Goal: Task Accomplishment & Management: Manage account settings

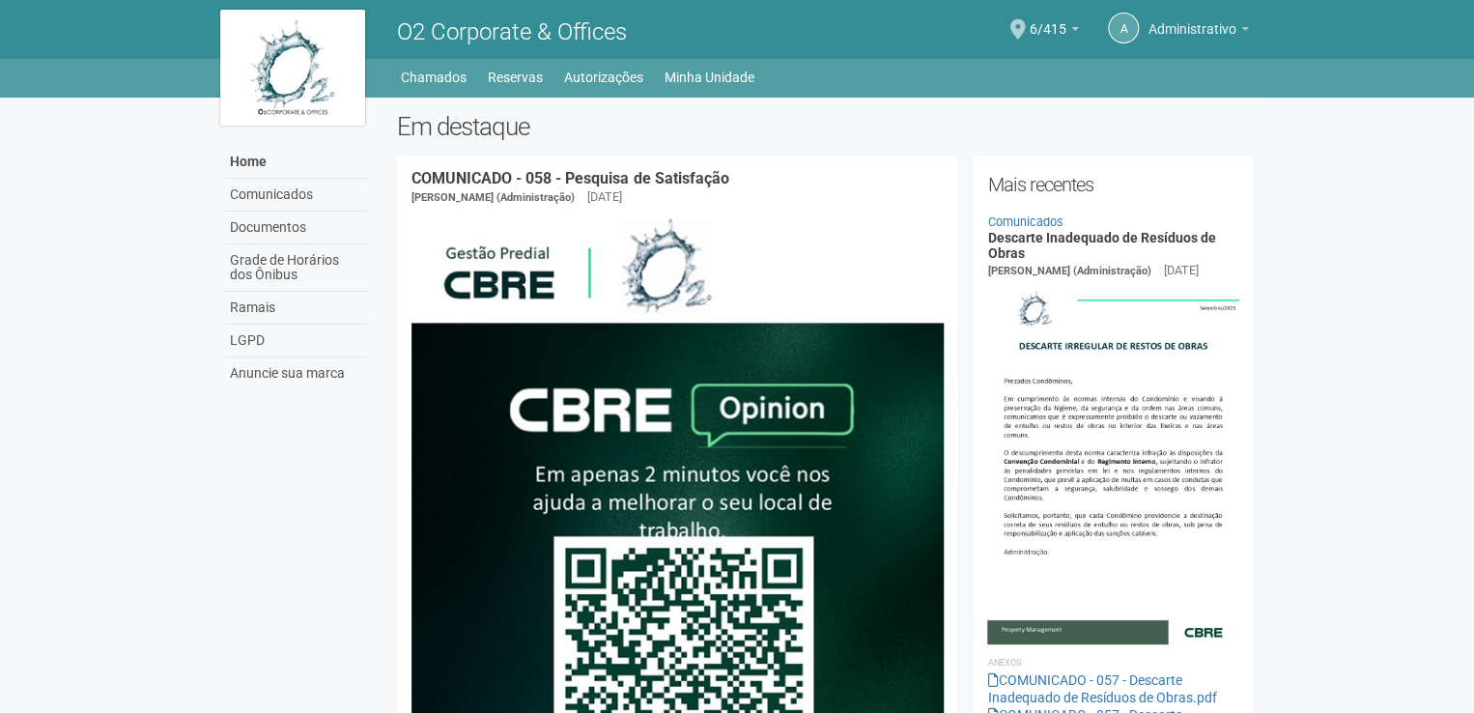
click at [1235, 27] on link "Administrativo" at bounding box center [1198, 31] width 100 height 15
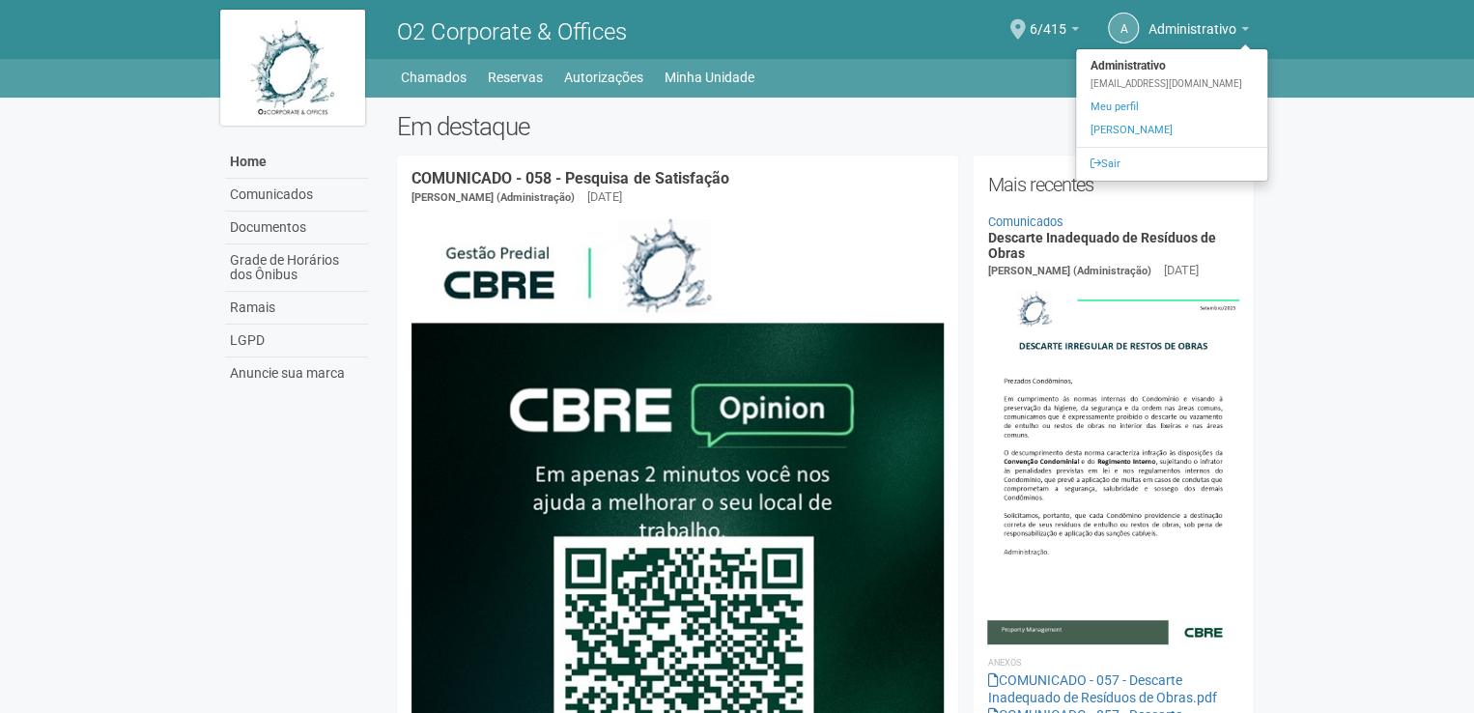
click at [1398, 172] on body "Aguarde... O2 Corporate & Offices A Administrativo Administrativo [EMAIL_ADDRES…" at bounding box center [737, 356] width 1474 height 713
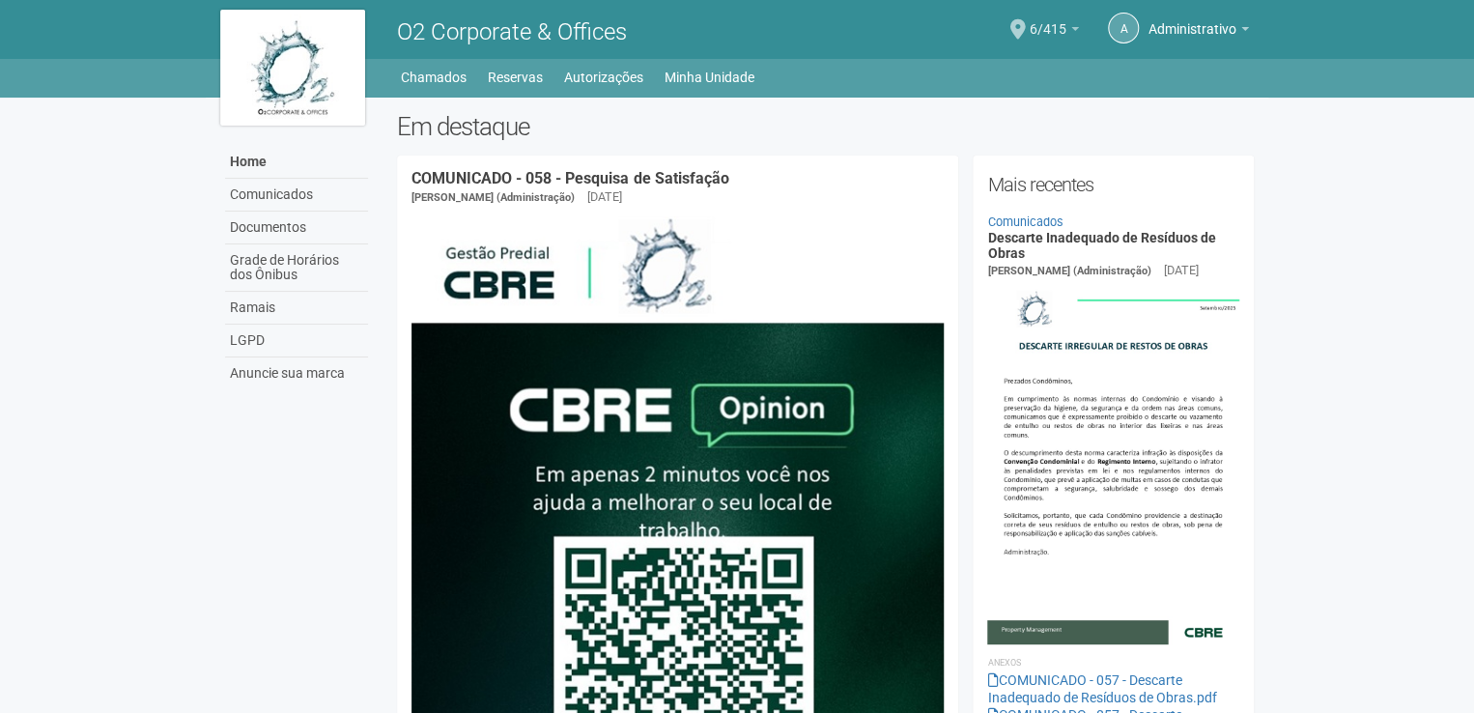
click at [1065, 27] on link "6/415" at bounding box center [1053, 31] width 49 height 15
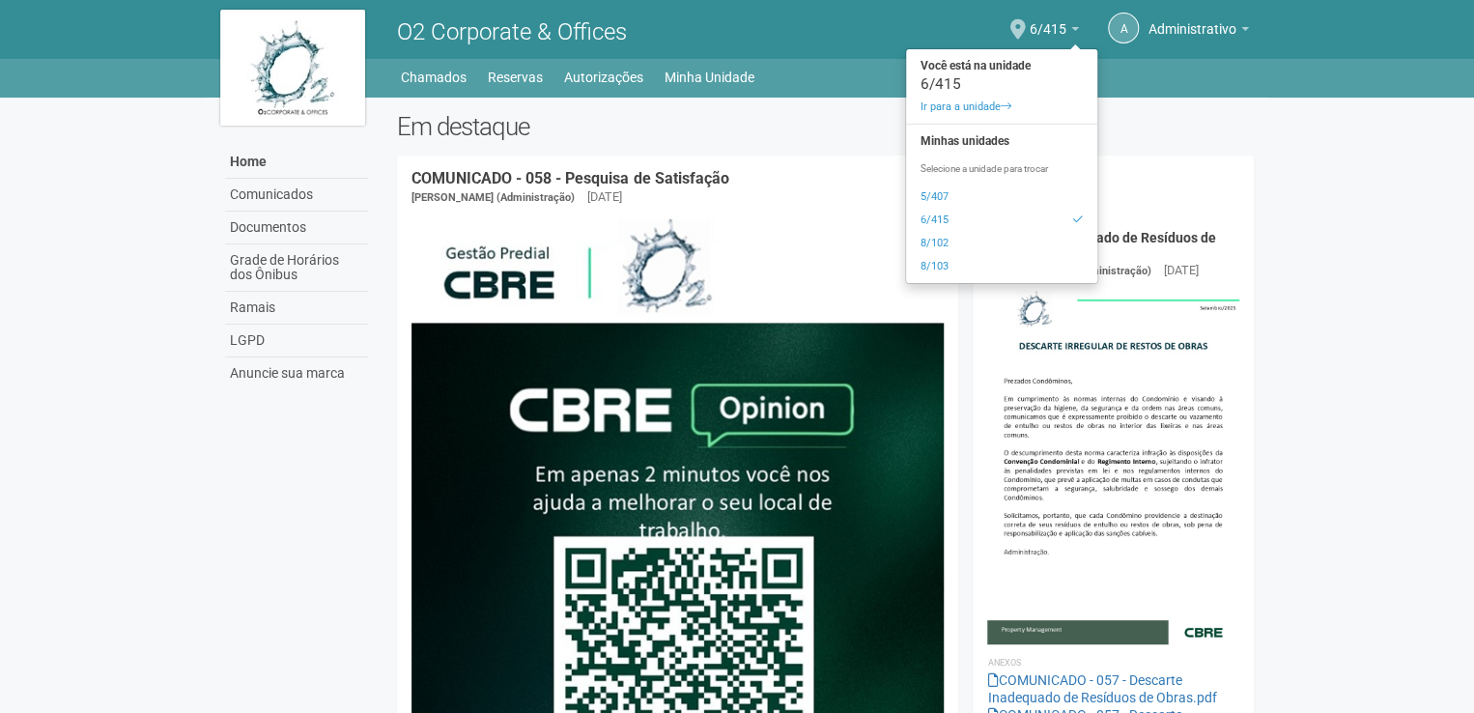
click at [1282, 136] on body "Aguarde... O2 Corporate & Offices A Administrativo Administrativo [EMAIL_ADDRES…" at bounding box center [737, 356] width 1474 height 713
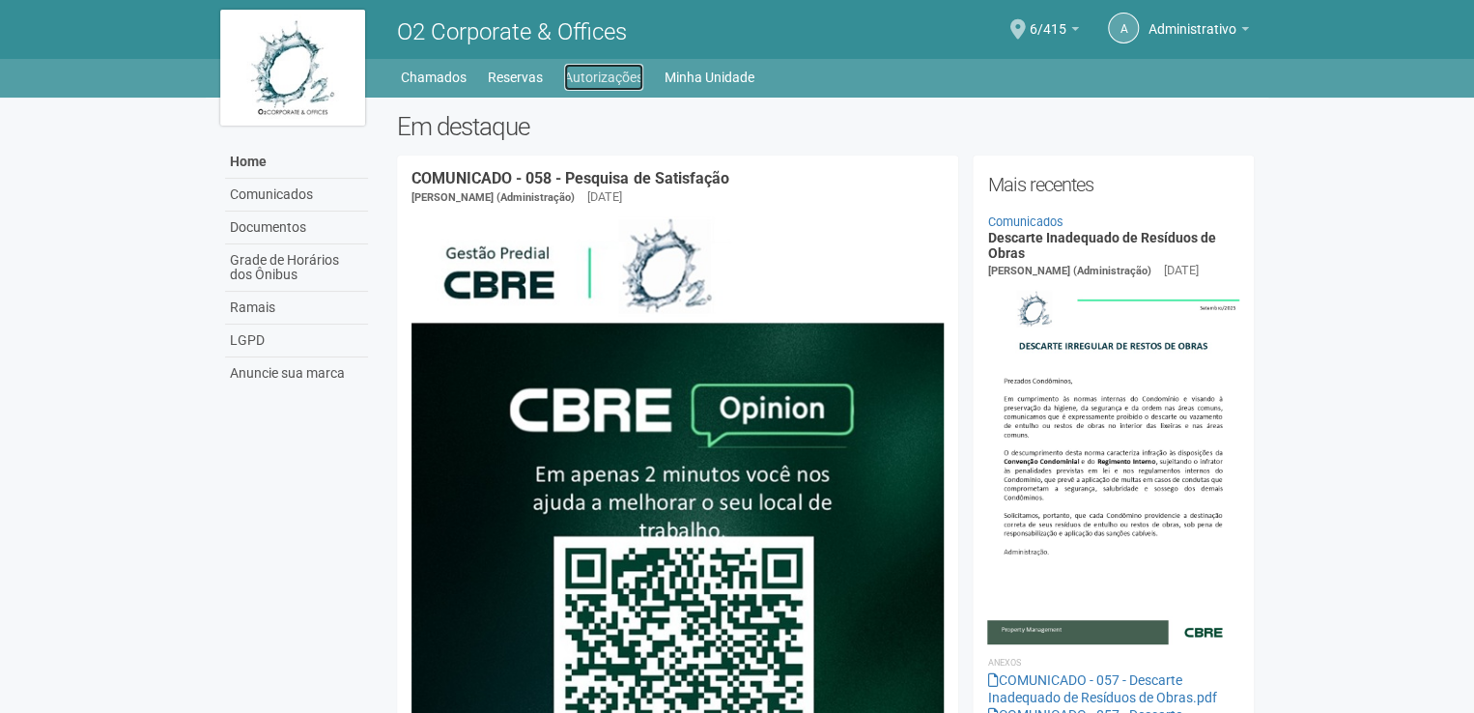
click at [626, 76] on link "Autorizações" at bounding box center [603, 77] width 79 height 27
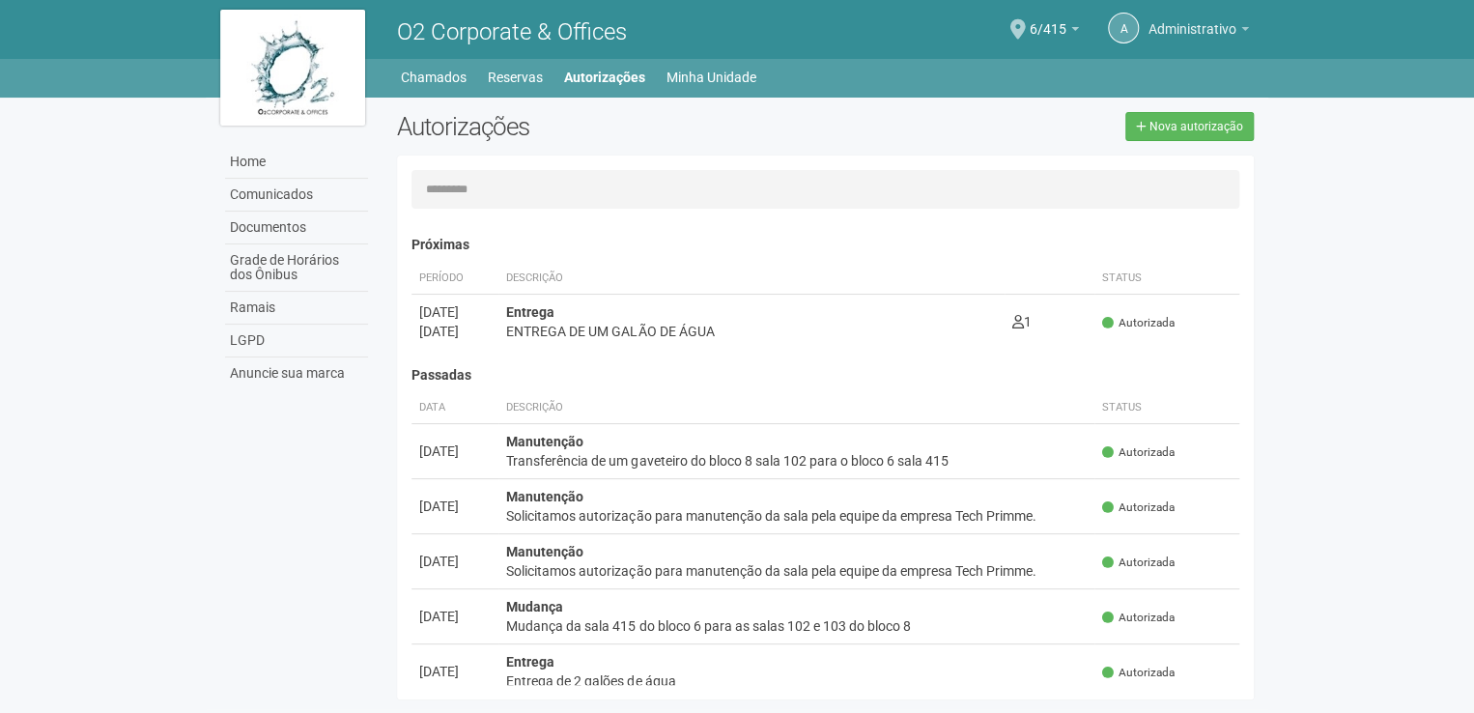
click at [1242, 28] on b at bounding box center [1245, 29] width 8 height 4
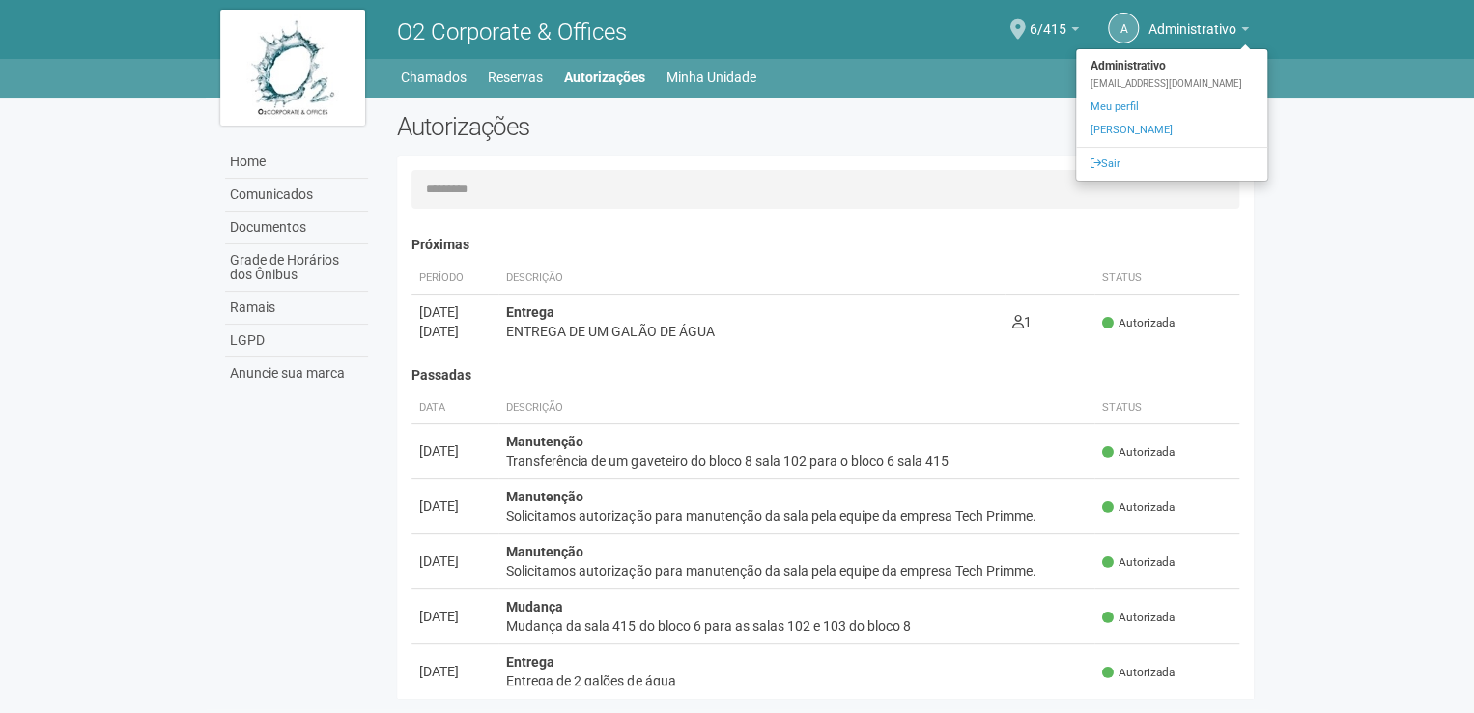
click at [1344, 206] on body "Aguarde... O2 Corporate & Offices A Administrativo Administrativo administrativ…" at bounding box center [737, 356] width 1474 height 713
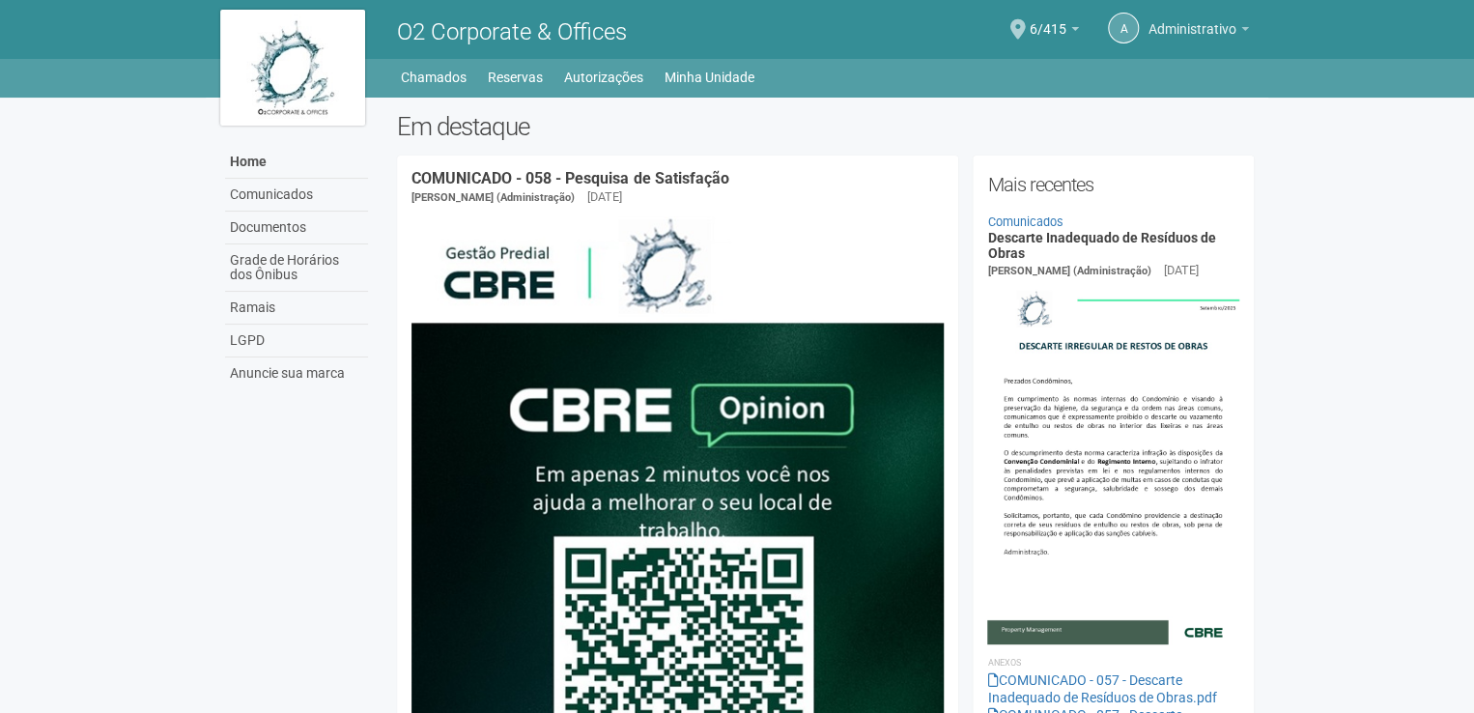
click at [1184, 21] on span "Administrativo" at bounding box center [1192, 20] width 88 height 34
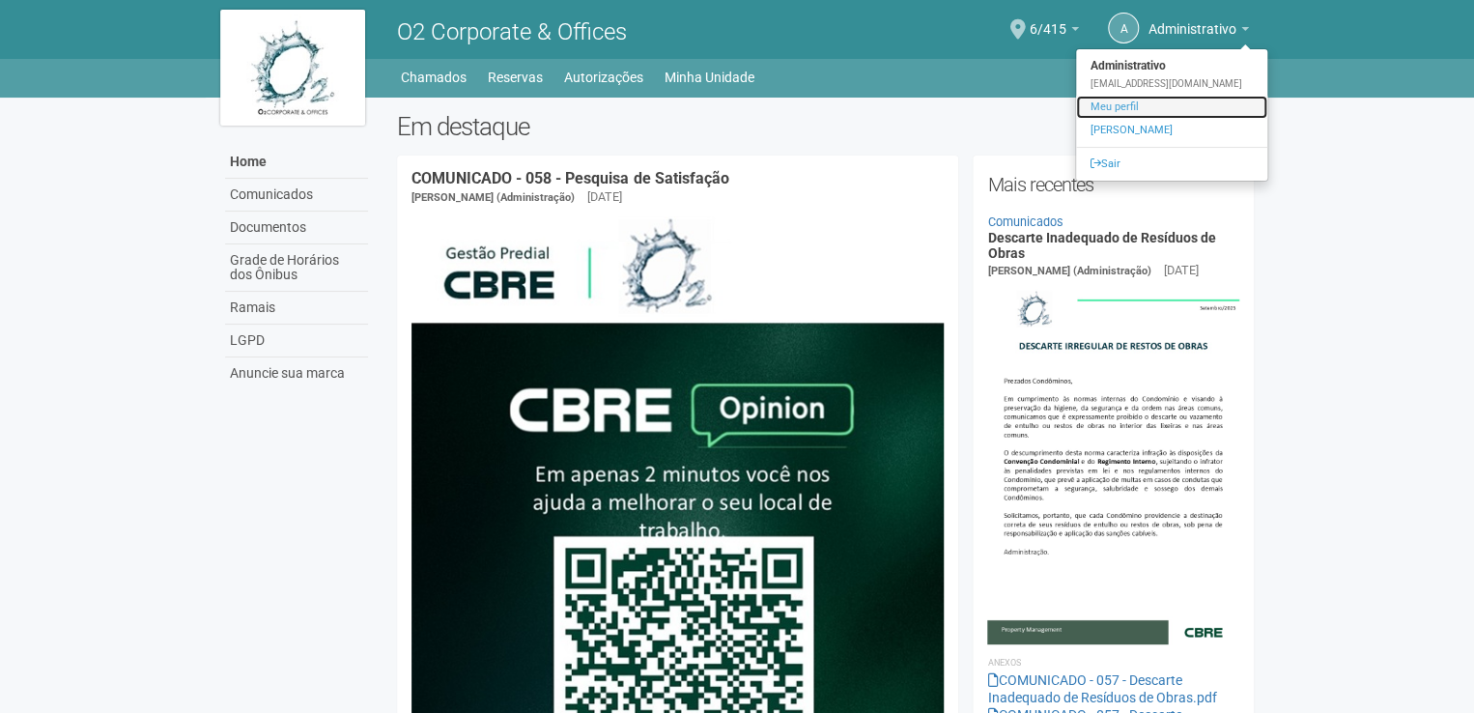
click at [1127, 102] on link "Meu perfil" at bounding box center [1171, 107] width 191 height 23
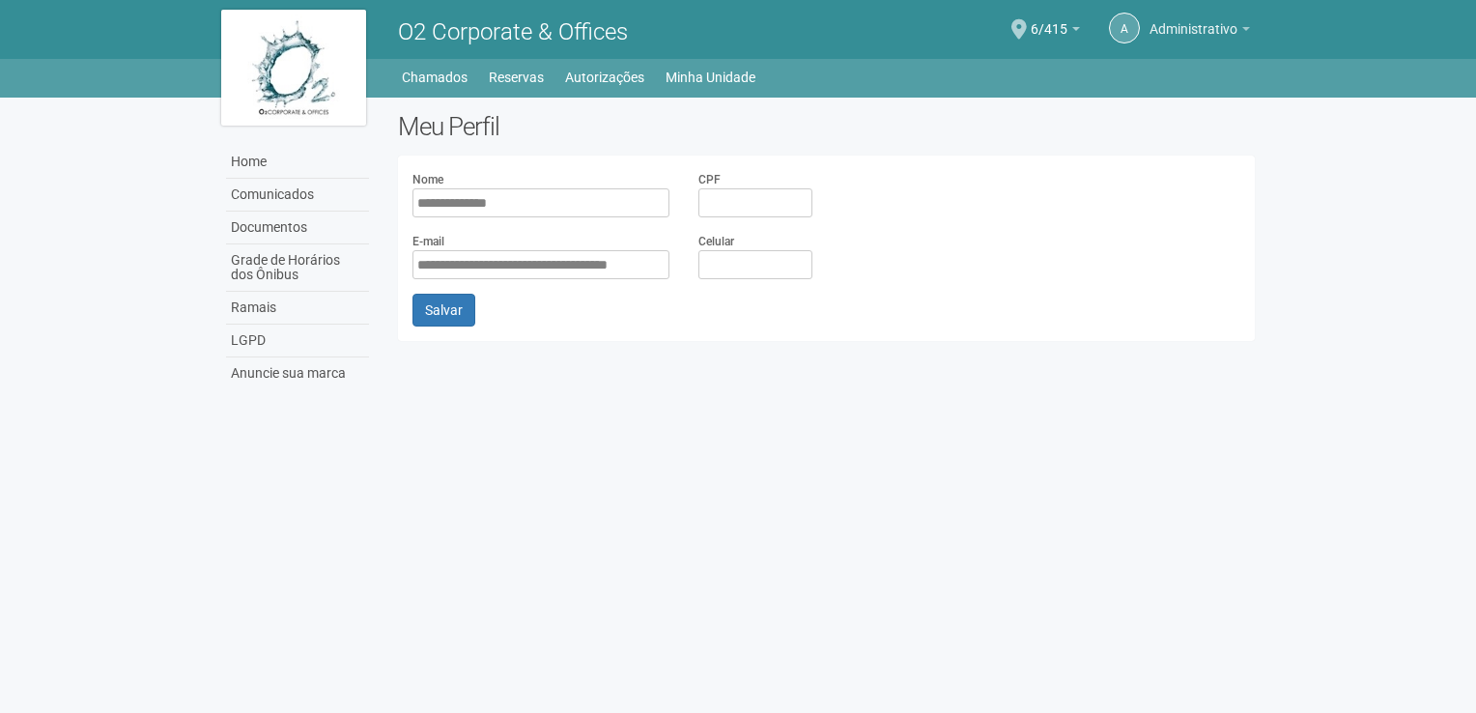
click at [1174, 29] on span "Administrativo" at bounding box center [1193, 20] width 88 height 34
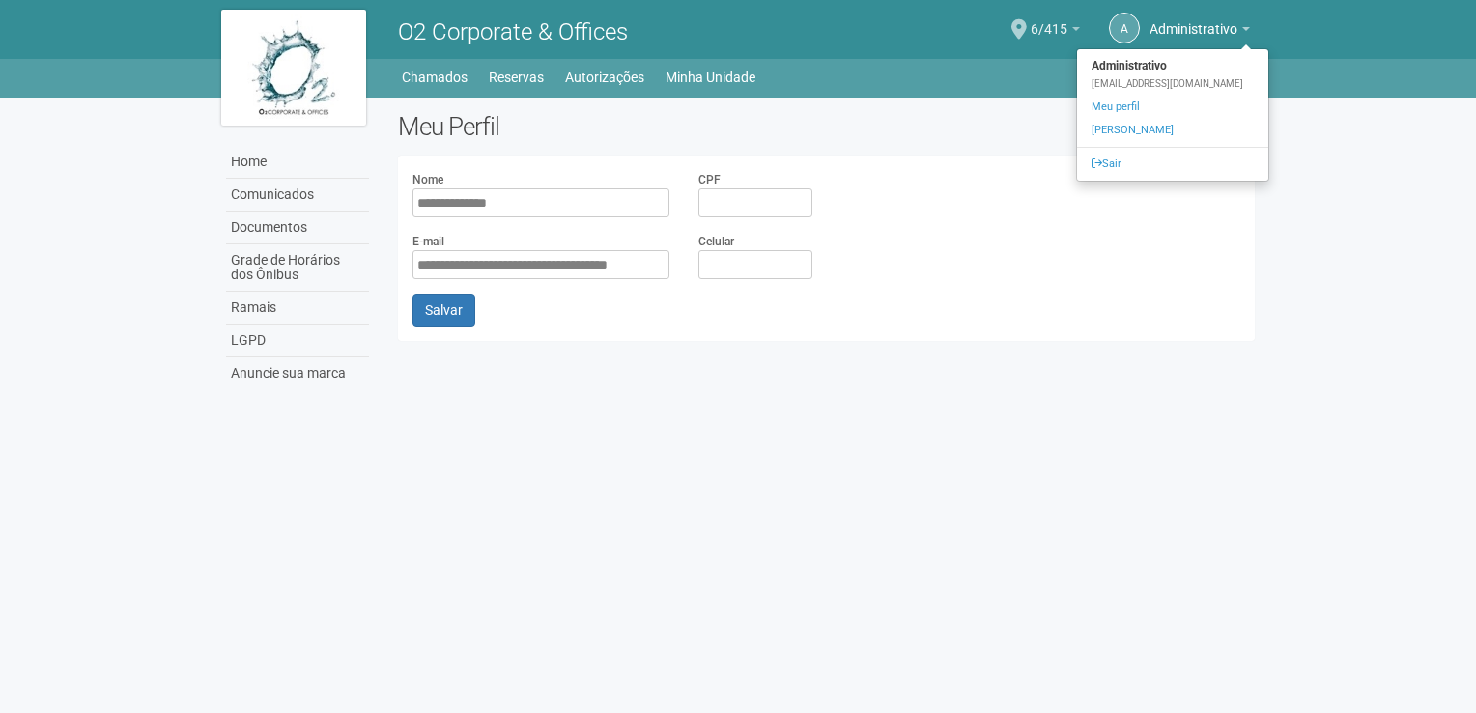
click at [1035, 26] on span "6/415" at bounding box center [1048, 20] width 37 height 34
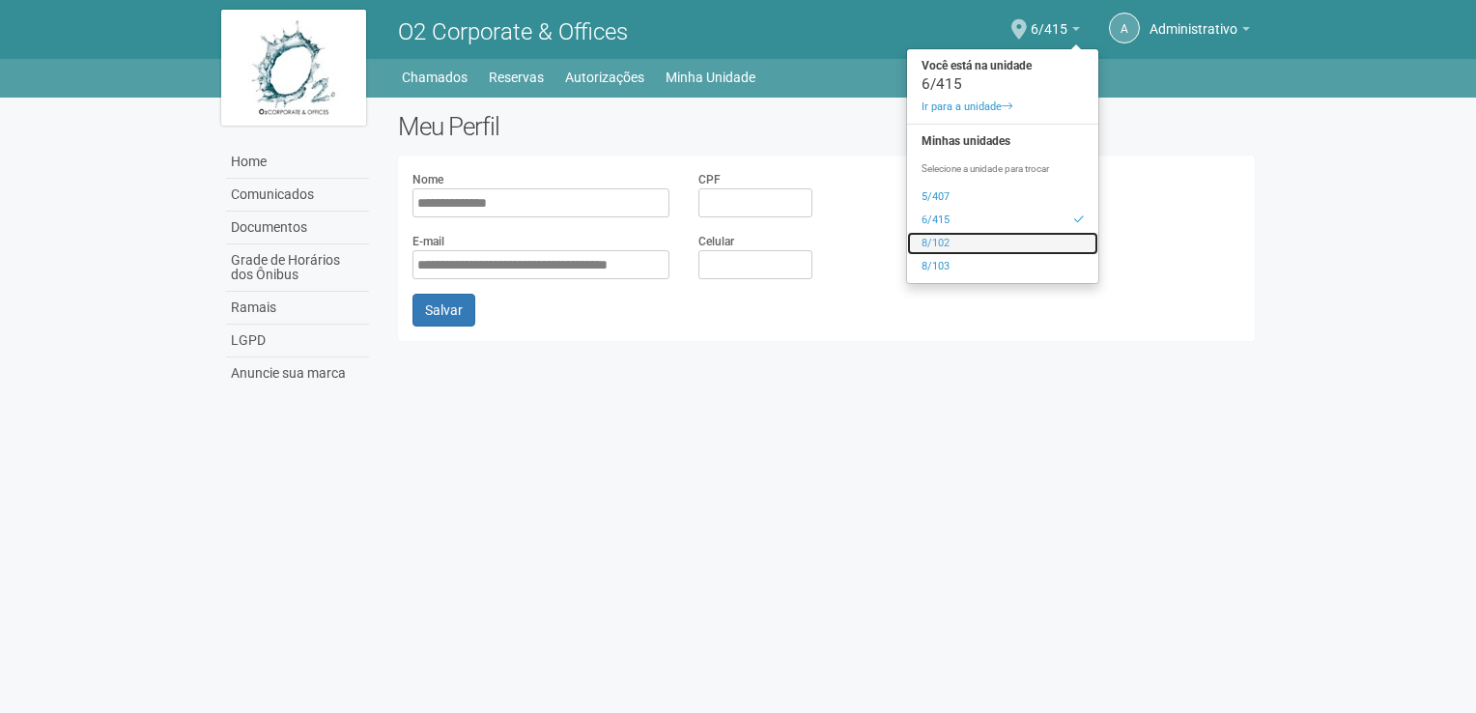
click at [935, 248] on link "8/102" at bounding box center [1002, 243] width 191 height 23
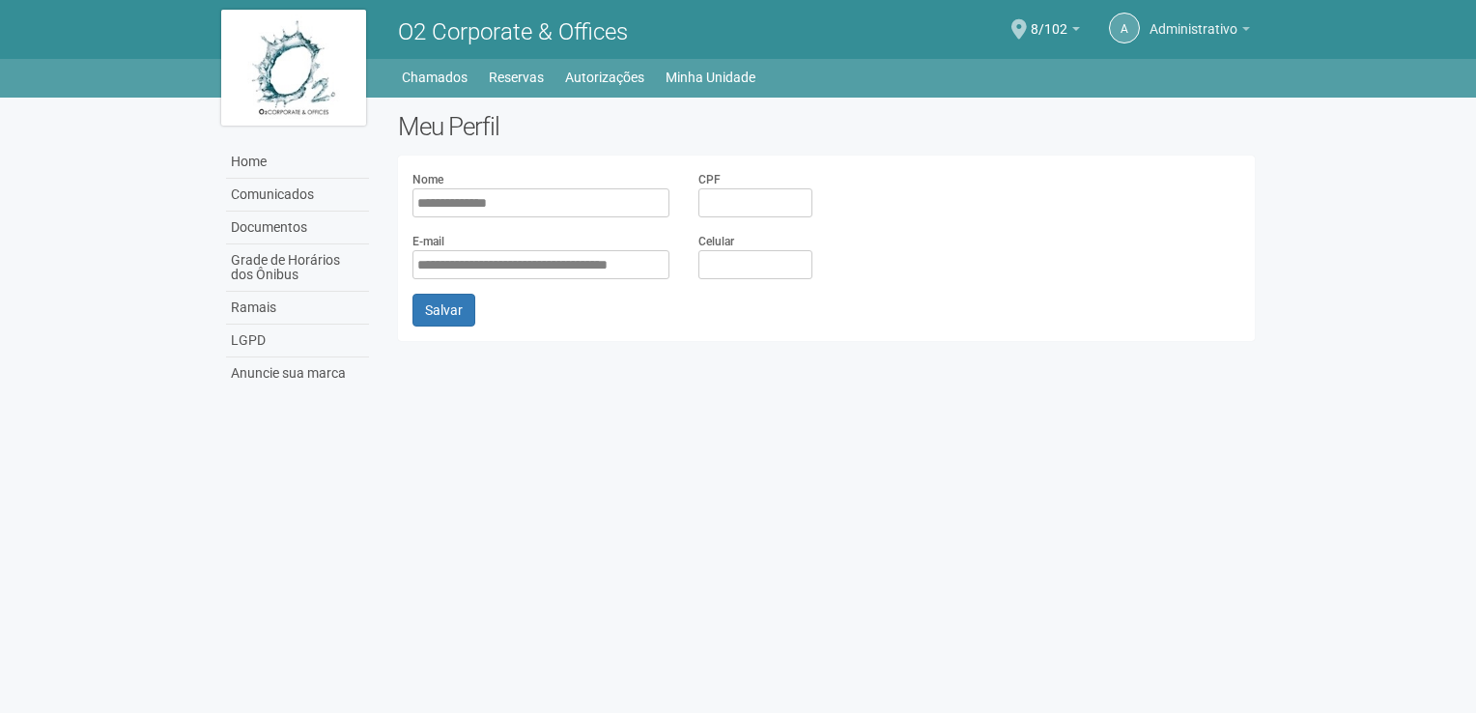
click at [1170, 17] on span "Administrativo" at bounding box center [1193, 20] width 88 height 34
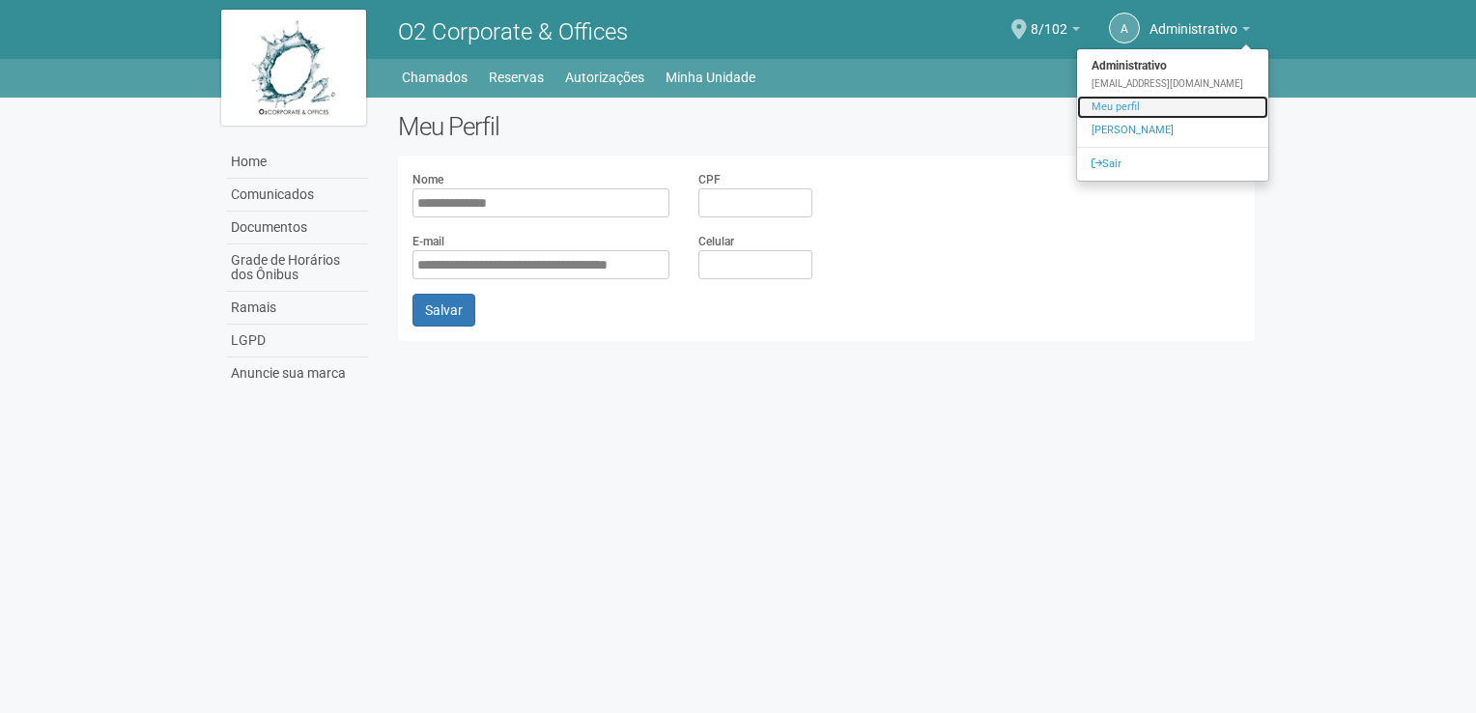
click at [1082, 115] on link "Meu perfil" at bounding box center [1172, 107] width 191 height 23
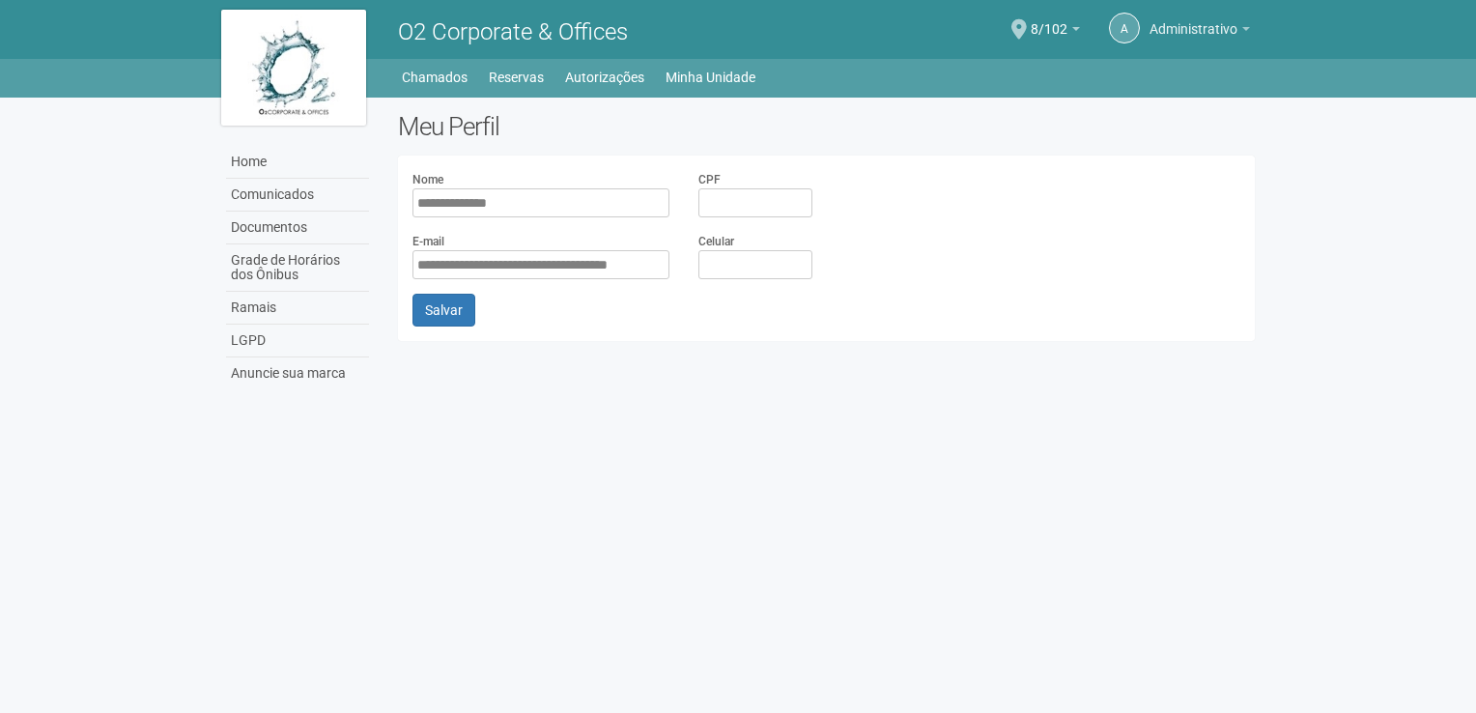
click at [1155, 23] on span "Administrativo" at bounding box center [1193, 20] width 88 height 34
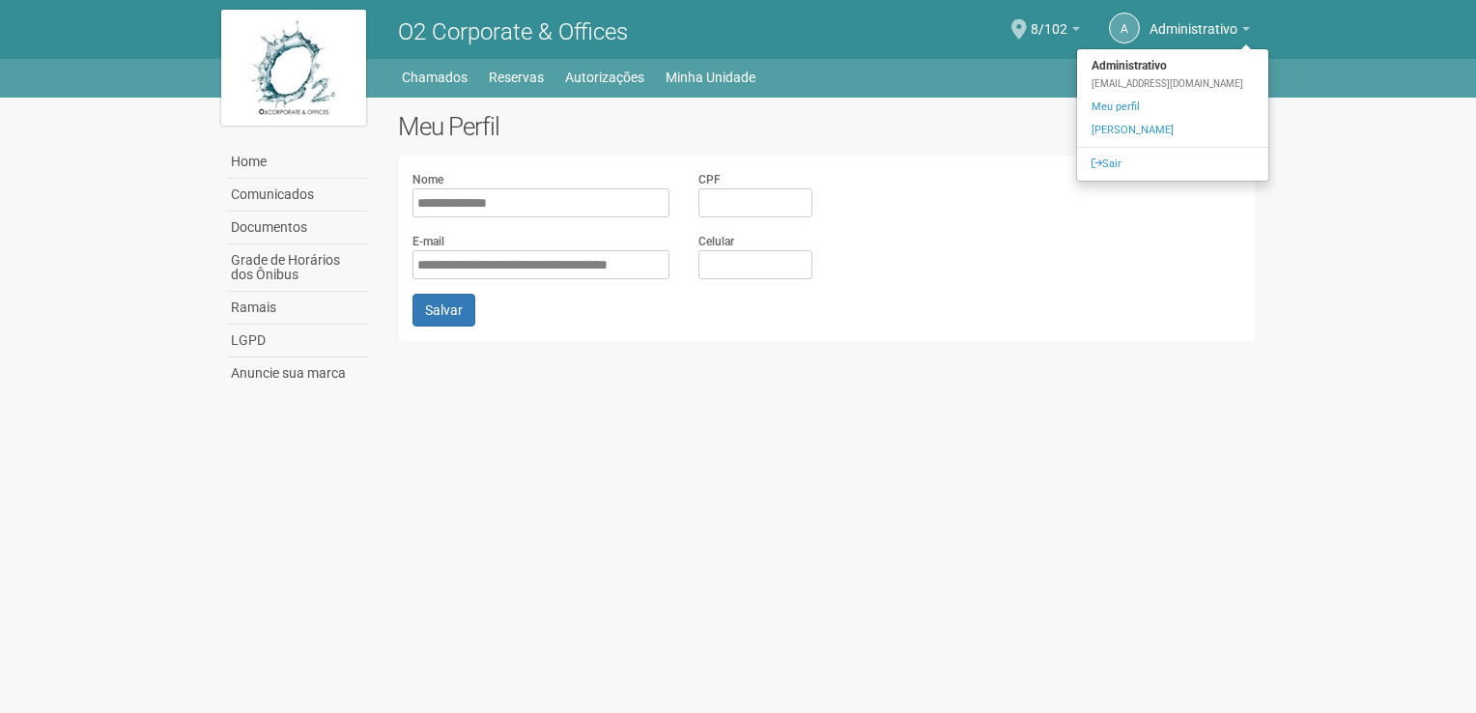
click at [1110, 73] on strong "Administrativo" at bounding box center [1172, 65] width 191 height 23
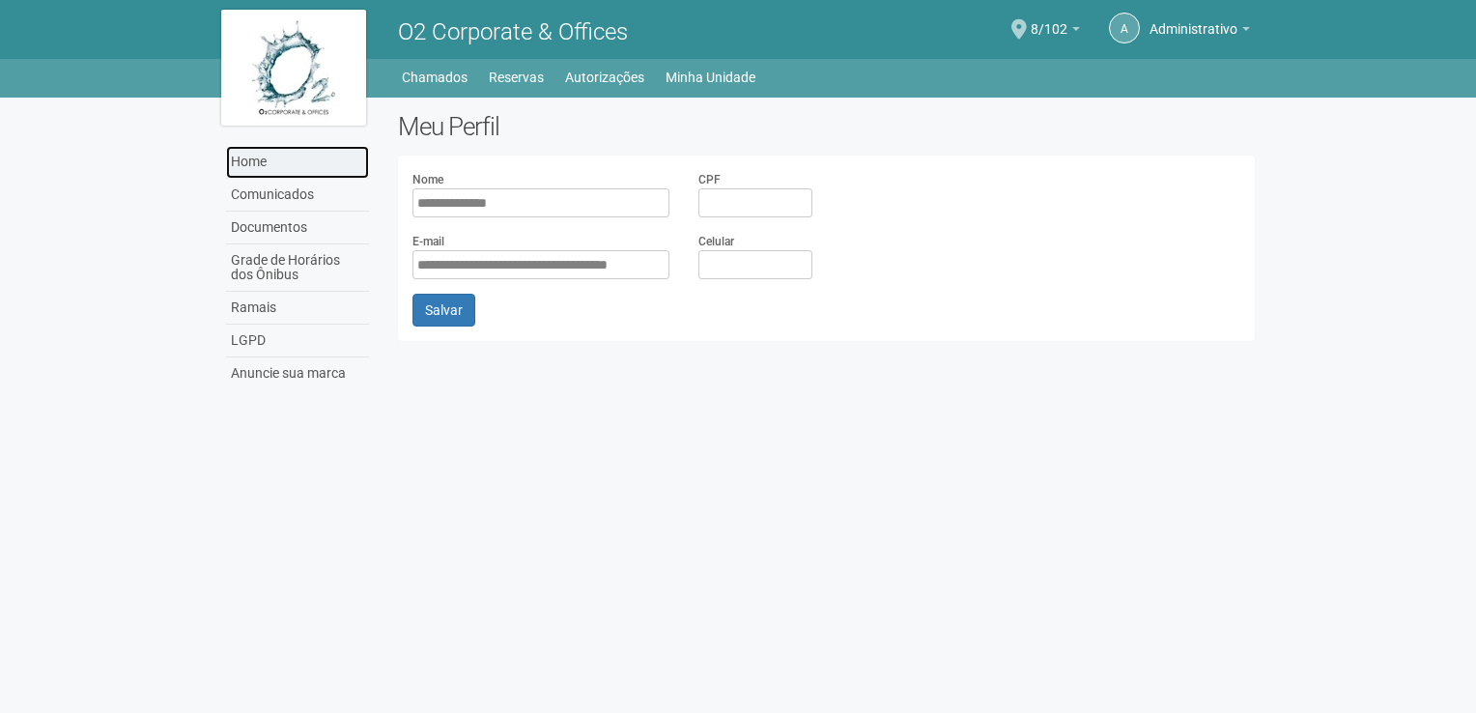
click at [254, 159] on link "Home" at bounding box center [297, 162] width 143 height 33
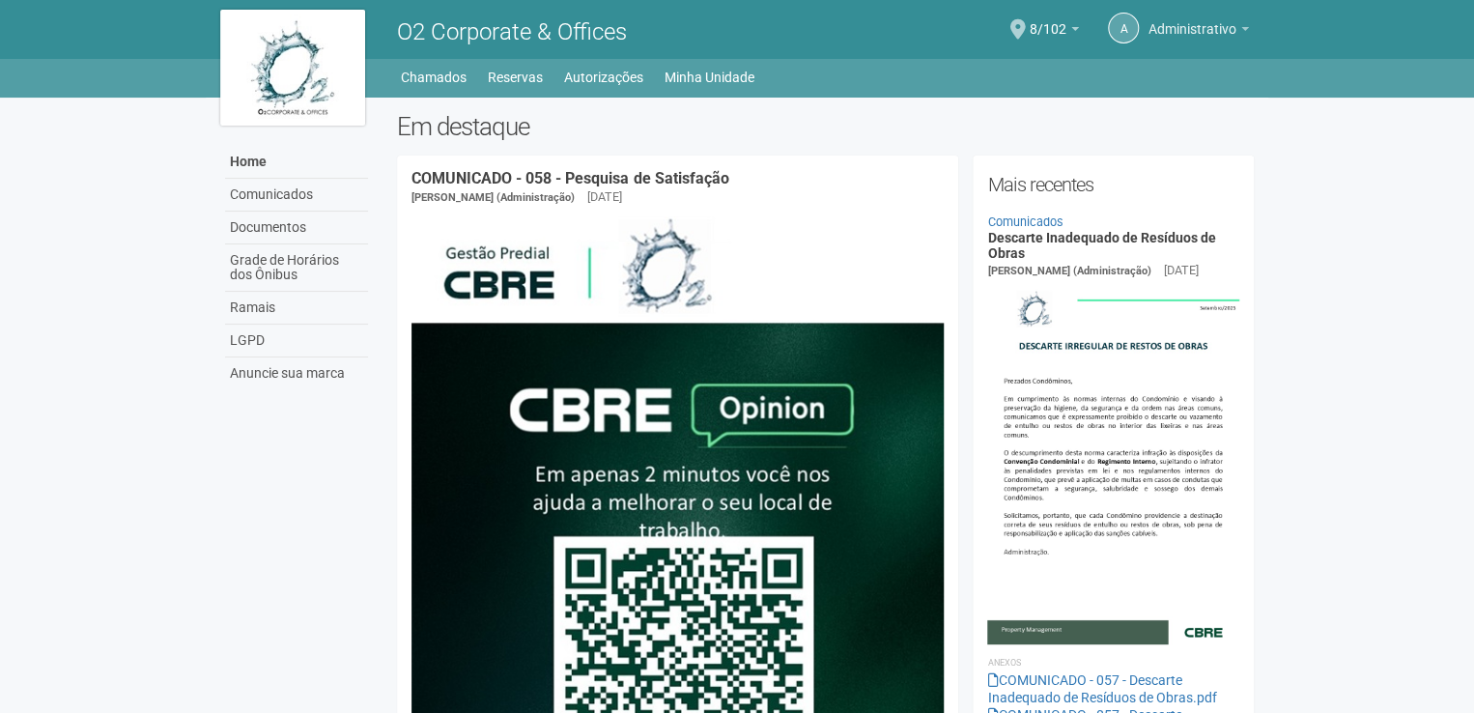
click at [1174, 29] on span "Administrativo" at bounding box center [1192, 20] width 88 height 34
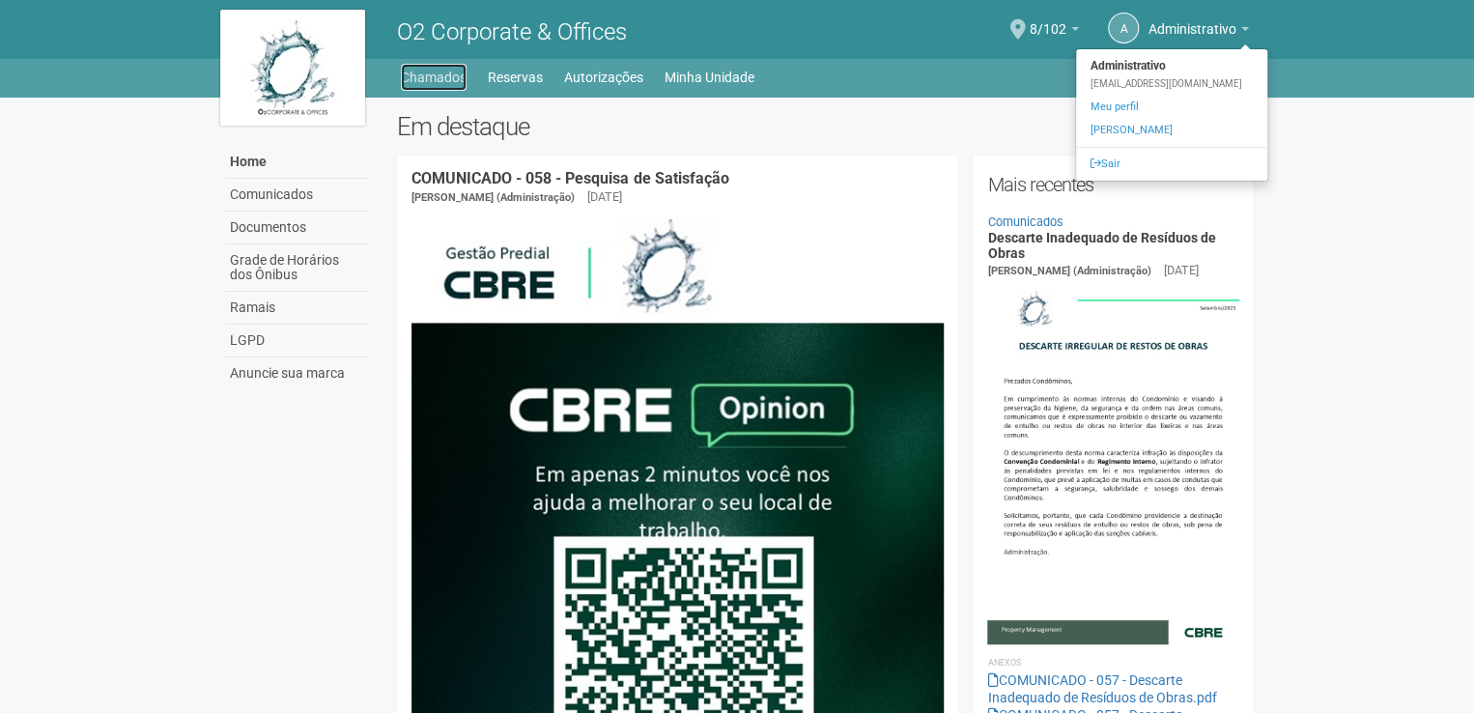
click at [441, 78] on link "Chamados" at bounding box center [434, 77] width 66 height 27
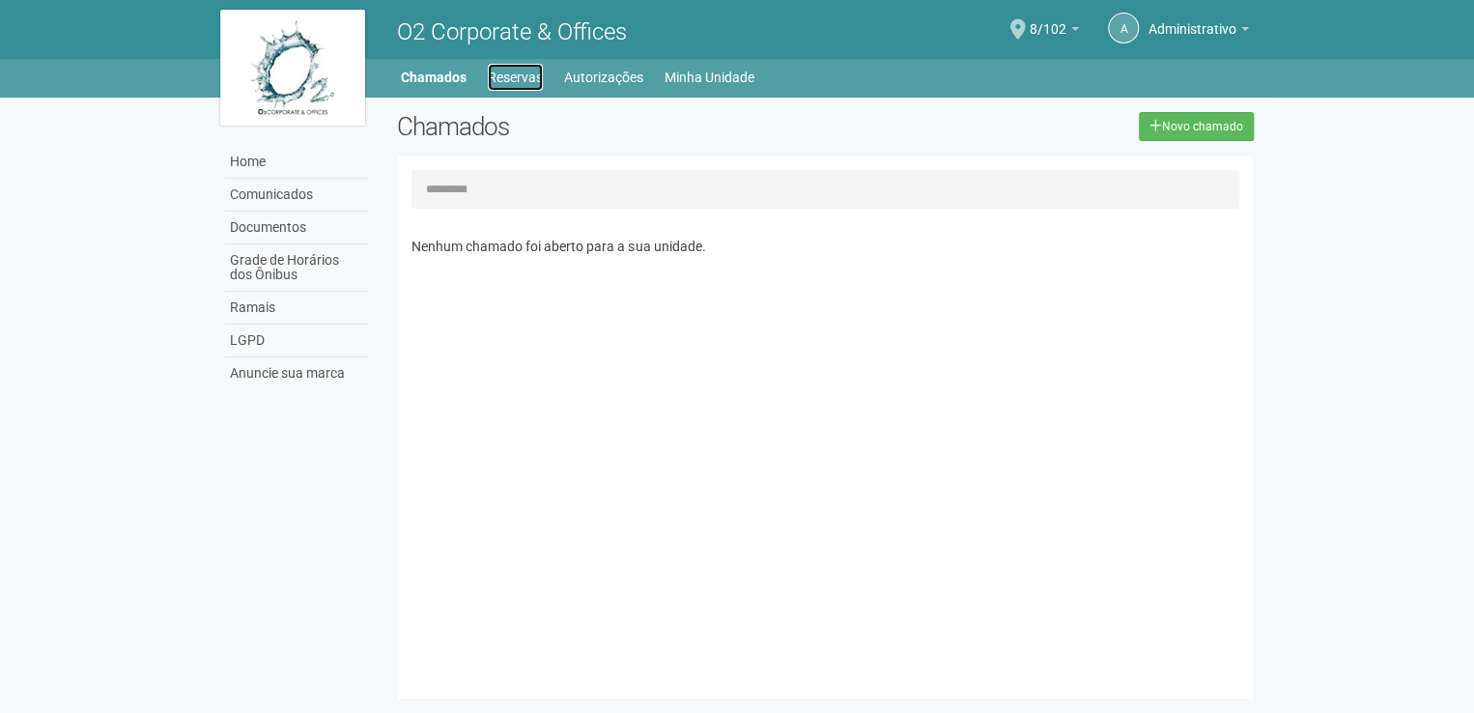
click at [507, 77] on link "Reservas" at bounding box center [515, 77] width 55 height 27
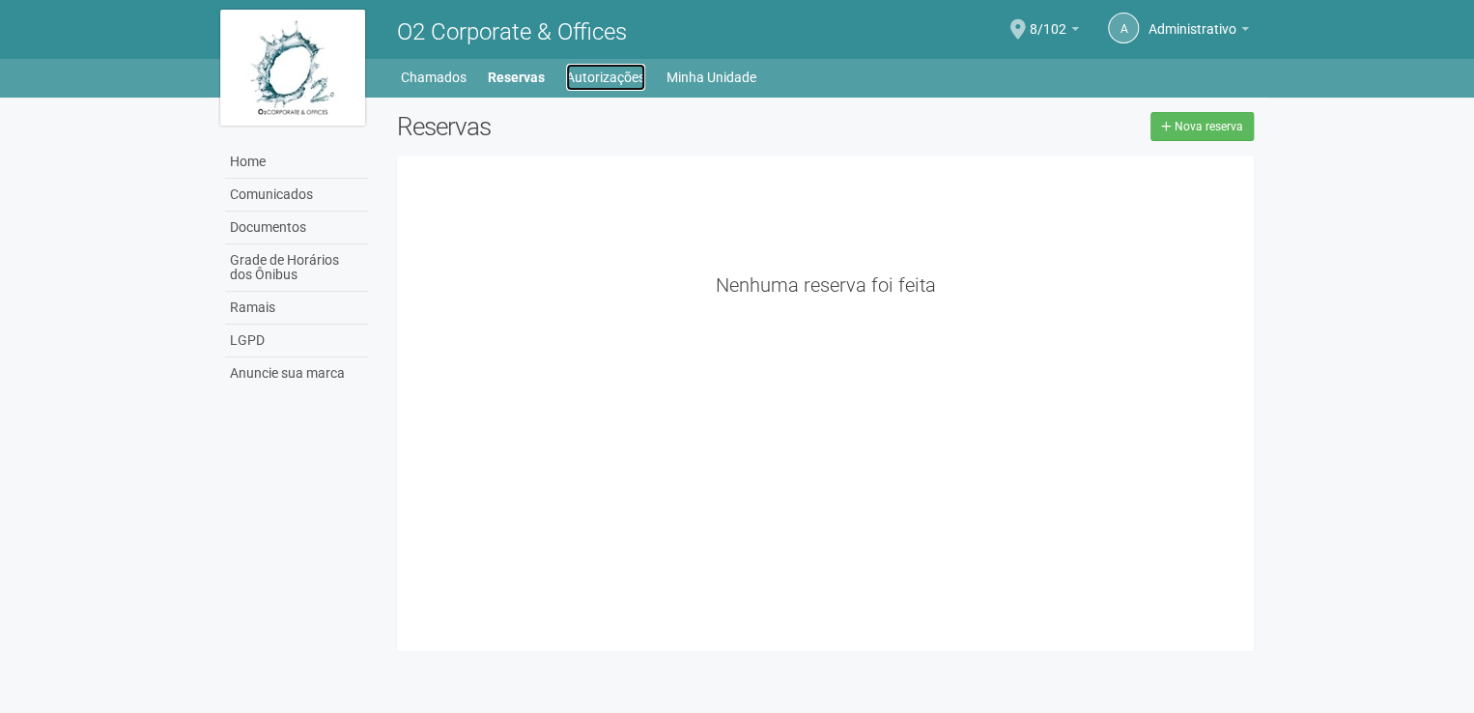
click at [591, 82] on link "Autorizações" at bounding box center [605, 77] width 79 height 27
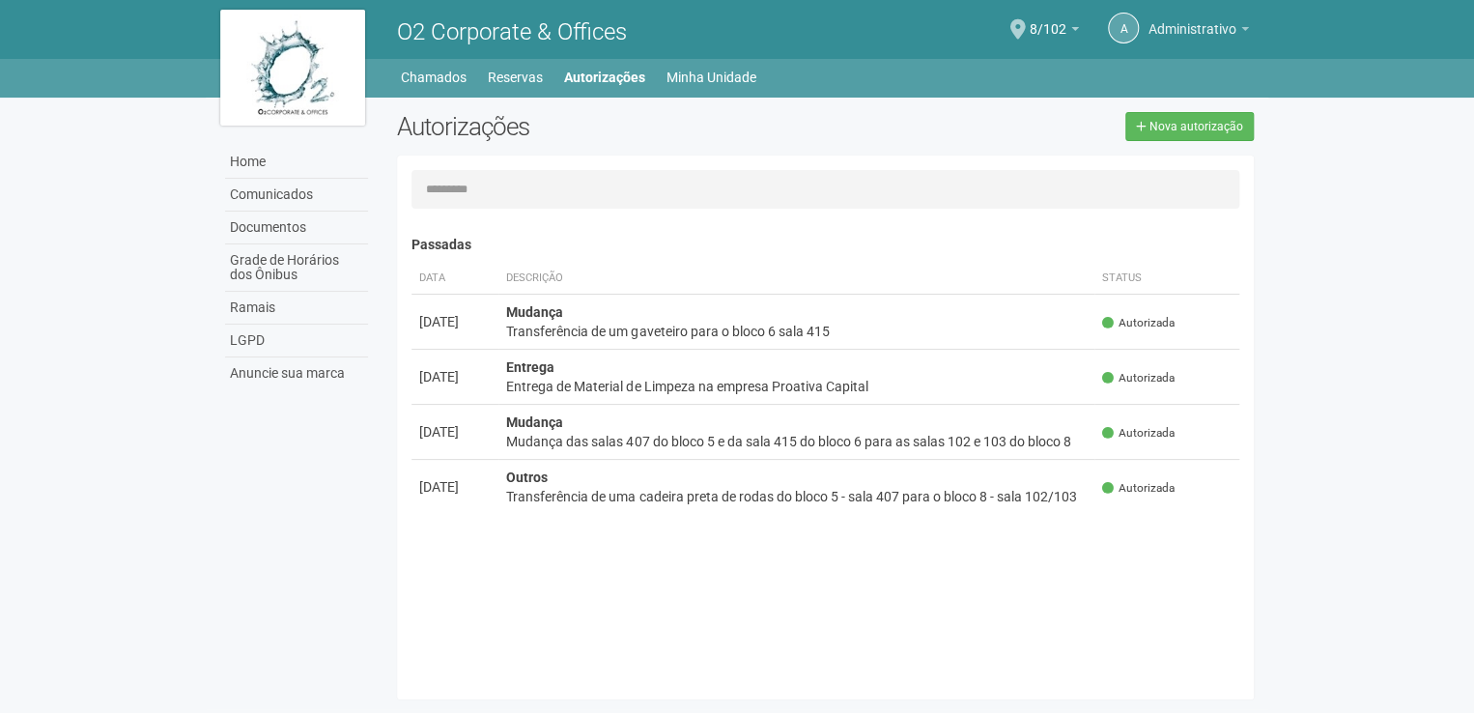
click at [1242, 28] on b at bounding box center [1245, 29] width 8 height 4
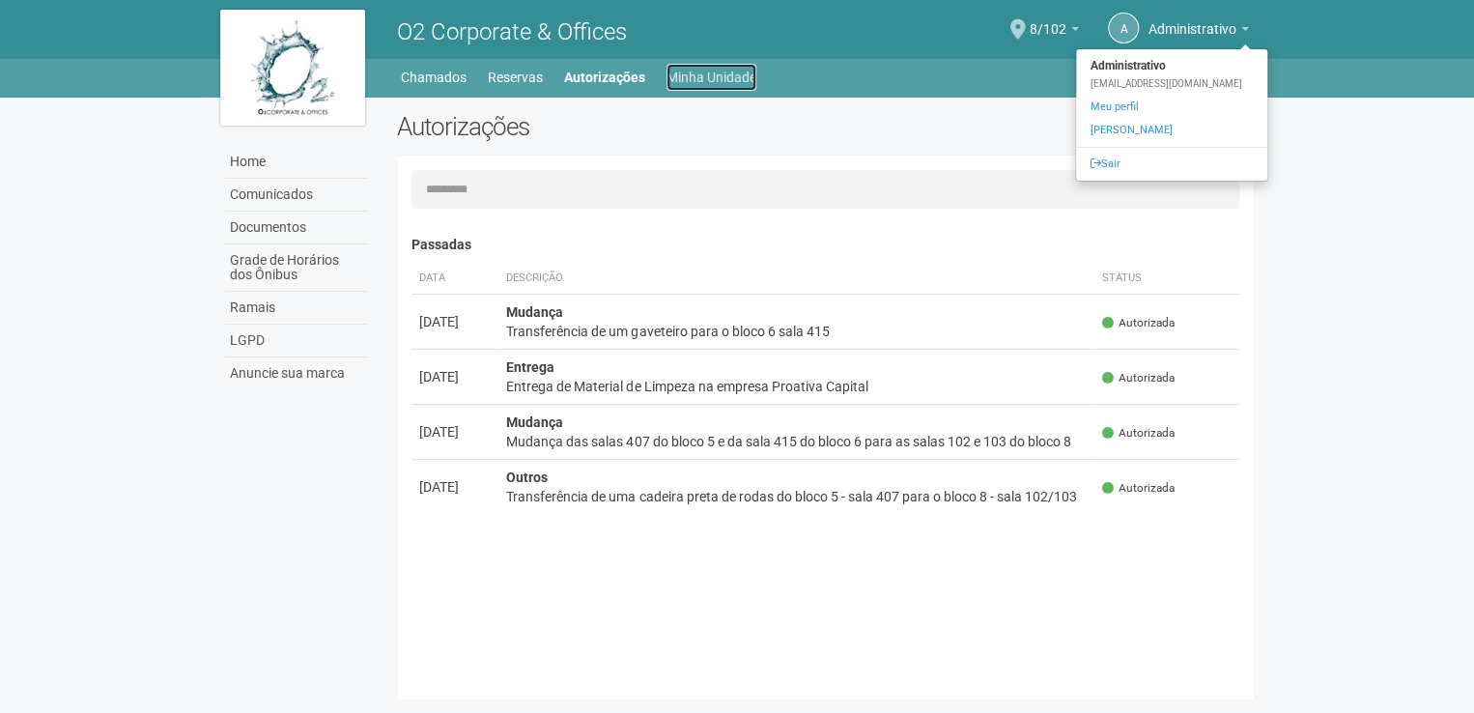
click at [730, 70] on link "Minha Unidade" at bounding box center [711, 77] width 90 height 27
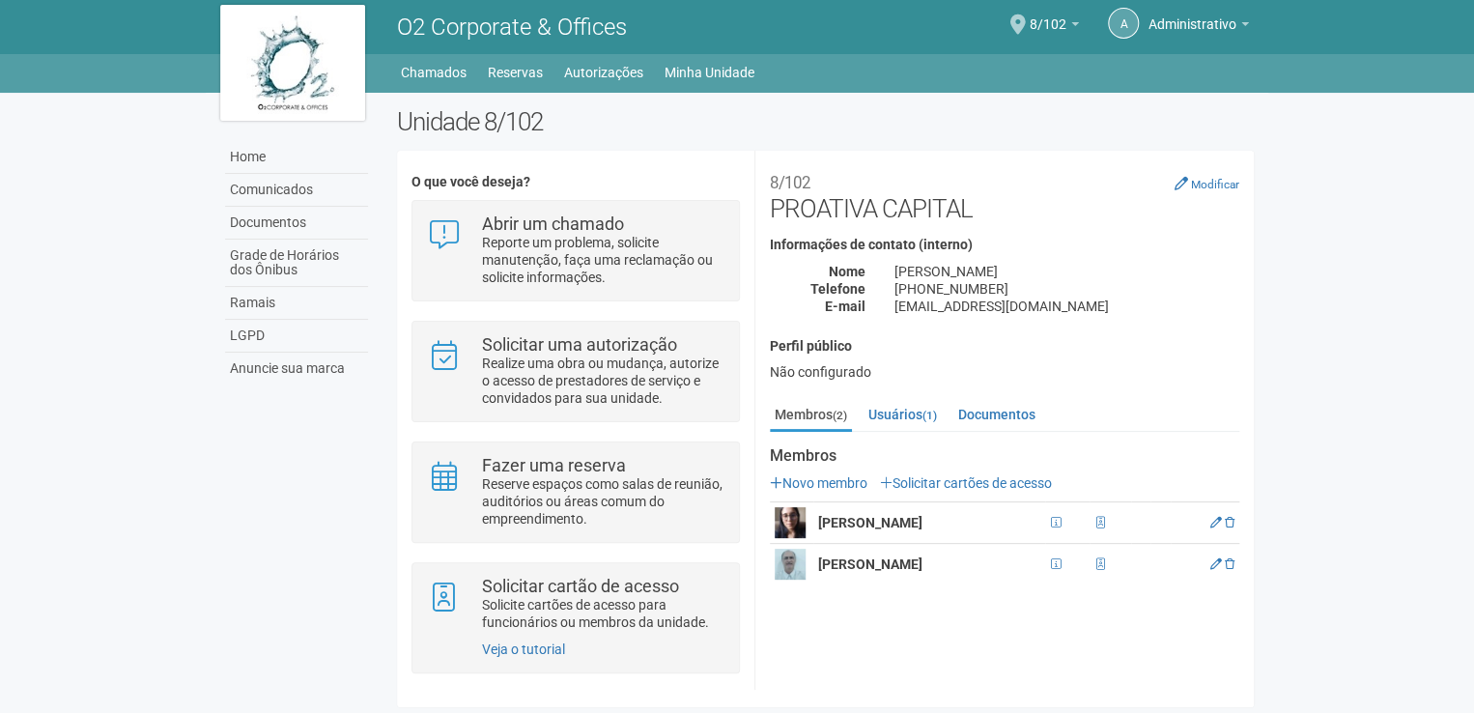
scroll to position [6, 0]
click at [817, 480] on link "Novo membro" at bounding box center [819, 481] width 98 height 15
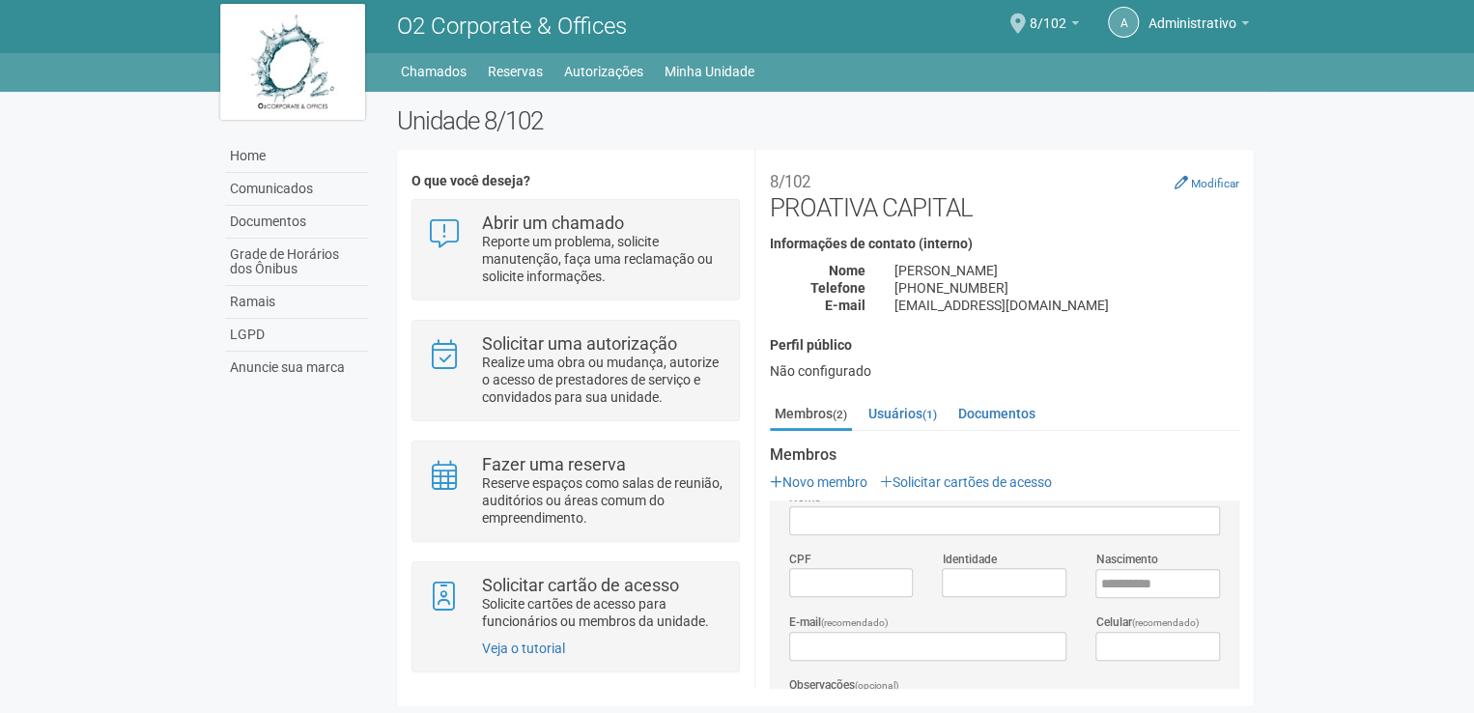
scroll to position [0, 0]
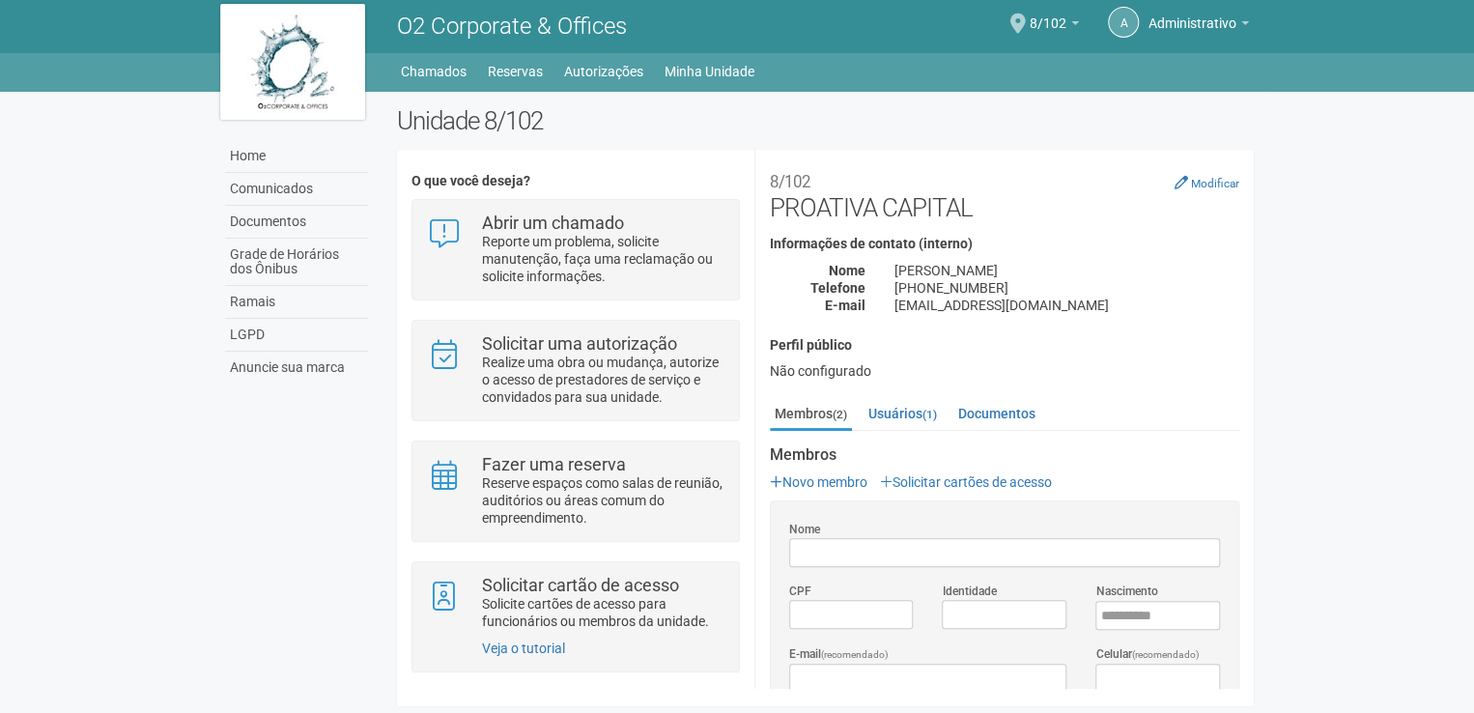
click at [768, 476] on div "Membros (2) Usuários (1) Documentos Membros Novo membro Solicitar cartões de ac…" at bounding box center [1004, 682] width 498 height 567
click at [775, 476] on icon at bounding box center [776, 482] width 13 height 14
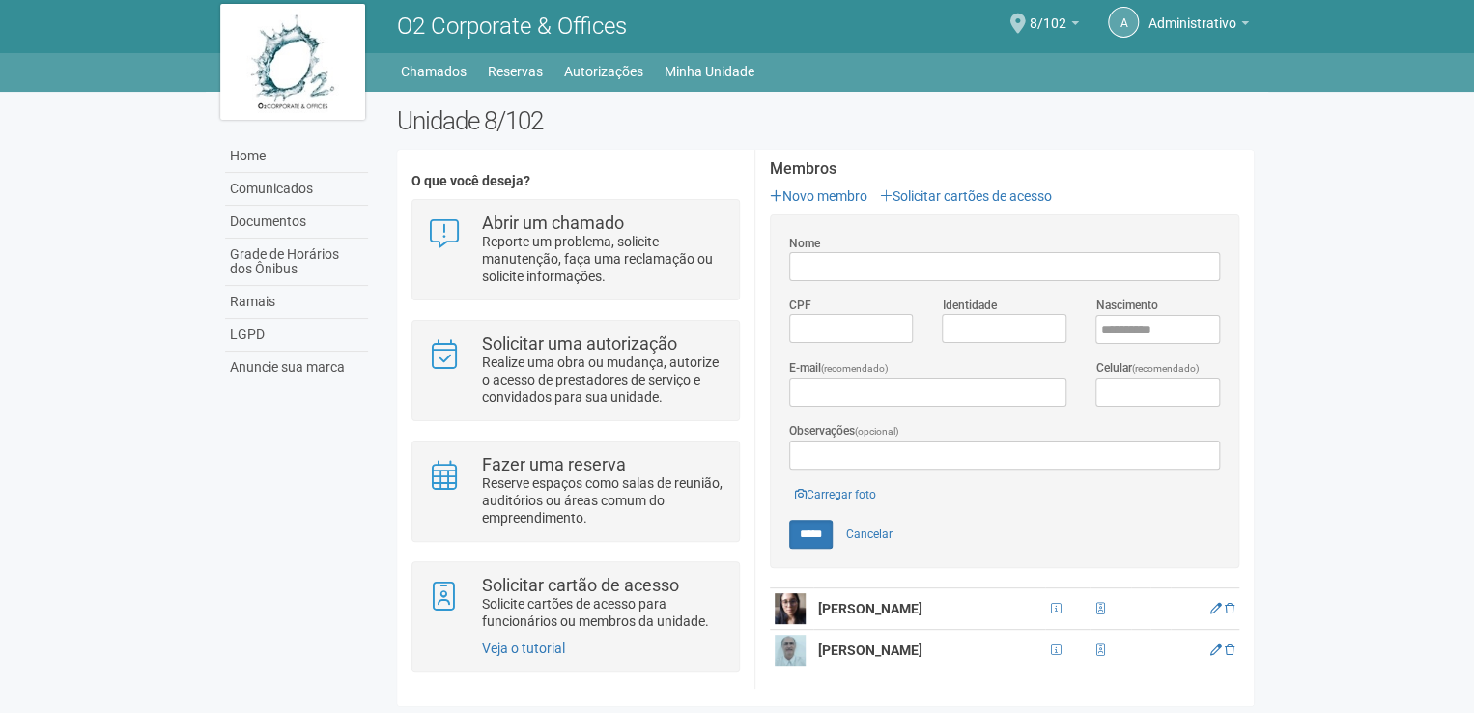
scroll to position [287, 0]
click at [849, 608] on strong "[PERSON_NAME] [PERSON_NAME] dos [PERSON_NAME]" at bounding box center [870, 607] width 104 height 15
click at [1210, 608] on link at bounding box center [1216, 608] width 12 height 14
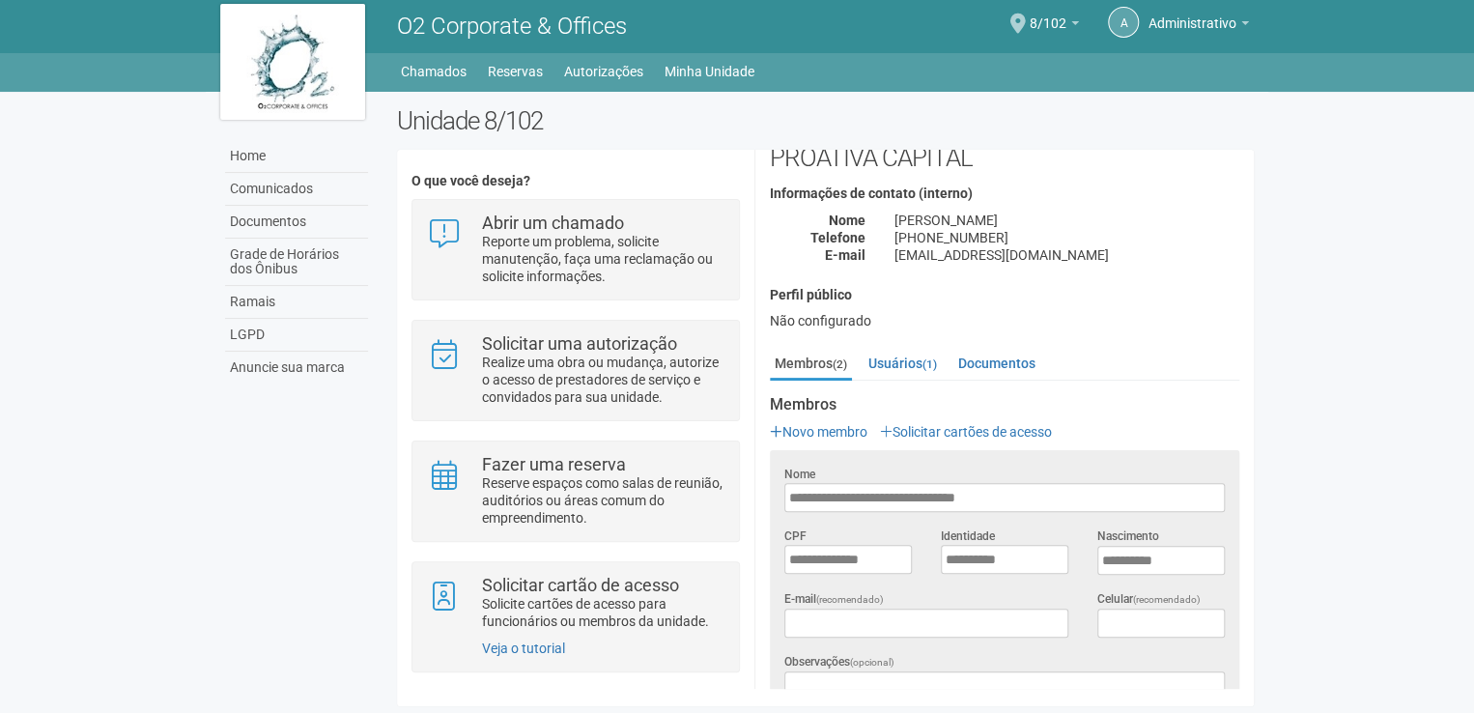
scroll to position [97, 0]
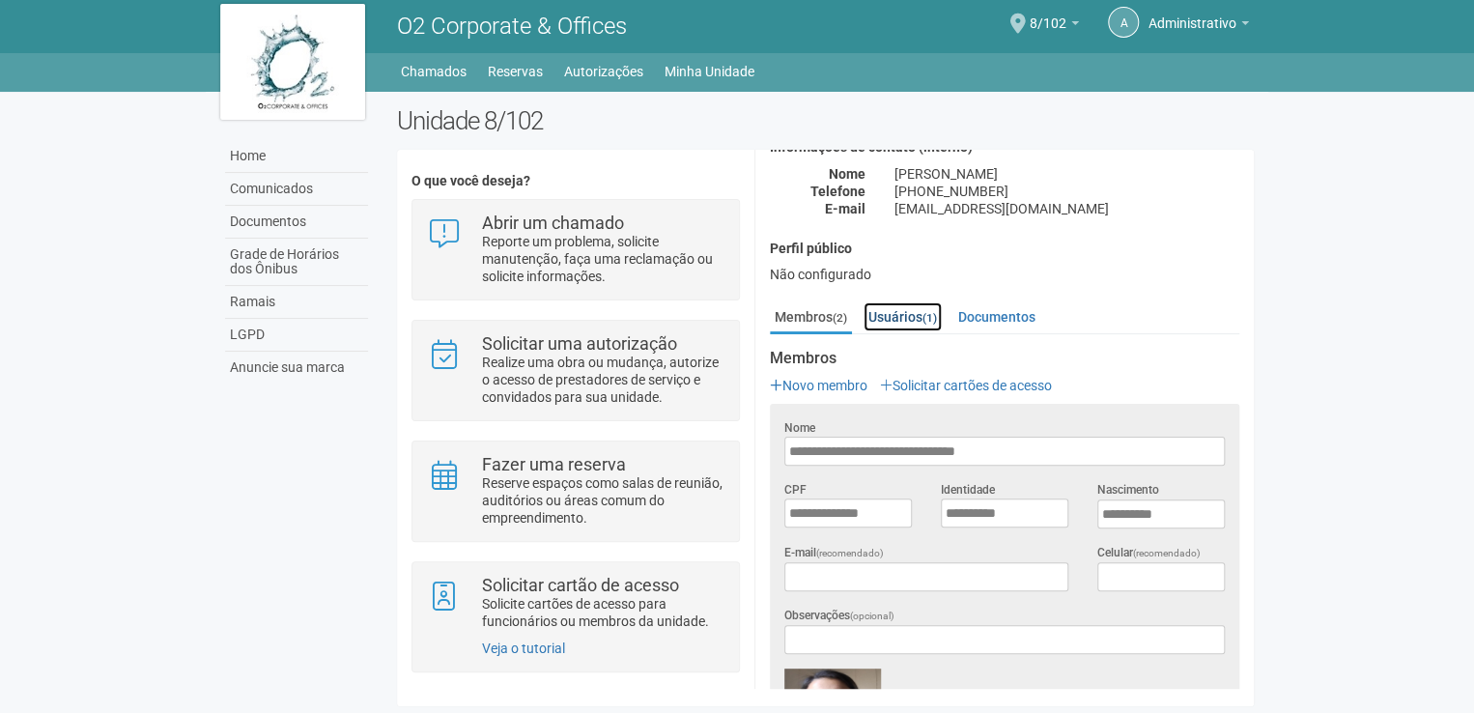
click at [892, 315] on link "Usuários (1)" at bounding box center [902, 316] width 78 height 29
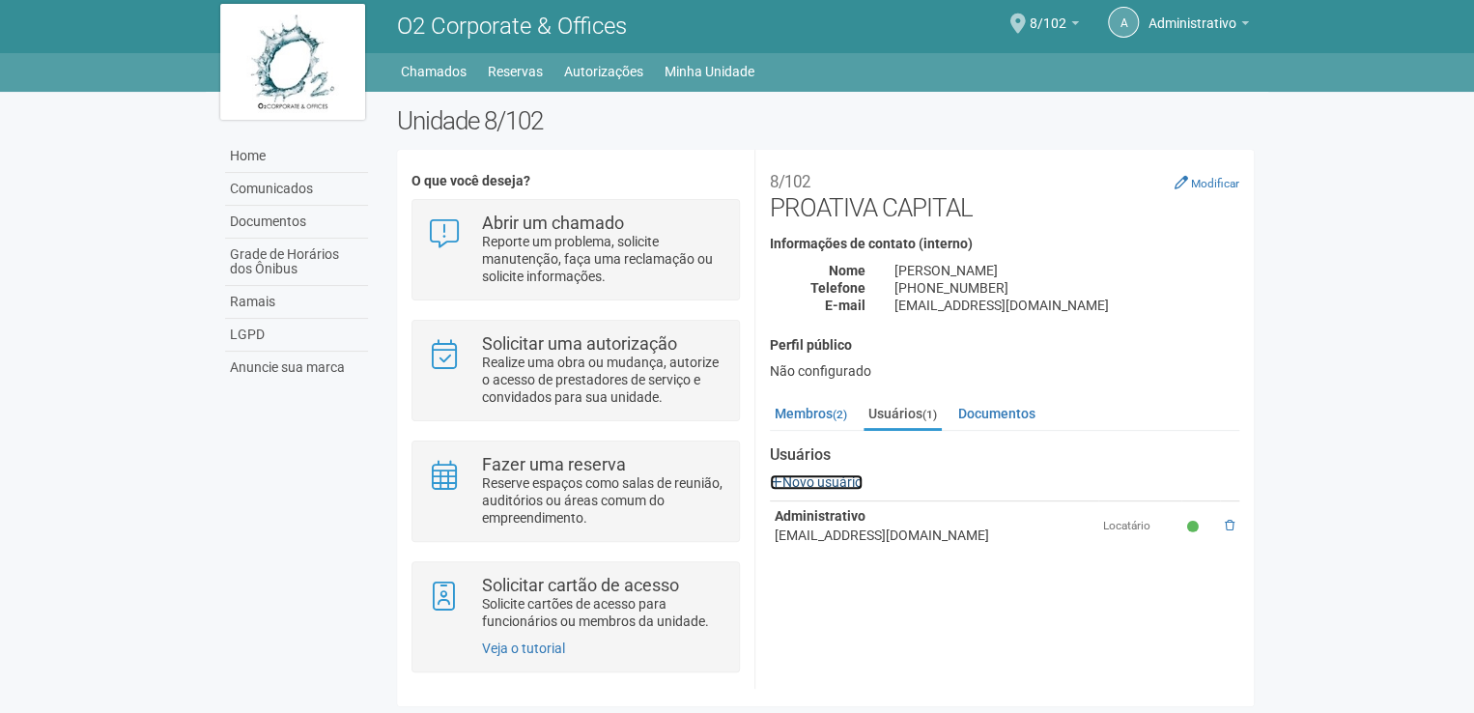
click at [850, 479] on link "Novo usuário" at bounding box center [816, 481] width 93 height 15
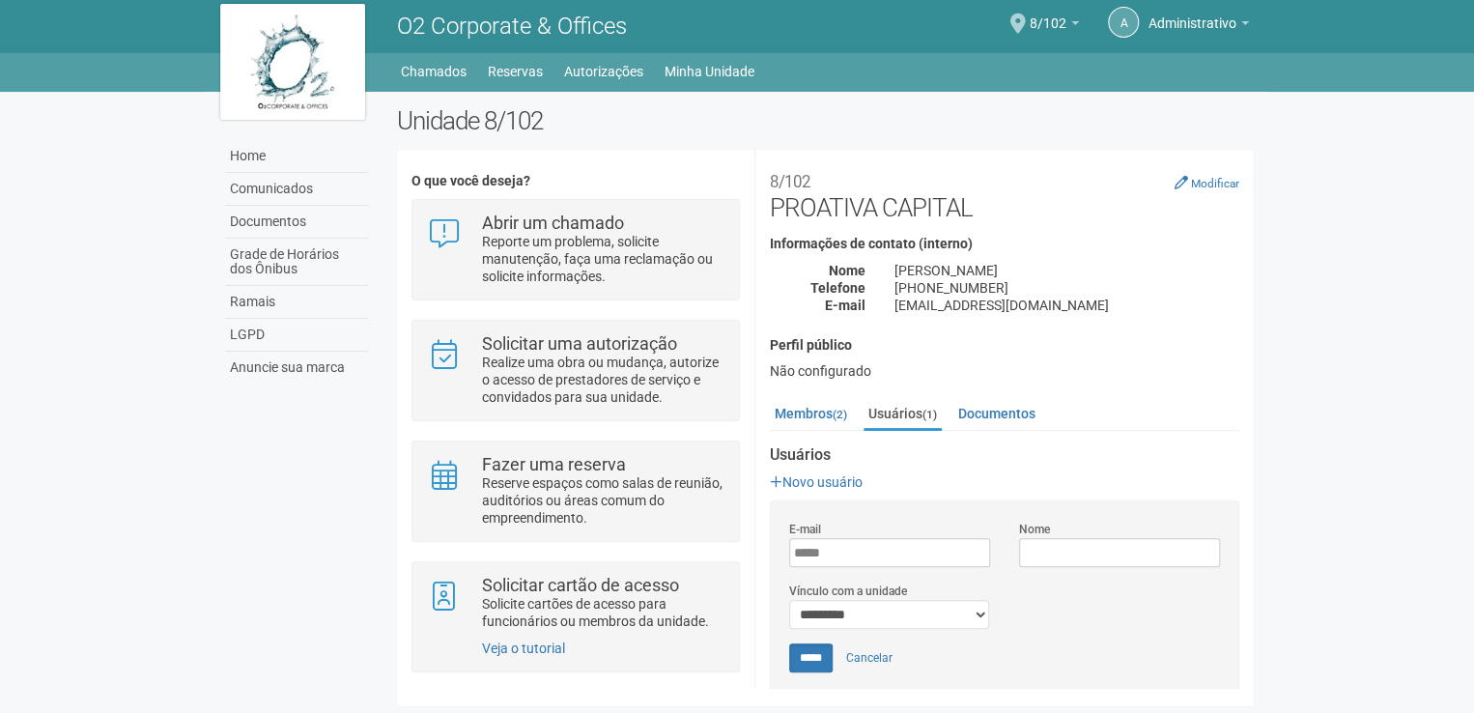
type input "**********"
click at [1055, 554] on input "Nome" at bounding box center [1119, 552] width 201 height 29
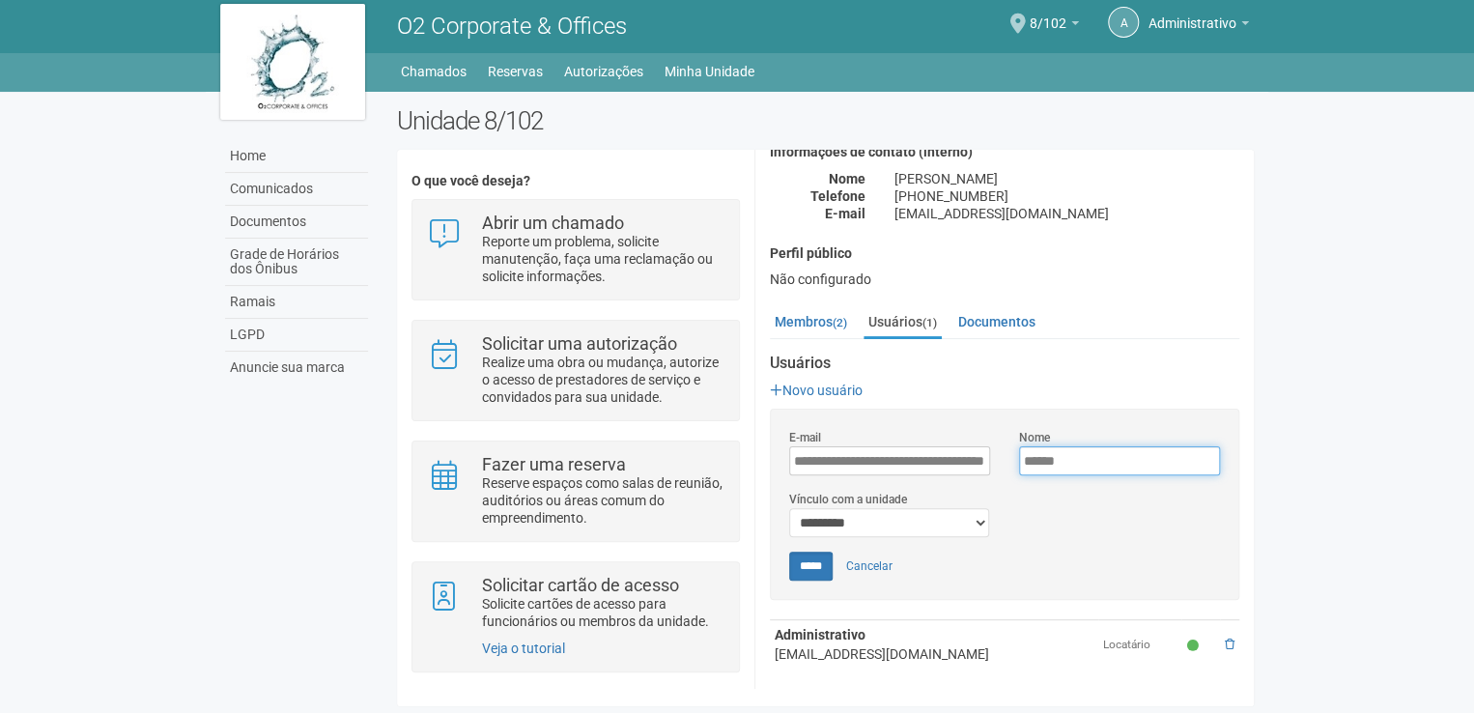
scroll to position [93, 0]
type input "**********"
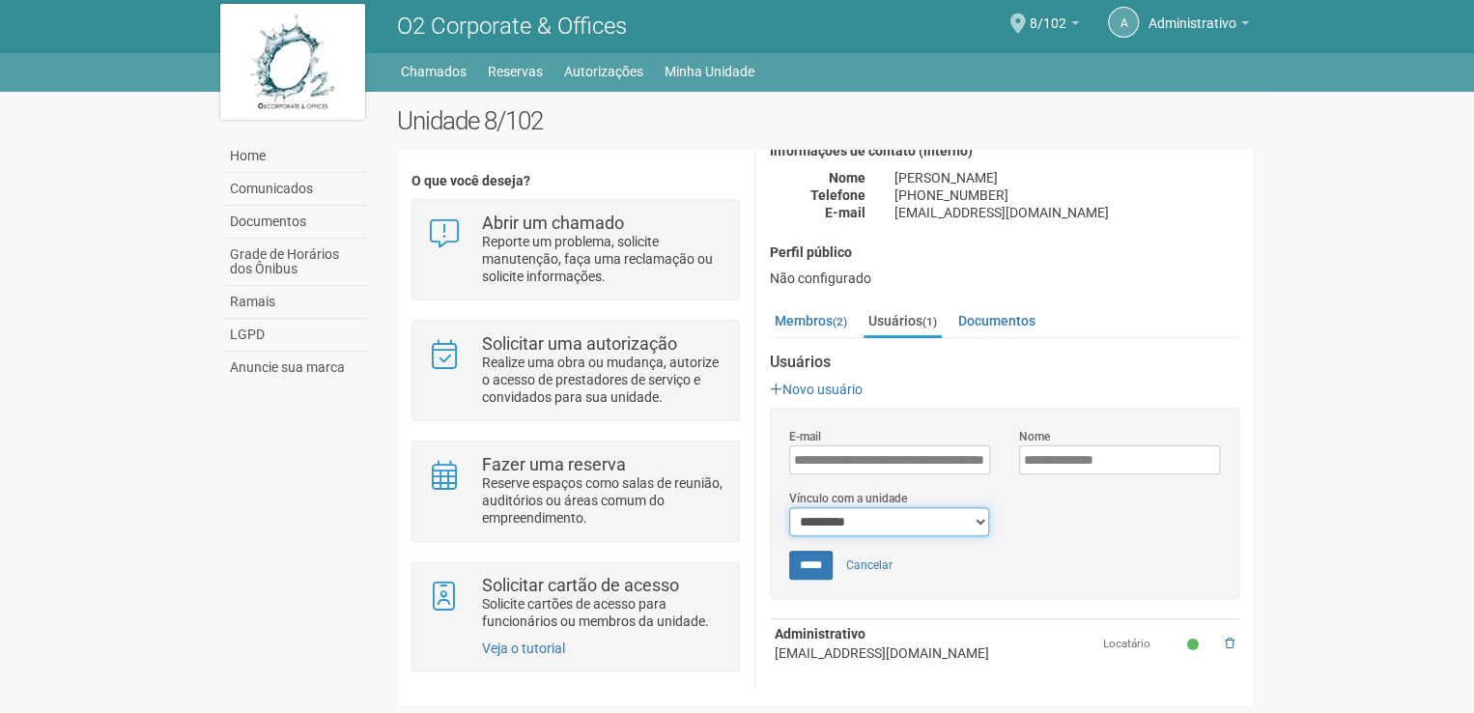
click at [977, 517] on select "*********" at bounding box center [889, 521] width 200 height 29
click at [809, 567] on input "*****" at bounding box center [810, 564] width 43 height 29
type input "*****"
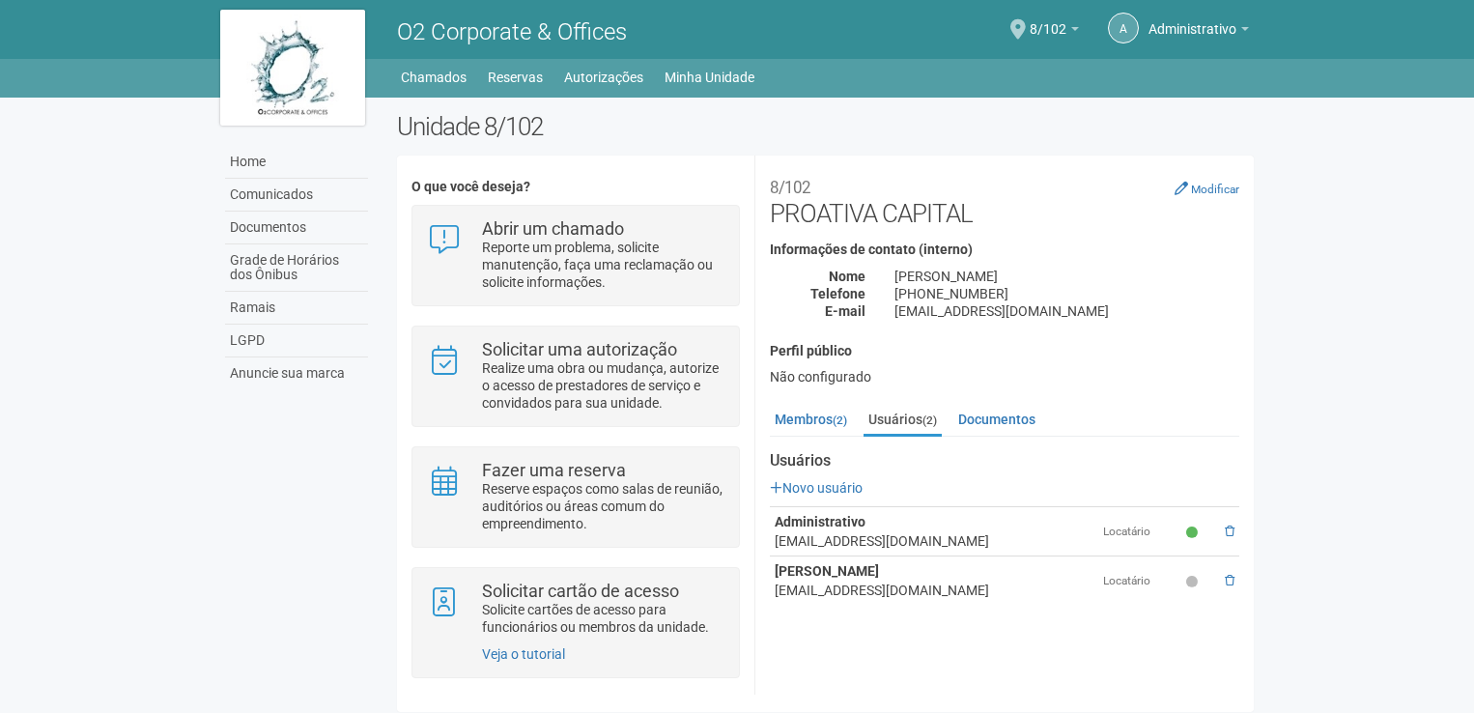
scroll to position [6, 0]
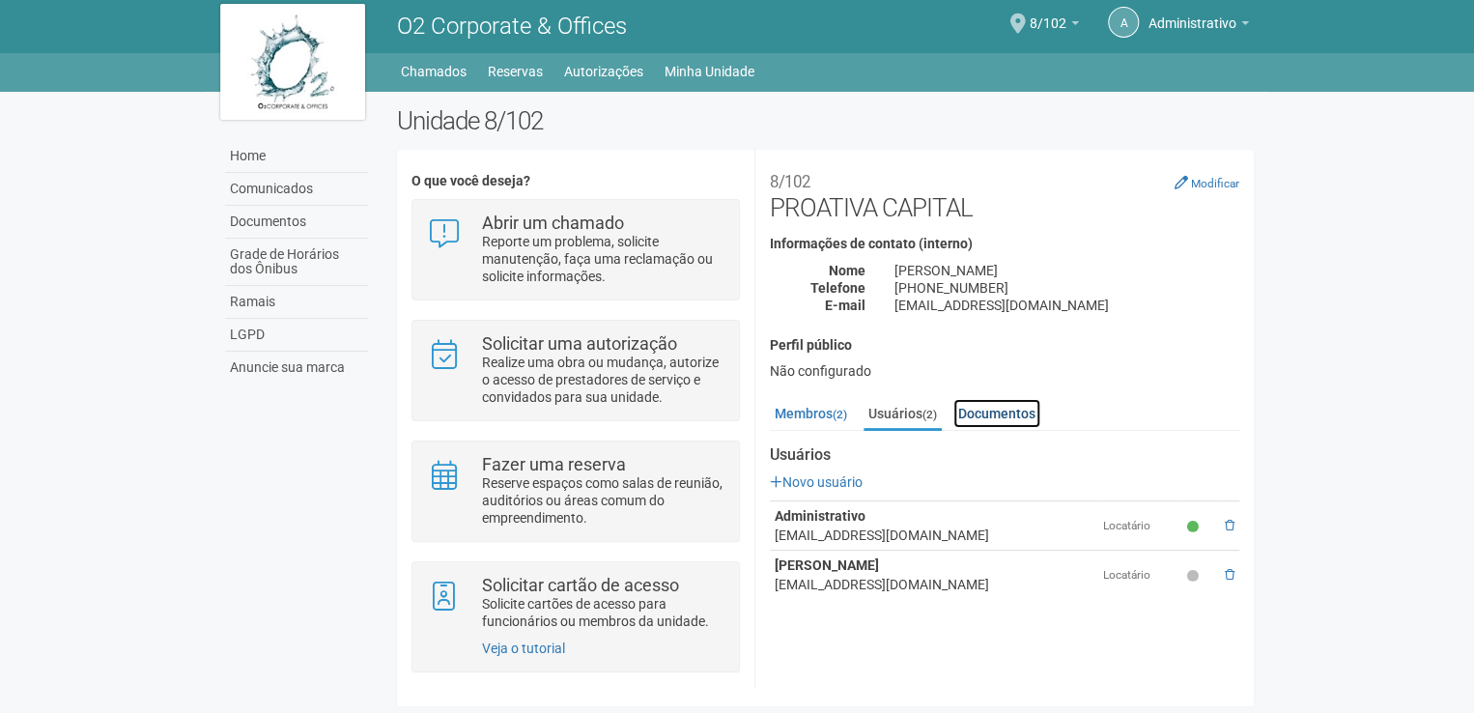
click at [985, 411] on link "Documentos" at bounding box center [996, 413] width 87 height 29
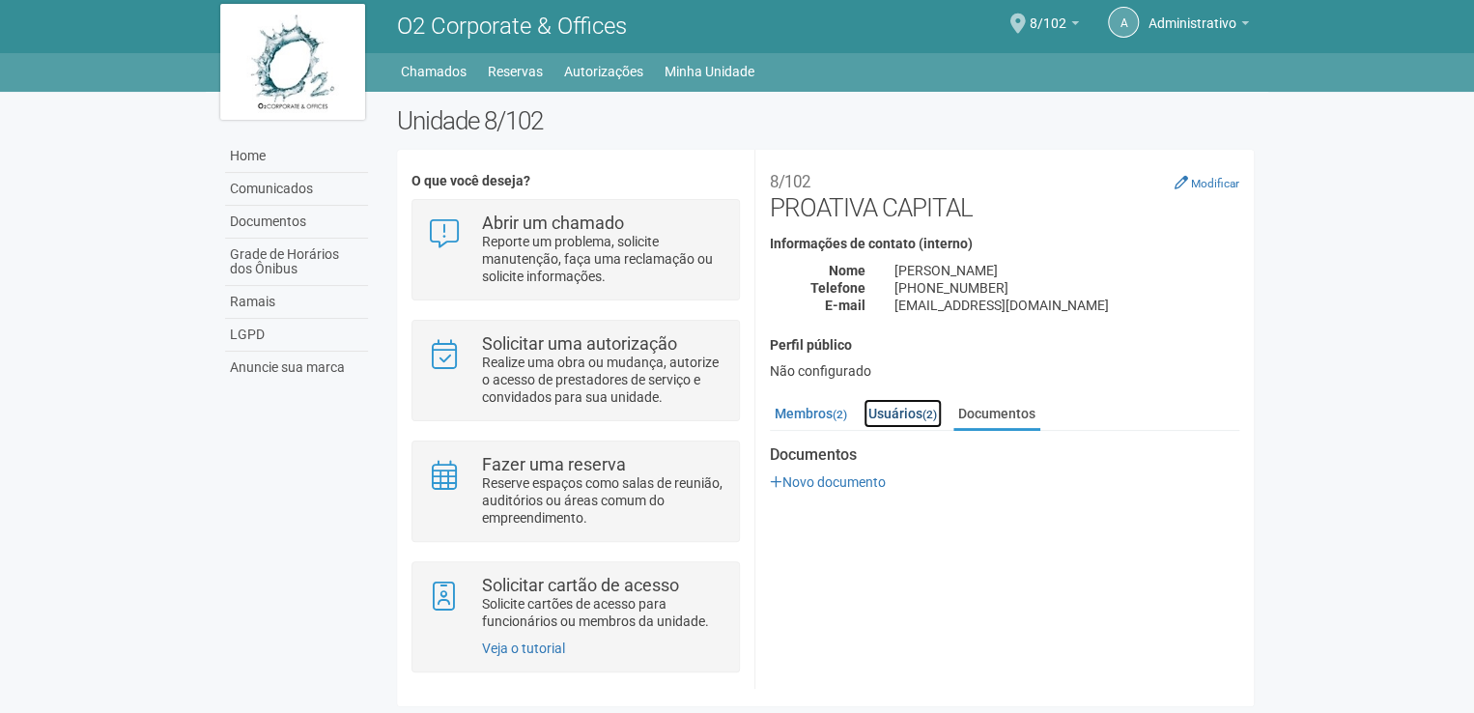
click at [909, 414] on link "Usuários (2)" at bounding box center [902, 413] width 78 height 29
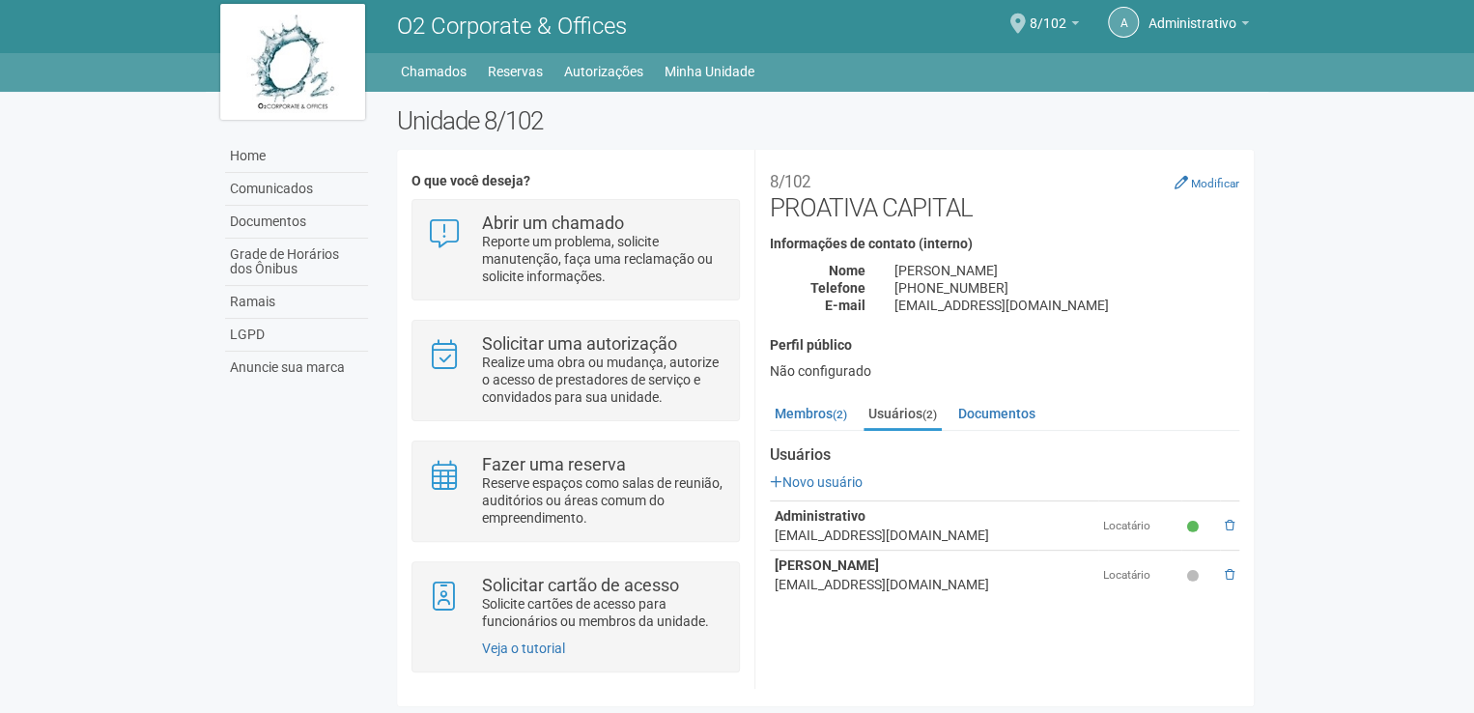
click at [847, 537] on div "[EMAIL_ADDRESS][DOMAIN_NAME]" at bounding box center [933, 534] width 319 height 19
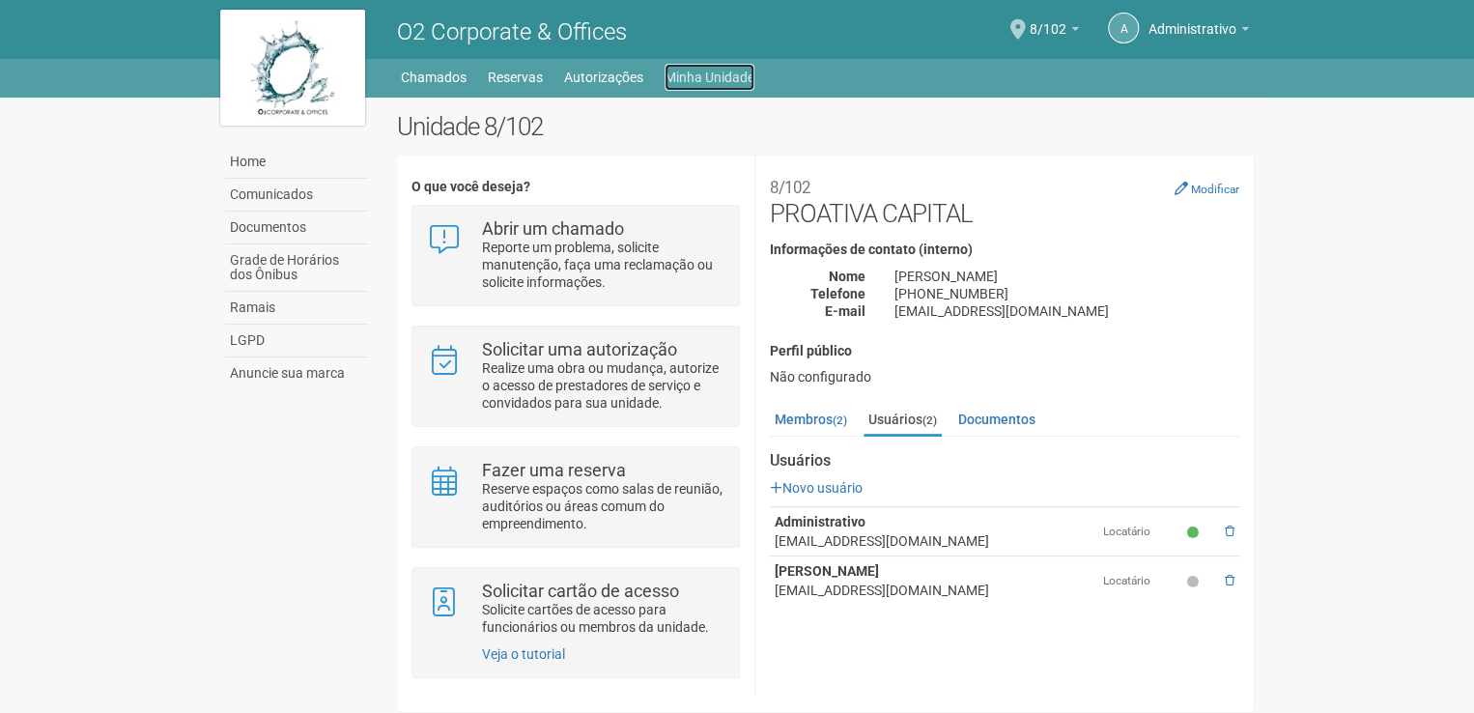
click at [703, 71] on link "Minha Unidade" at bounding box center [709, 77] width 90 height 27
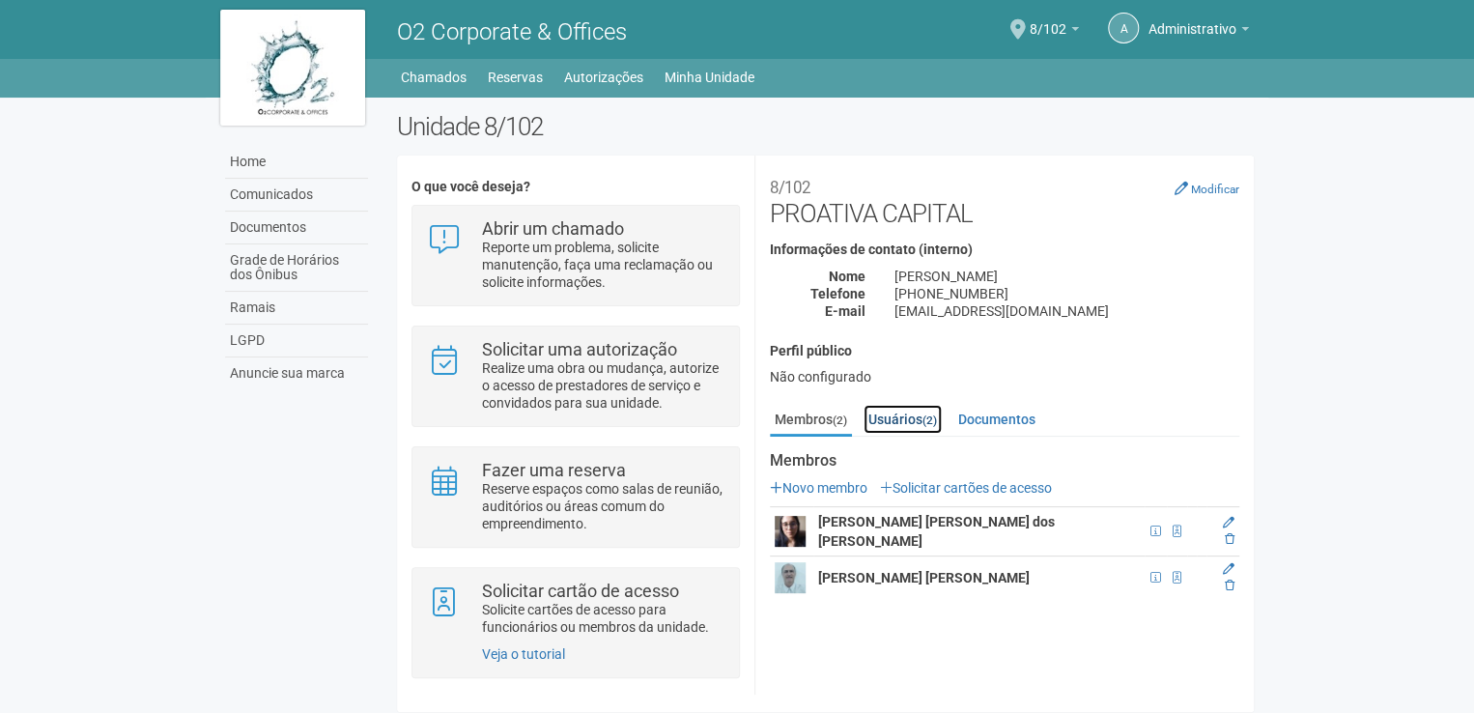
click at [917, 419] on link "Usuários (2)" at bounding box center [902, 419] width 78 height 29
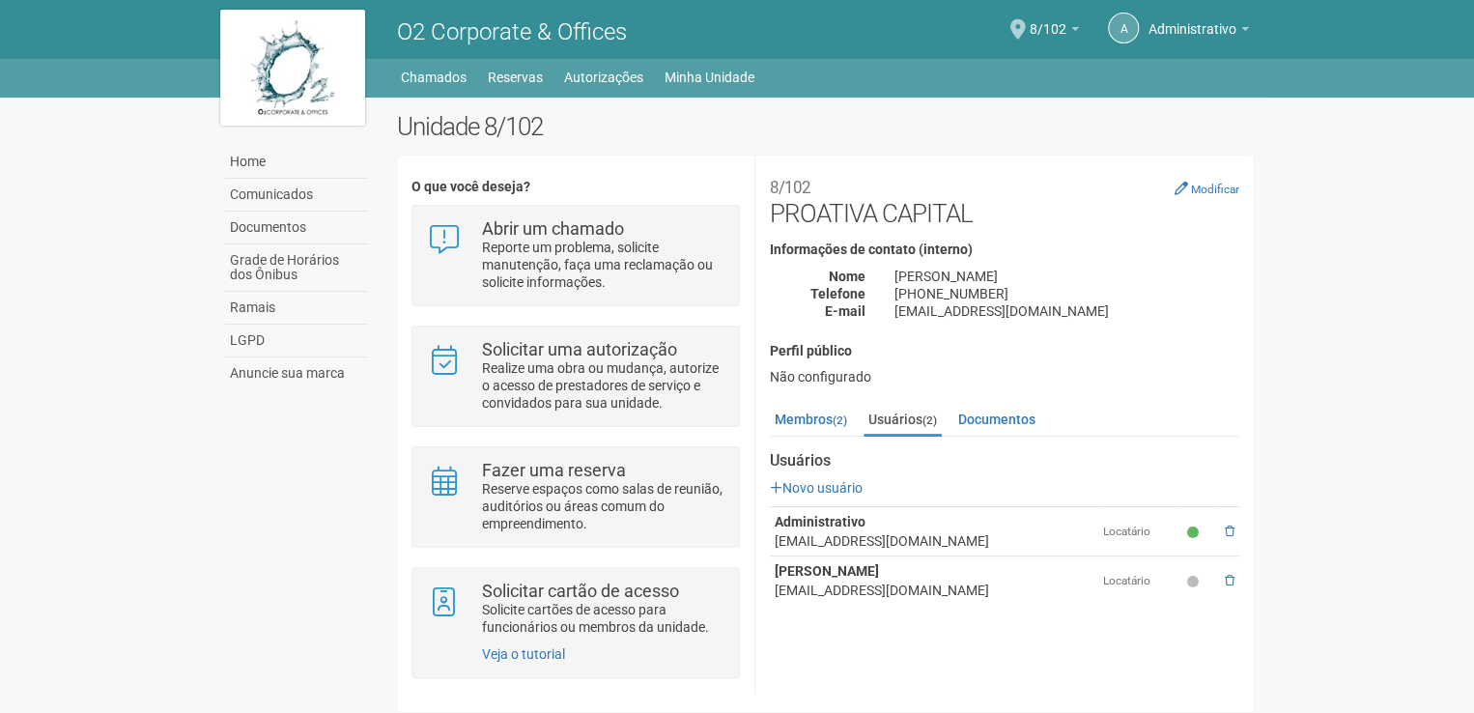
click at [830, 531] on div "[EMAIL_ADDRESS][DOMAIN_NAME]" at bounding box center [933, 540] width 319 height 19
click at [1009, 418] on link "Documentos" at bounding box center [996, 419] width 87 height 29
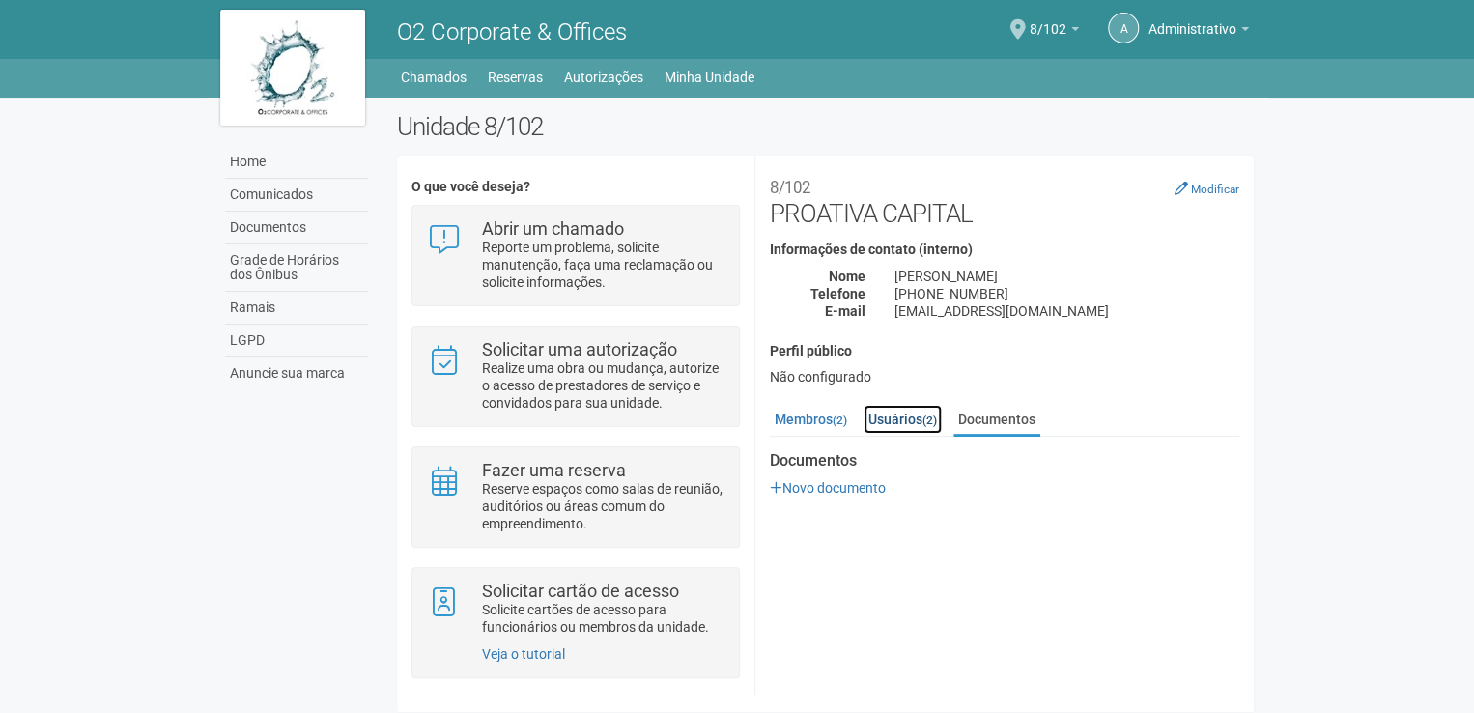
click at [912, 419] on link "Usuários (2)" at bounding box center [902, 419] width 78 height 29
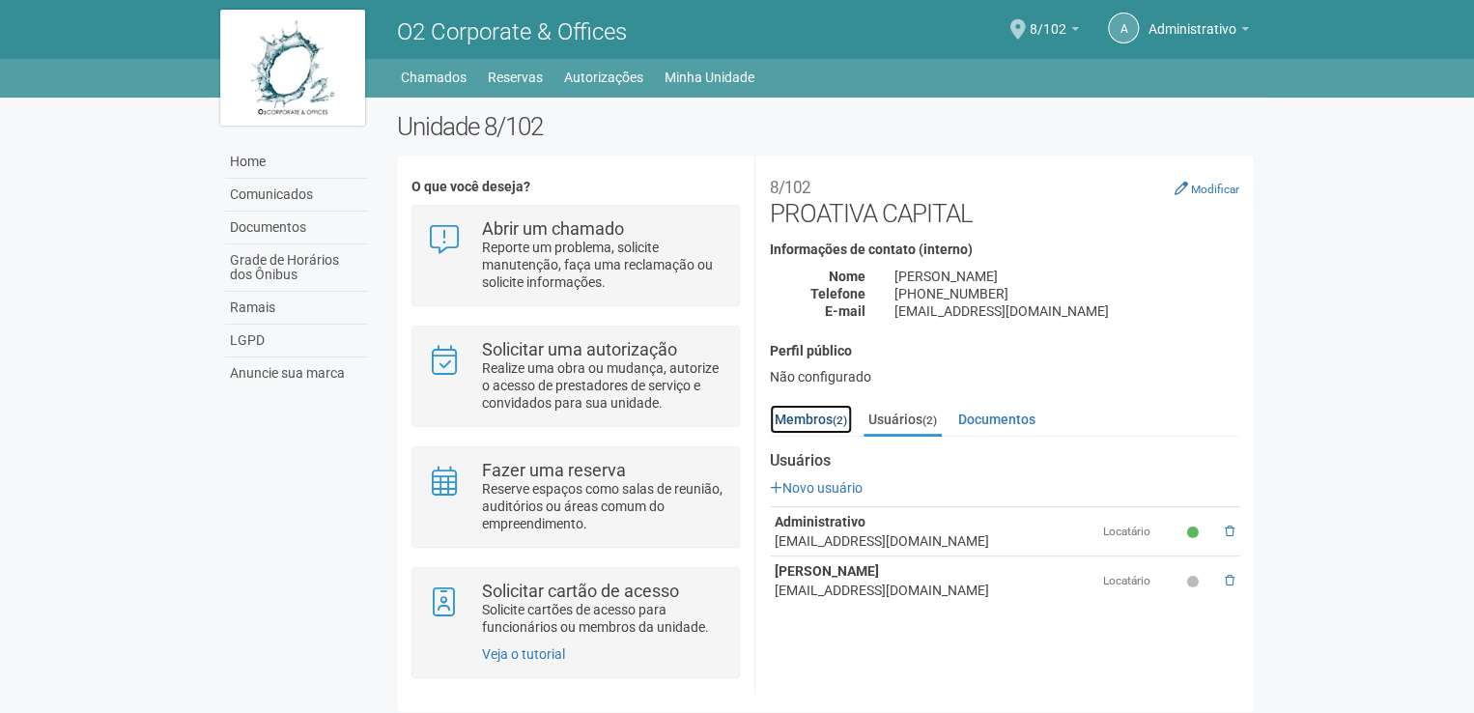
click at [830, 418] on link "Membros (2)" at bounding box center [811, 419] width 82 height 29
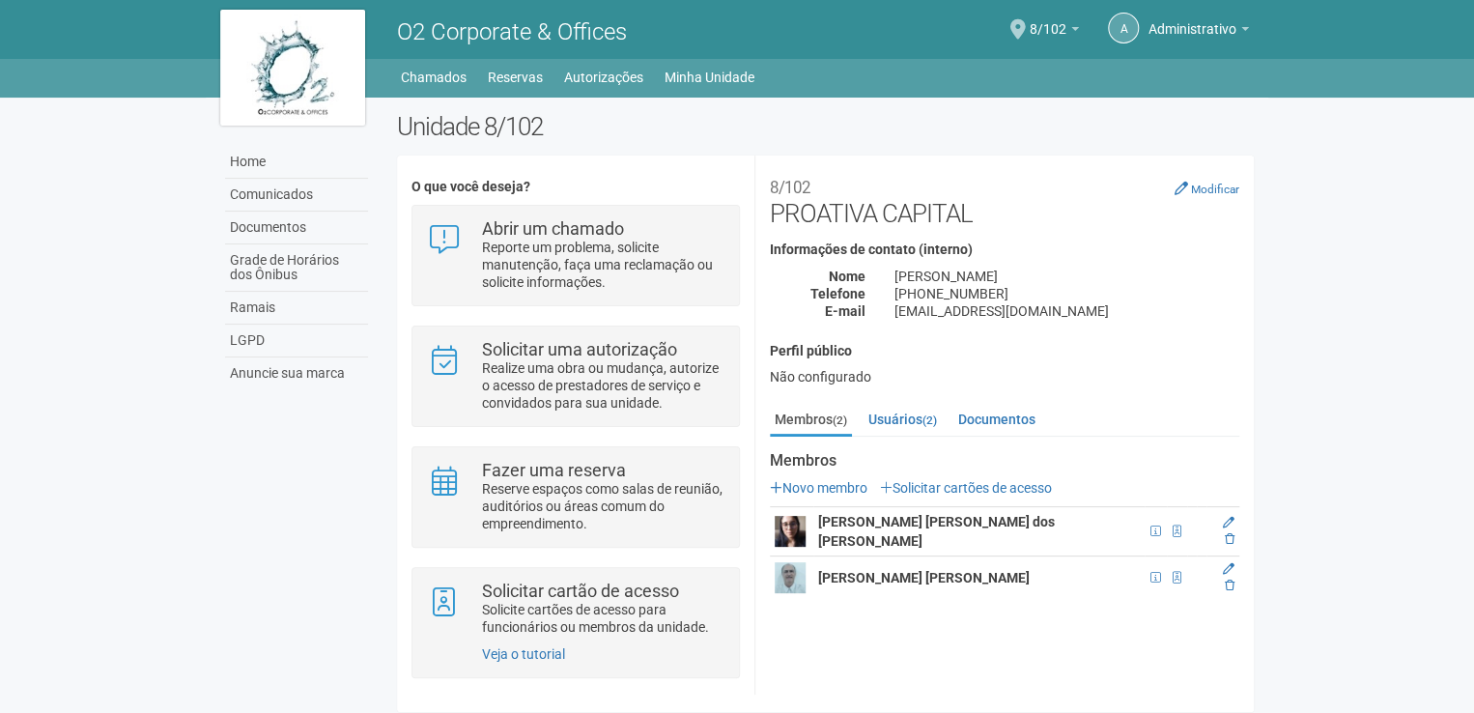
click at [860, 418] on ul "Membros (2) Usuários (2) Documentos" at bounding box center [1004, 421] width 469 height 32
click at [890, 415] on link "Usuários (2)" at bounding box center [902, 419] width 78 height 29
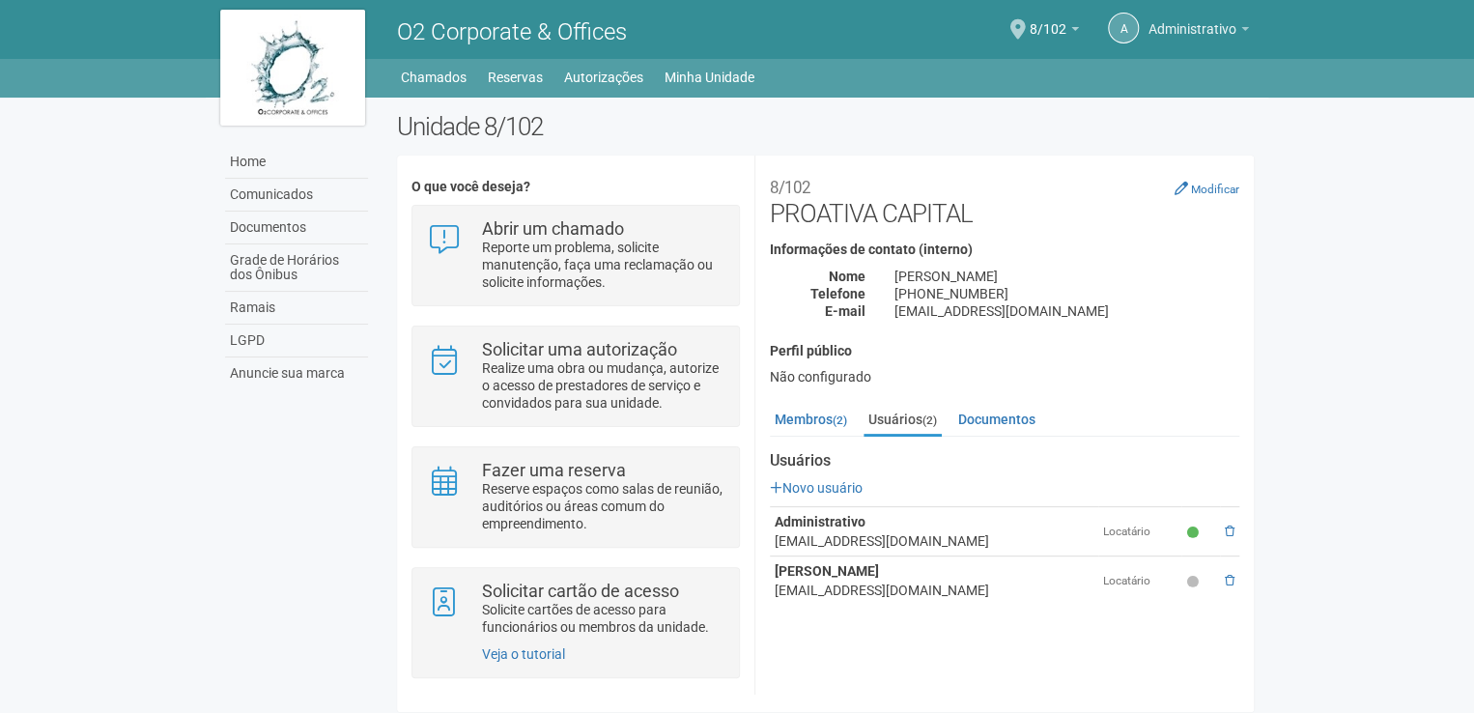
click at [1188, 29] on span "Administrativo" at bounding box center [1192, 20] width 88 height 34
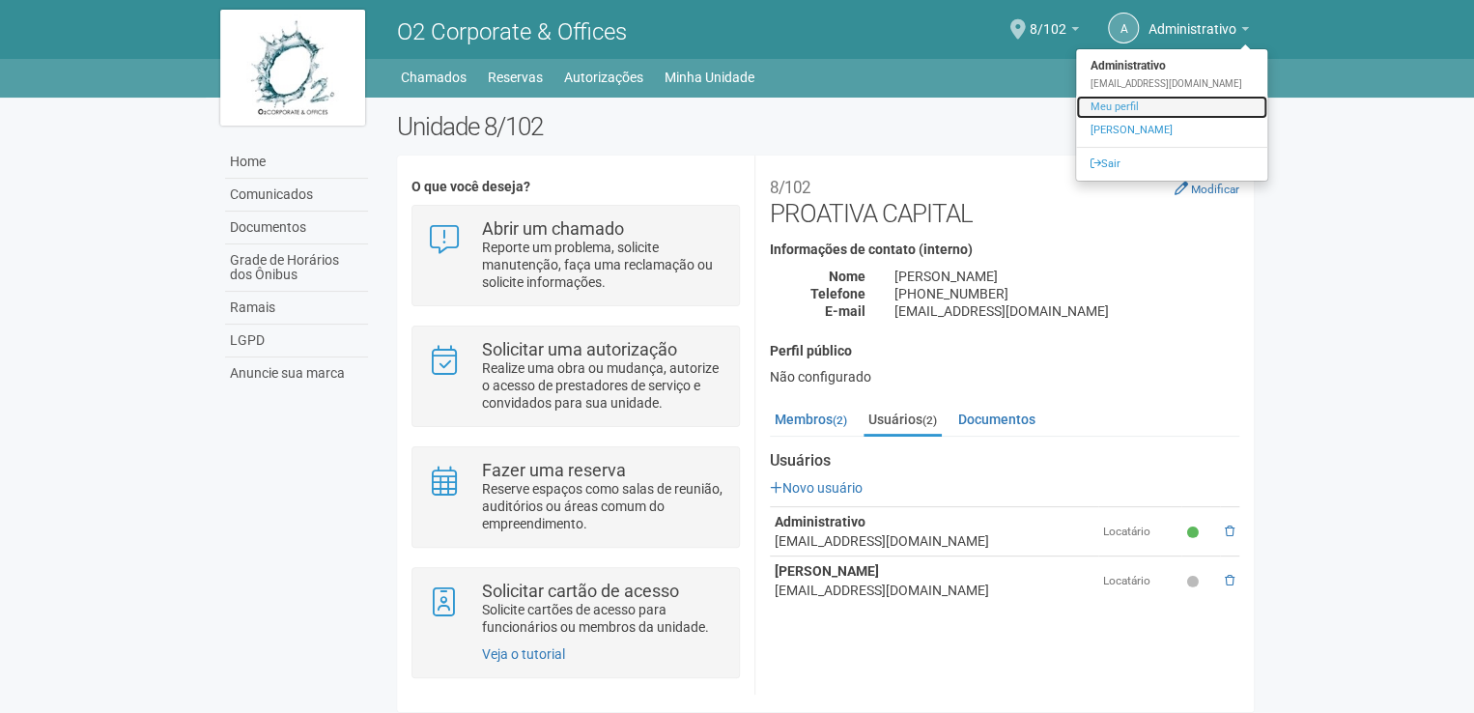
click at [1116, 105] on link "Meu perfil" at bounding box center [1171, 107] width 191 height 23
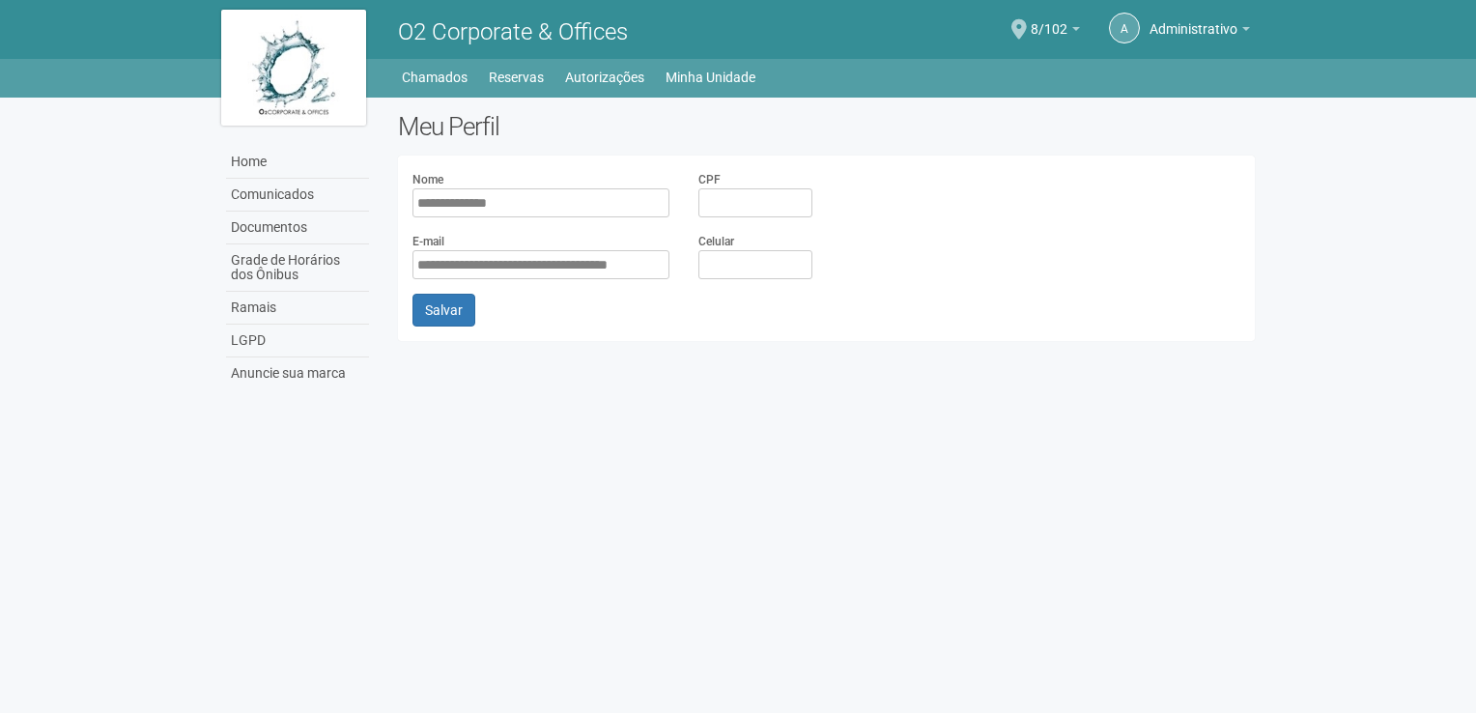
drag, startPoint x: 559, startPoint y: 206, endPoint x: 152, endPoint y: 201, distance: 407.5
click at [141, 205] on body "Aguarde... O2 Corporate & Offices A Administrativo Administrativo [EMAIL_ADDRES…" at bounding box center [738, 356] width 1476 height 713
type input "**********"
click at [734, 210] on input "*********" at bounding box center [755, 202] width 114 height 29
type input "**********"
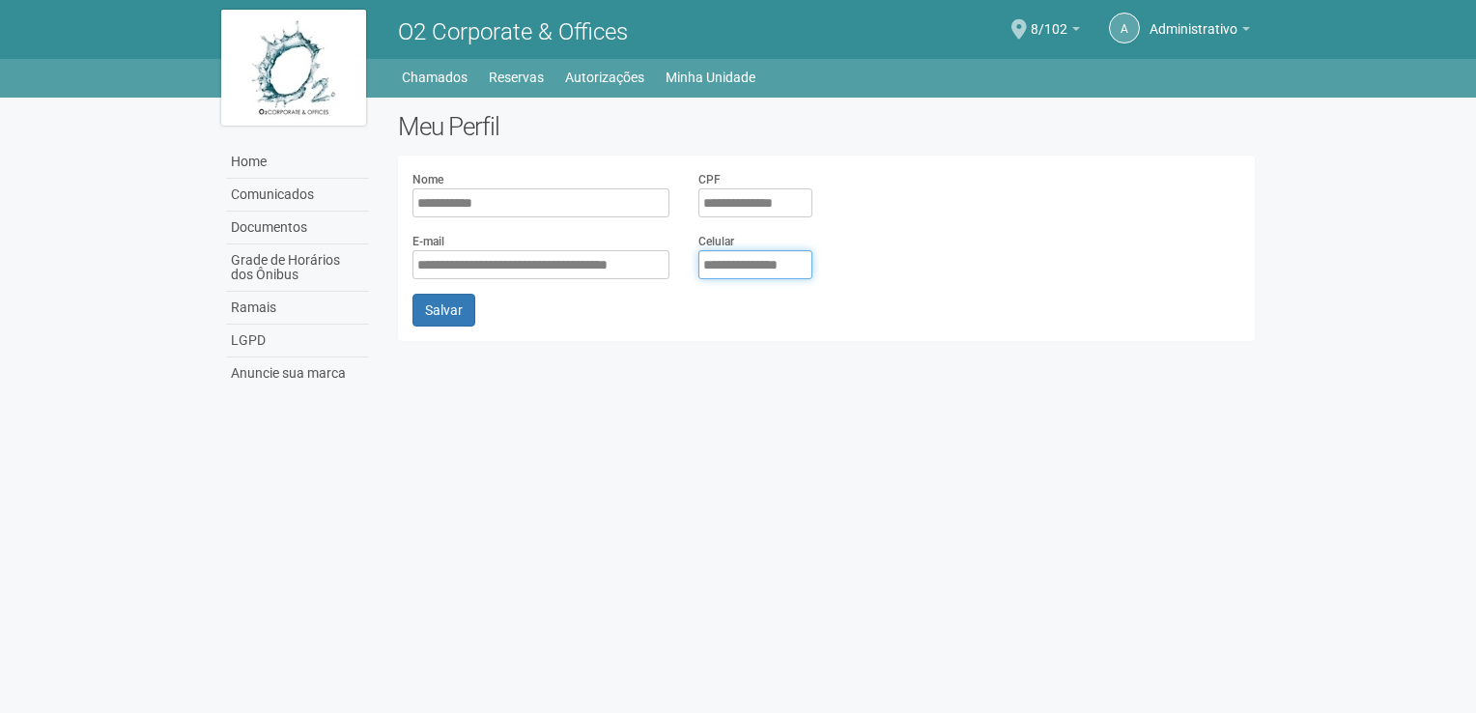
click at [759, 266] on input "**********" at bounding box center [755, 264] width 114 height 29
drag, startPoint x: 720, startPoint y: 265, endPoint x: 689, endPoint y: 265, distance: 31.9
click at [689, 265] on div "**********" at bounding box center [755, 255] width 143 height 47
type input "**********"
click at [444, 311] on button "Salvar" at bounding box center [443, 310] width 63 height 33
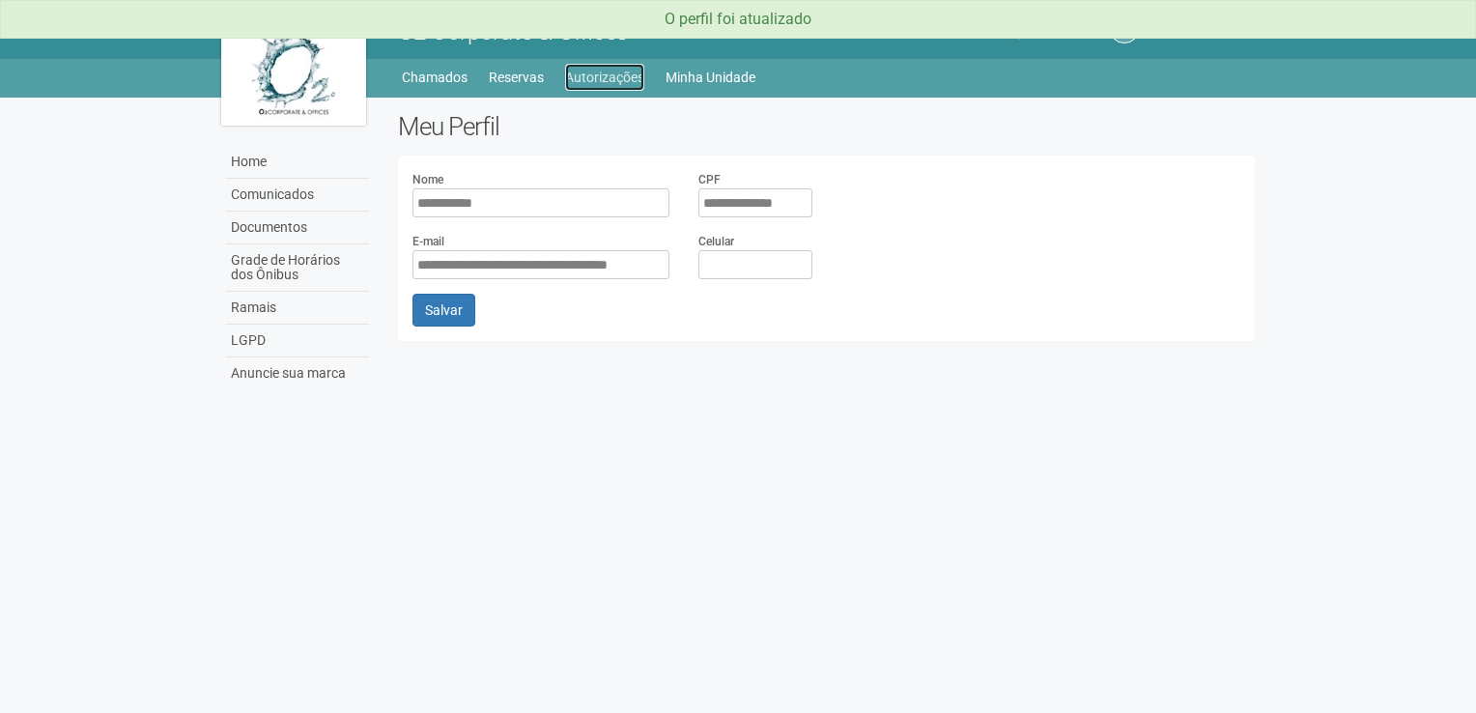
click at [611, 74] on link "Autorizações" at bounding box center [604, 77] width 79 height 27
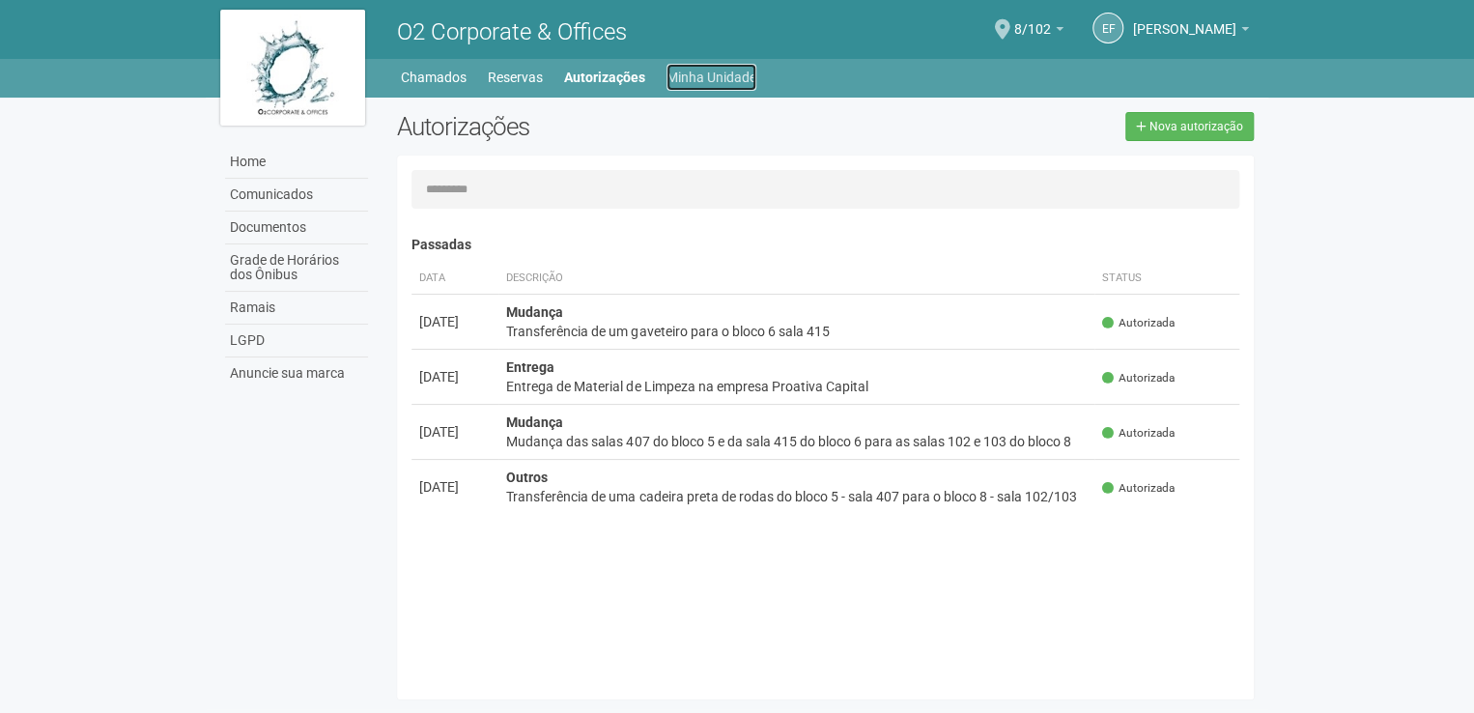
click at [701, 80] on link "Minha Unidade" at bounding box center [711, 77] width 90 height 27
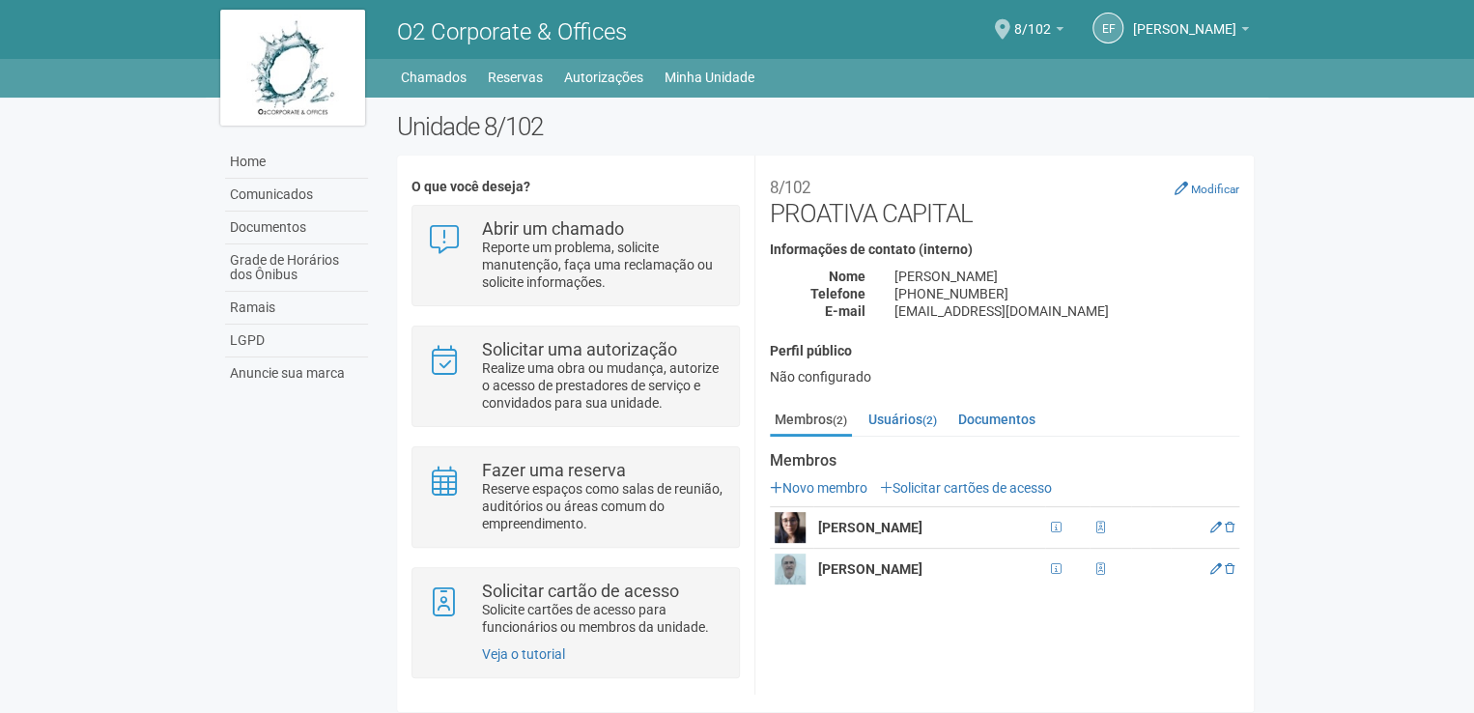
click at [1108, 24] on div "EF Erica Forti [PERSON_NAME] [EMAIL_ADDRESS][DOMAIN_NAME] Meu perfil Alterar se…" at bounding box center [1155, 31] width 185 height 56
click at [1063, 25] on link "8/102" at bounding box center [1038, 31] width 49 height 15
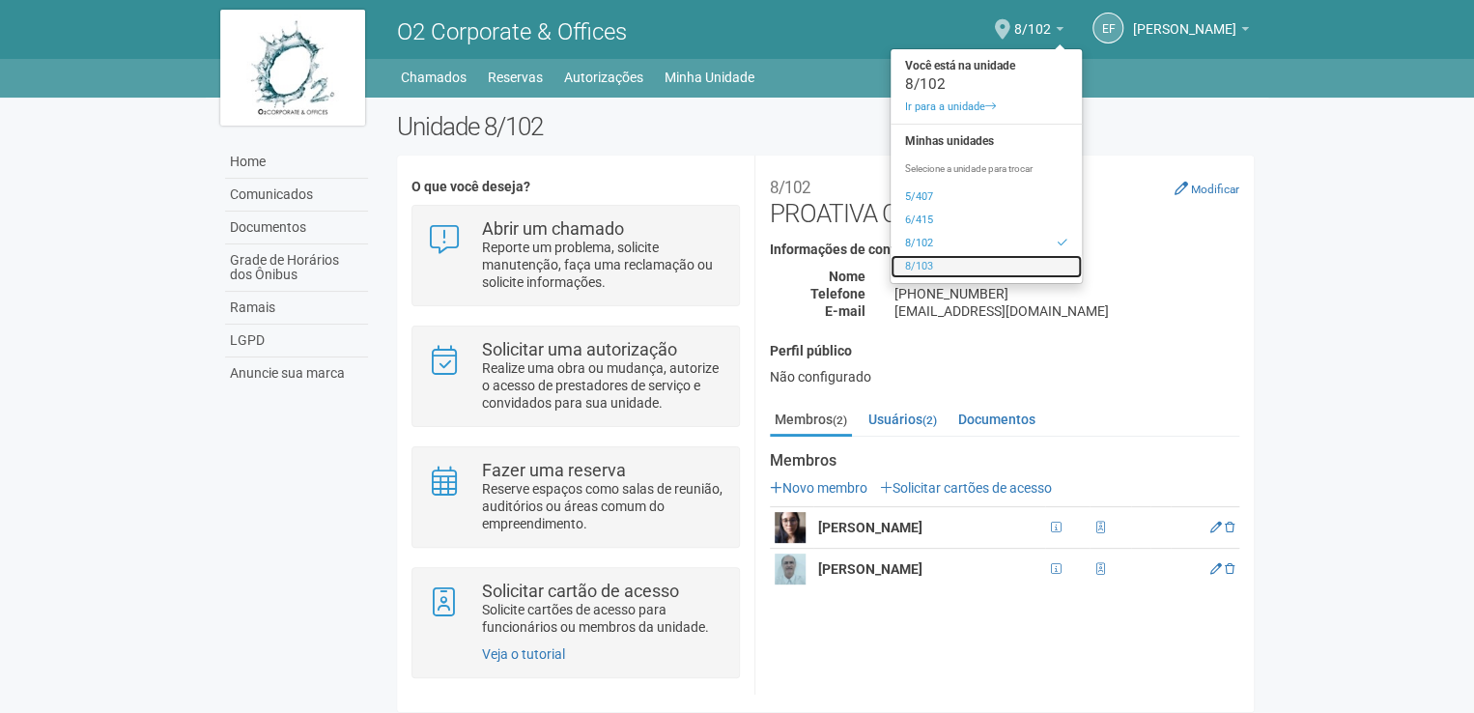
click at [965, 276] on link "8/103" at bounding box center [985, 266] width 191 height 23
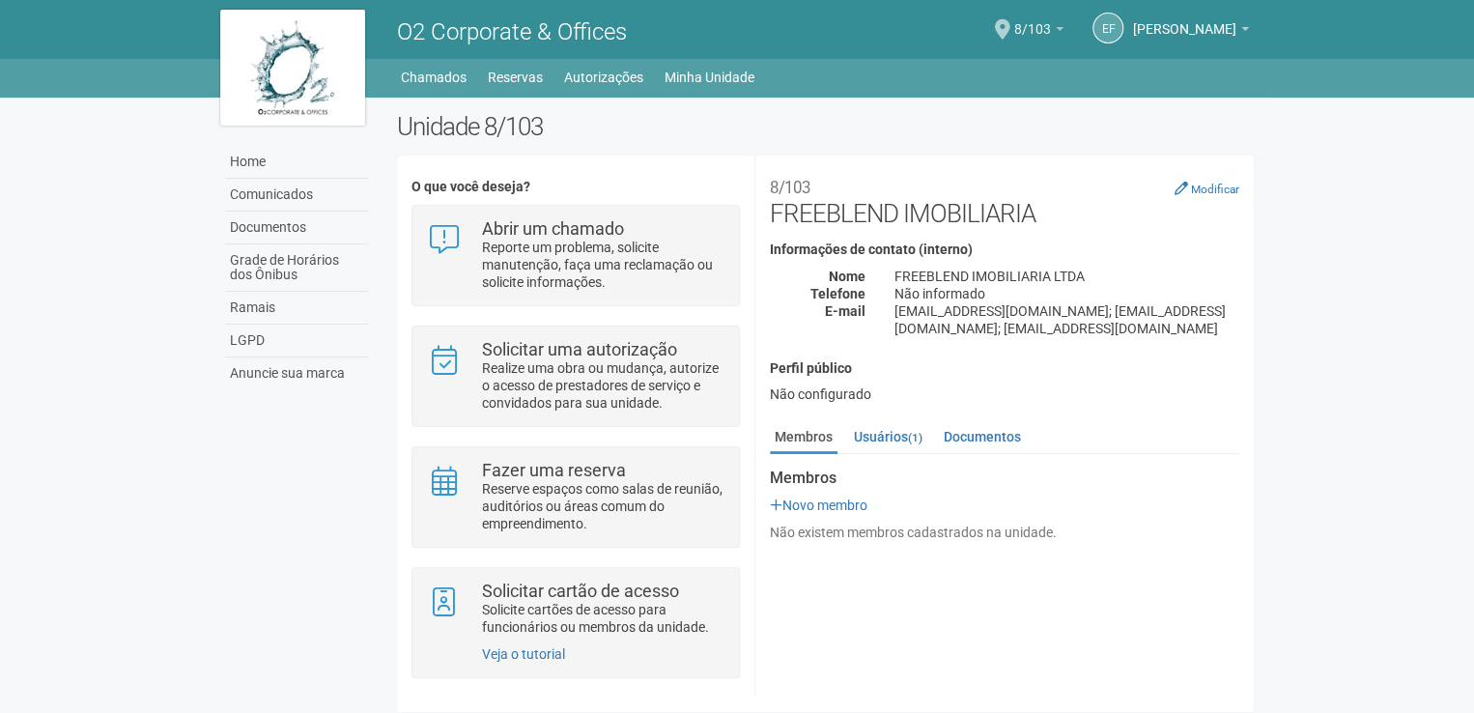
click at [1051, 26] on span "8/103" at bounding box center [1032, 20] width 37 height 34
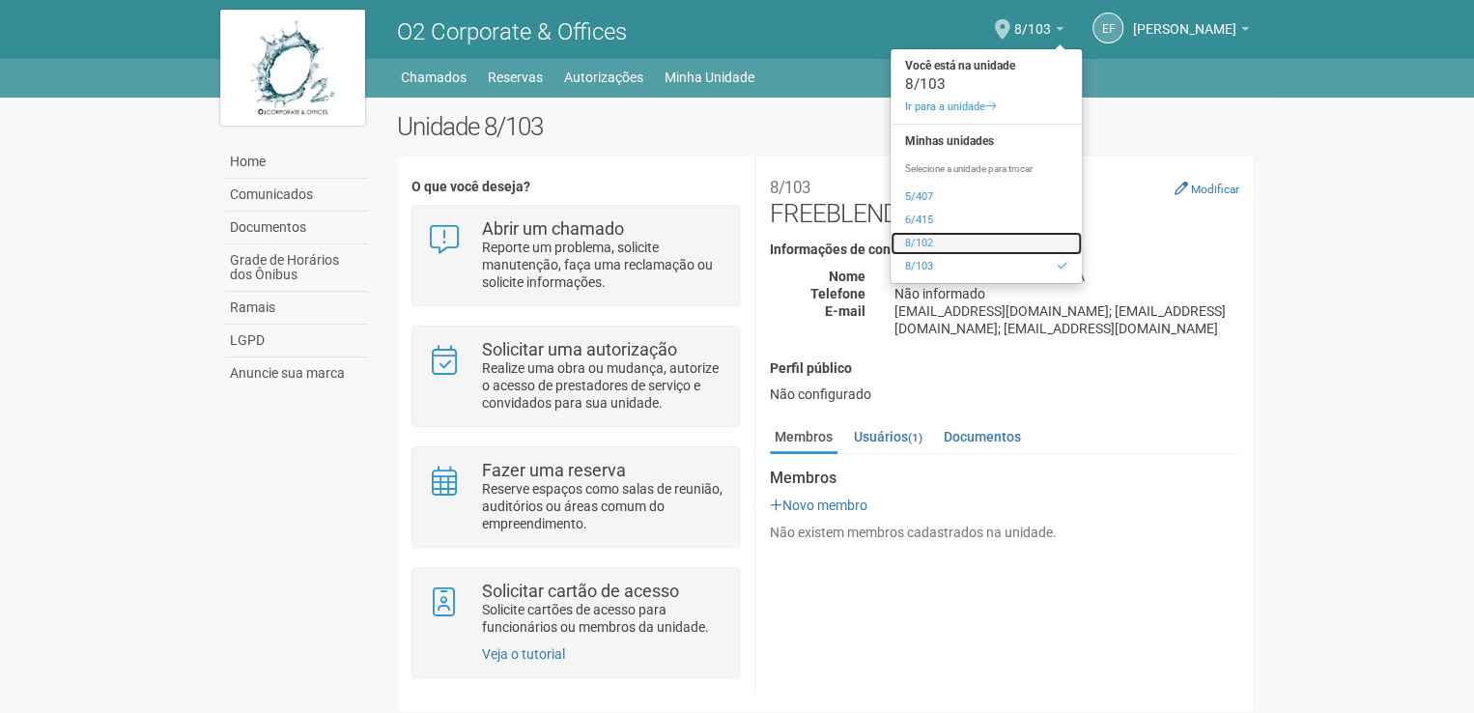
click at [970, 240] on link "8/102" at bounding box center [985, 243] width 191 height 23
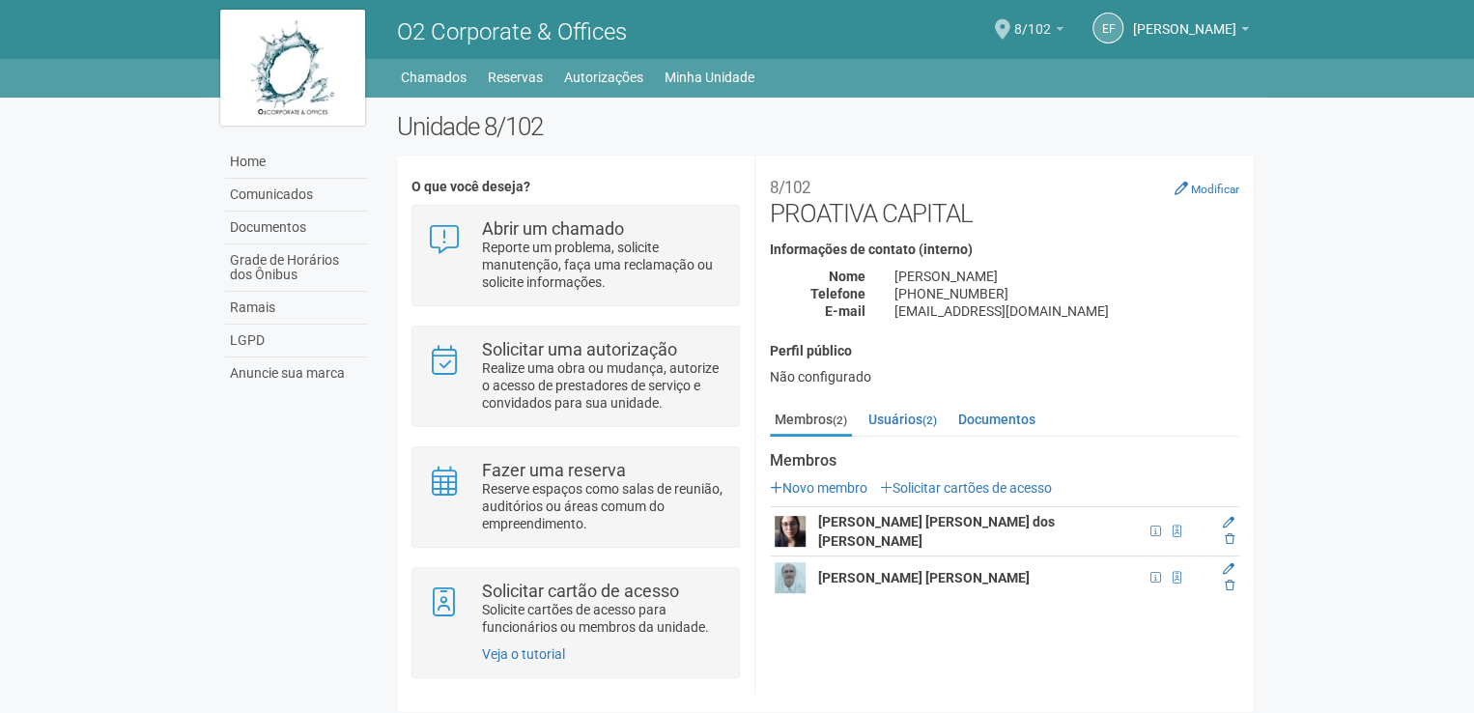
click at [1051, 18] on span "8/102" at bounding box center [1032, 20] width 37 height 34
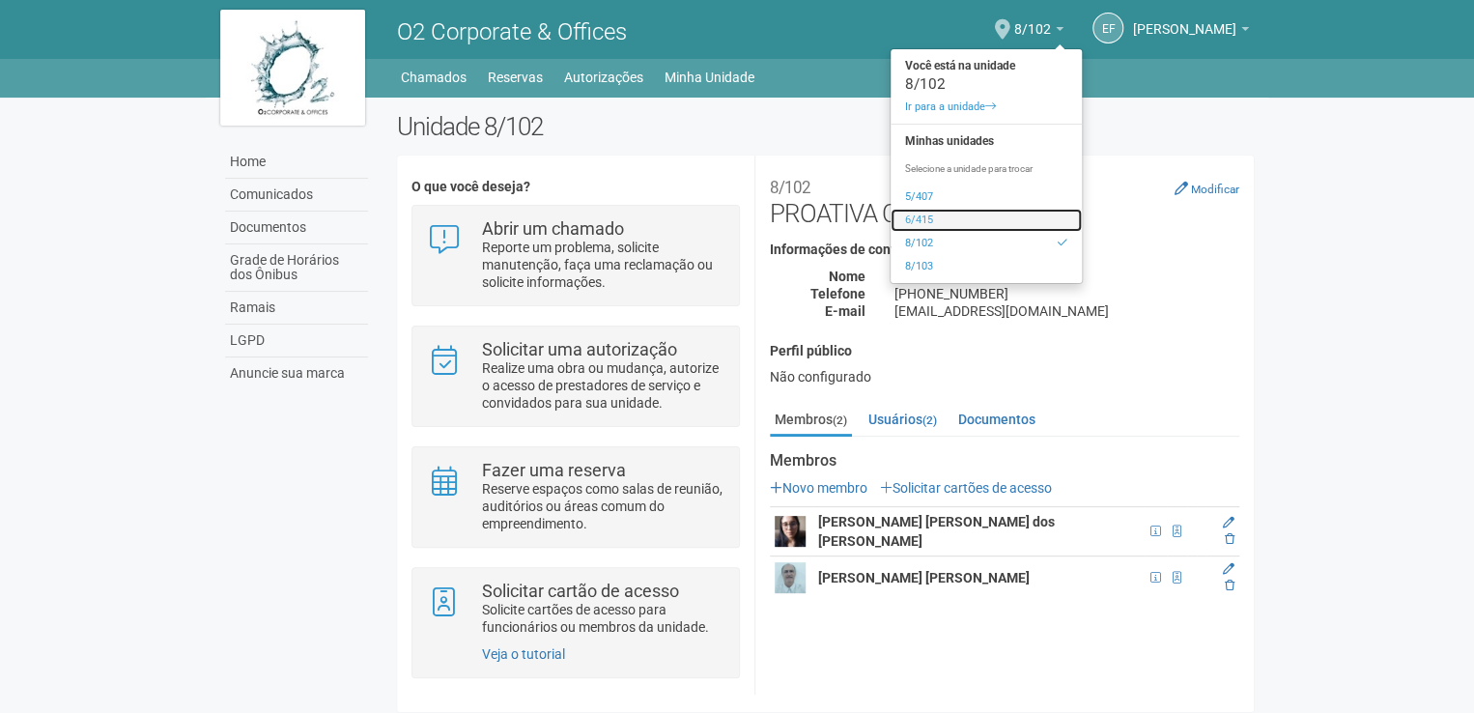
click at [966, 222] on link "6/415" at bounding box center [985, 220] width 191 height 23
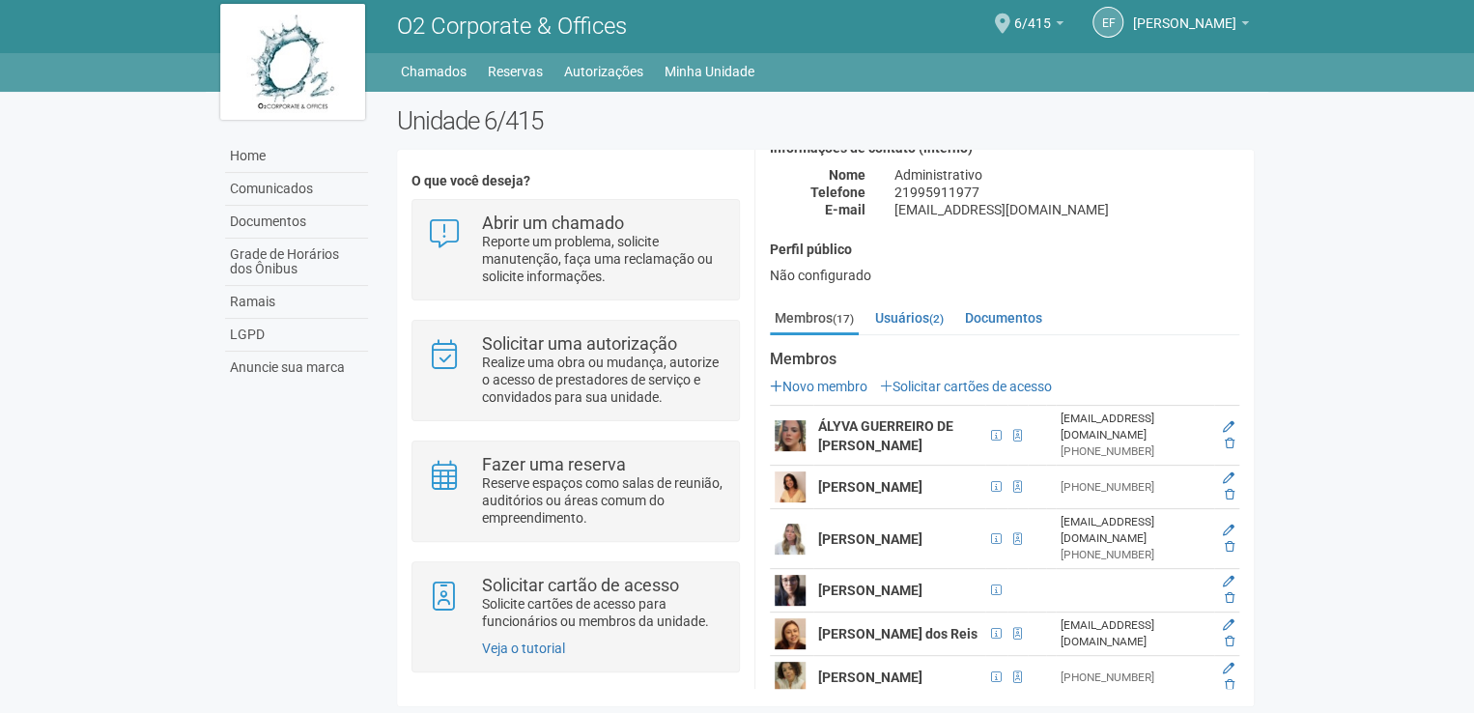
scroll to position [12, 0]
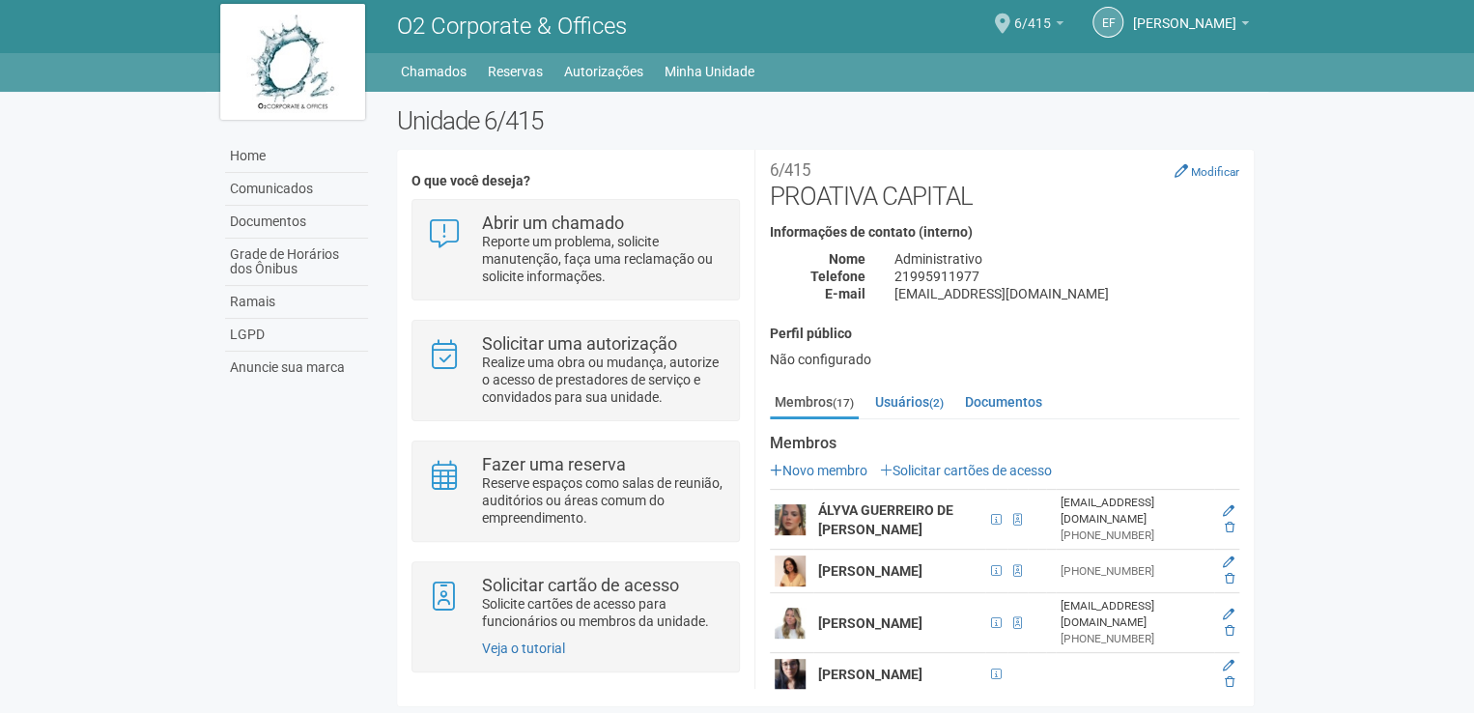
click at [1063, 18] on link "6/415" at bounding box center [1038, 25] width 49 height 15
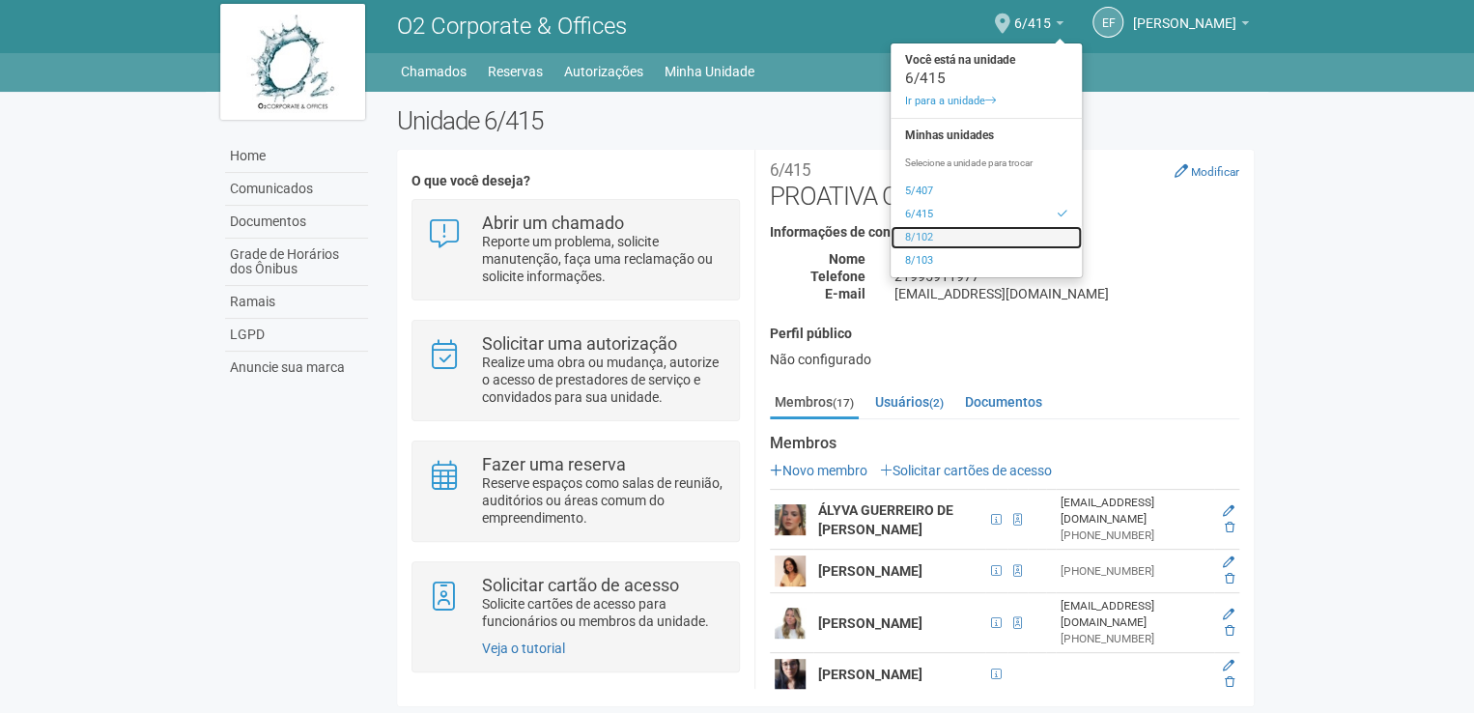
click at [972, 233] on link "8/102" at bounding box center [985, 237] width 191 height 23
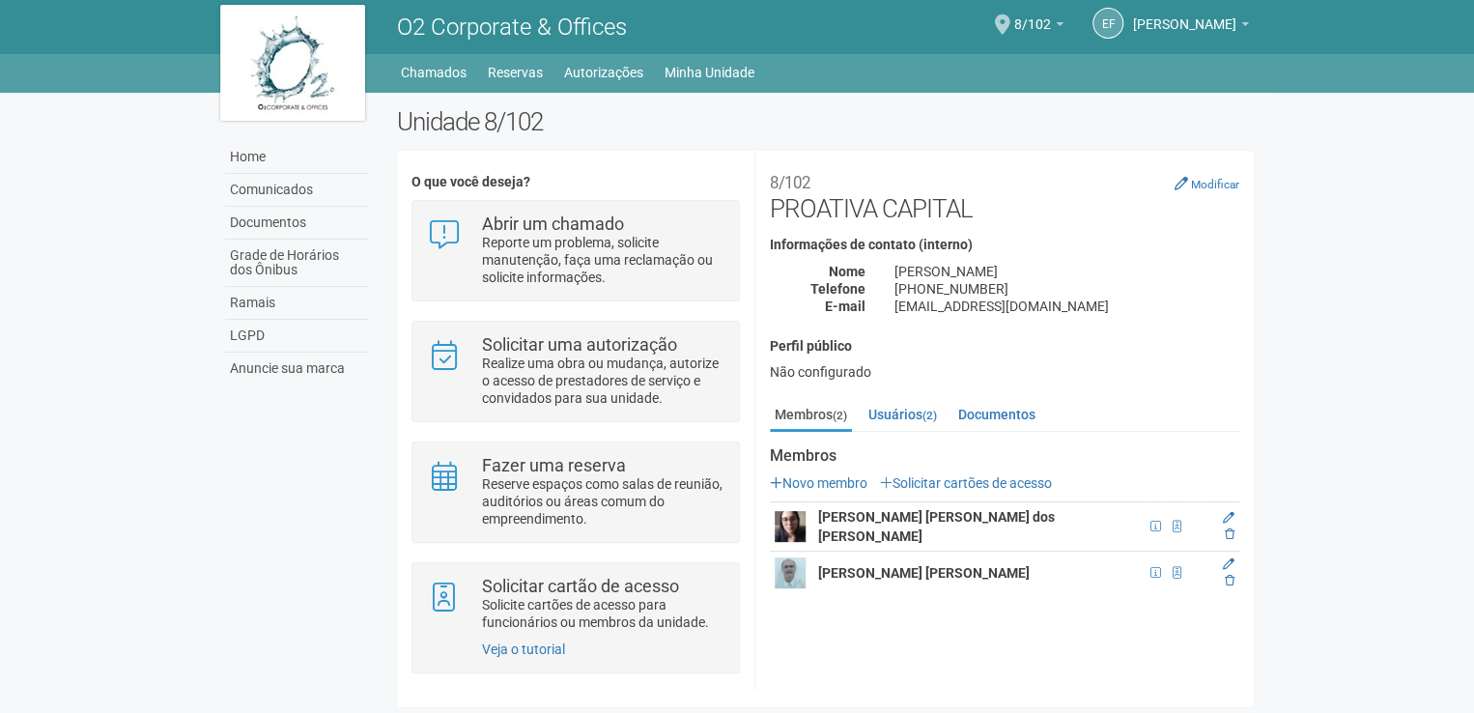
scroll to position [6, 0]
click at [910, 411] on link "Usuários (2)" at bounding box center [902, 413] width 78 height 29
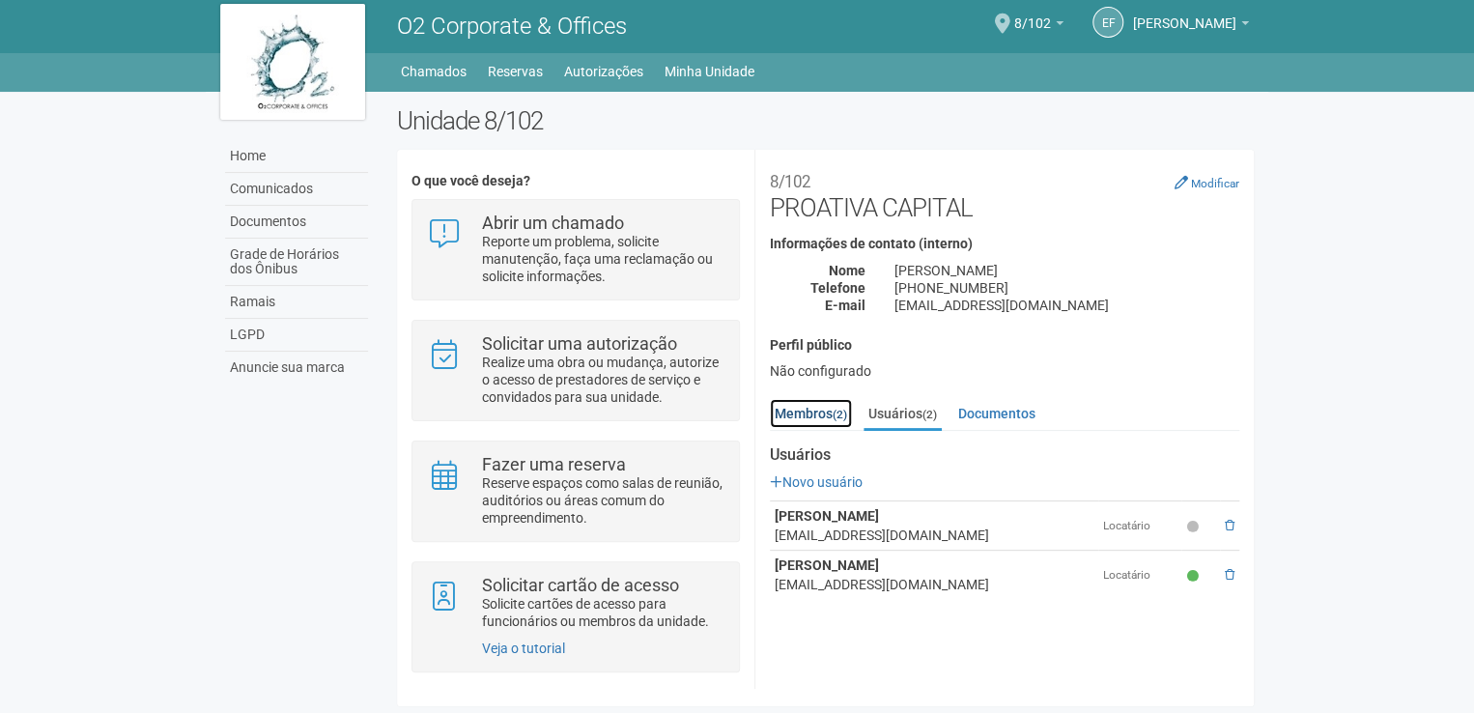
click at [819, 411] on link "Membros (2)" at bounding box center [811, 413] width 82 height 29
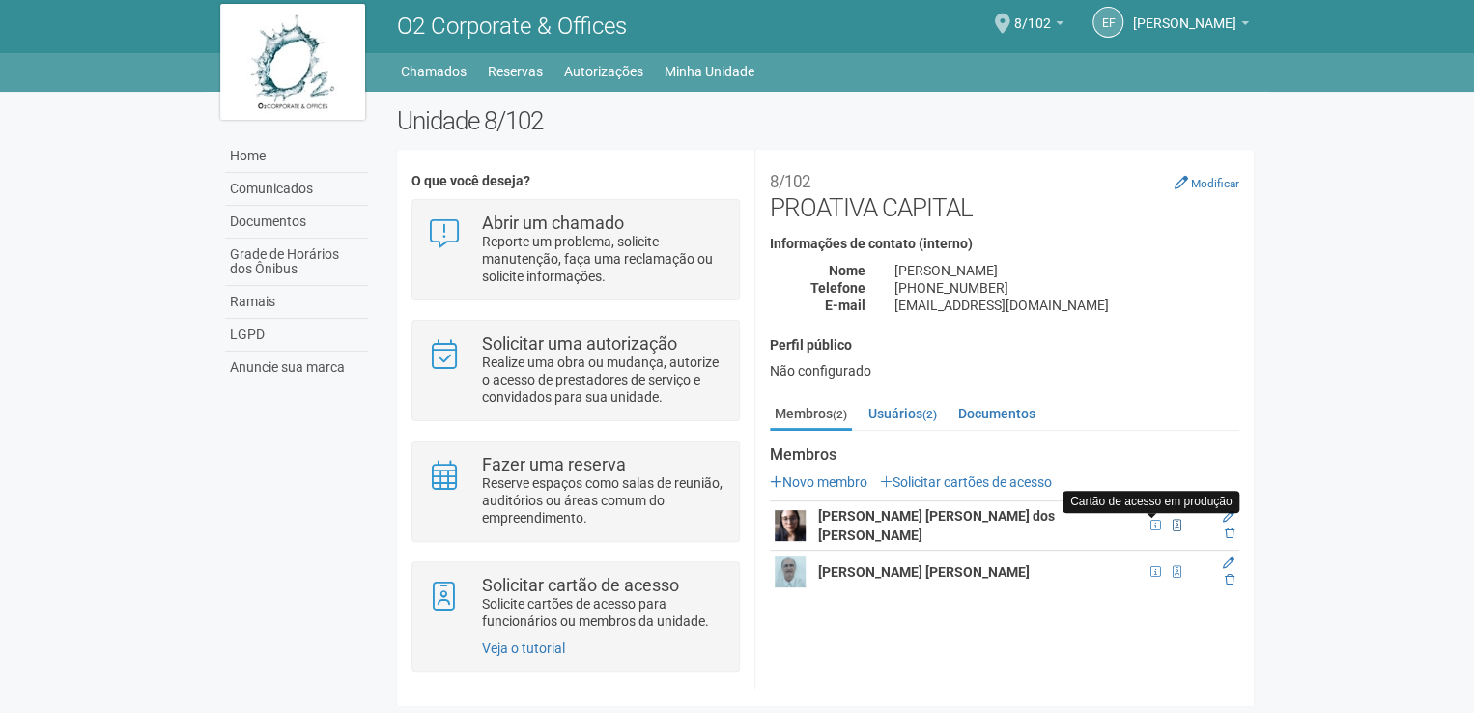
click at [1172, 523] on span at bounding box center [1176, 526] width 9 height 12
click at [1172, 520] on span at bounding box center [1176, 526] width 9 height 12
click at [826, 412] on link "Membros (2)" at bounding box center [811, 415] width 82 height 32
click at [893, 411] on link "Usuários (2)" at bounding box center [902, 413] width 78 height 29
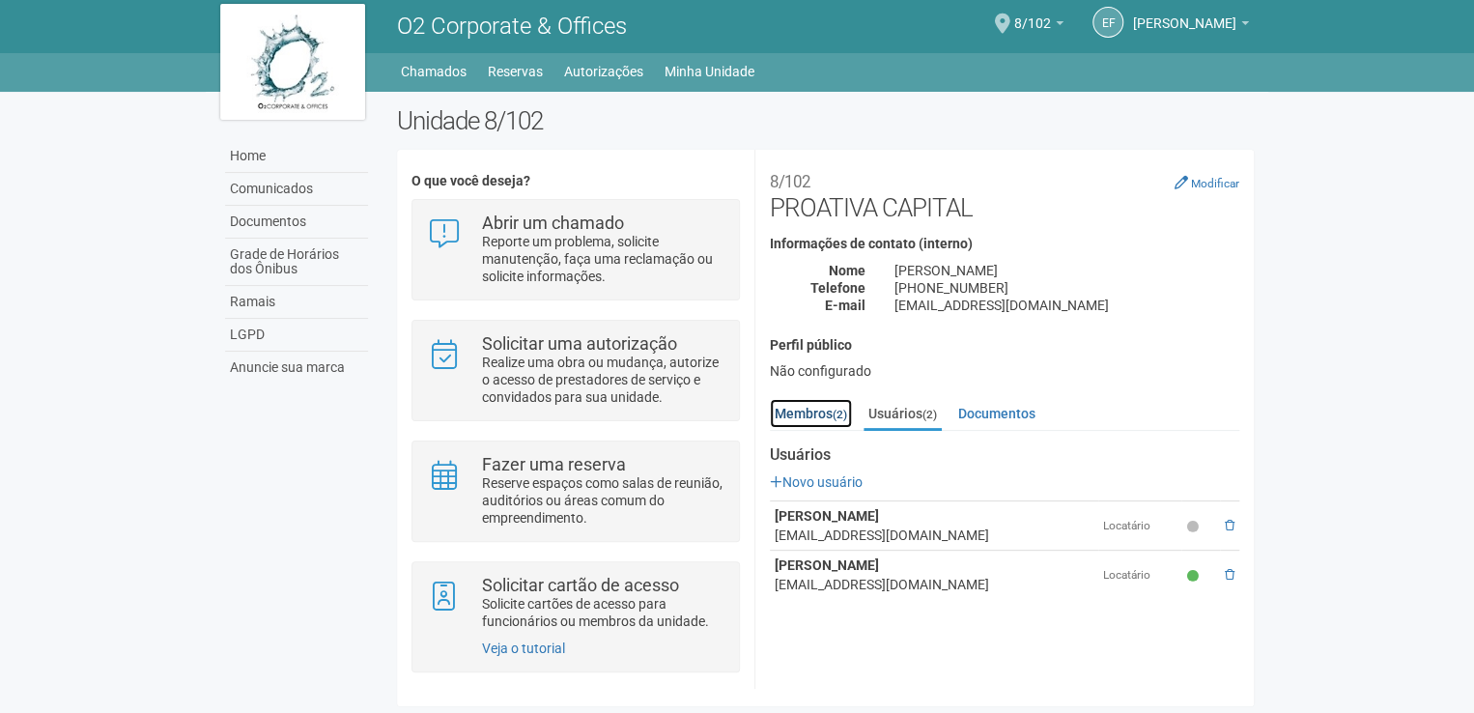
click at [827, 411] on link "Membros (2)" at bounding box center [811, 413] width 82 height 29
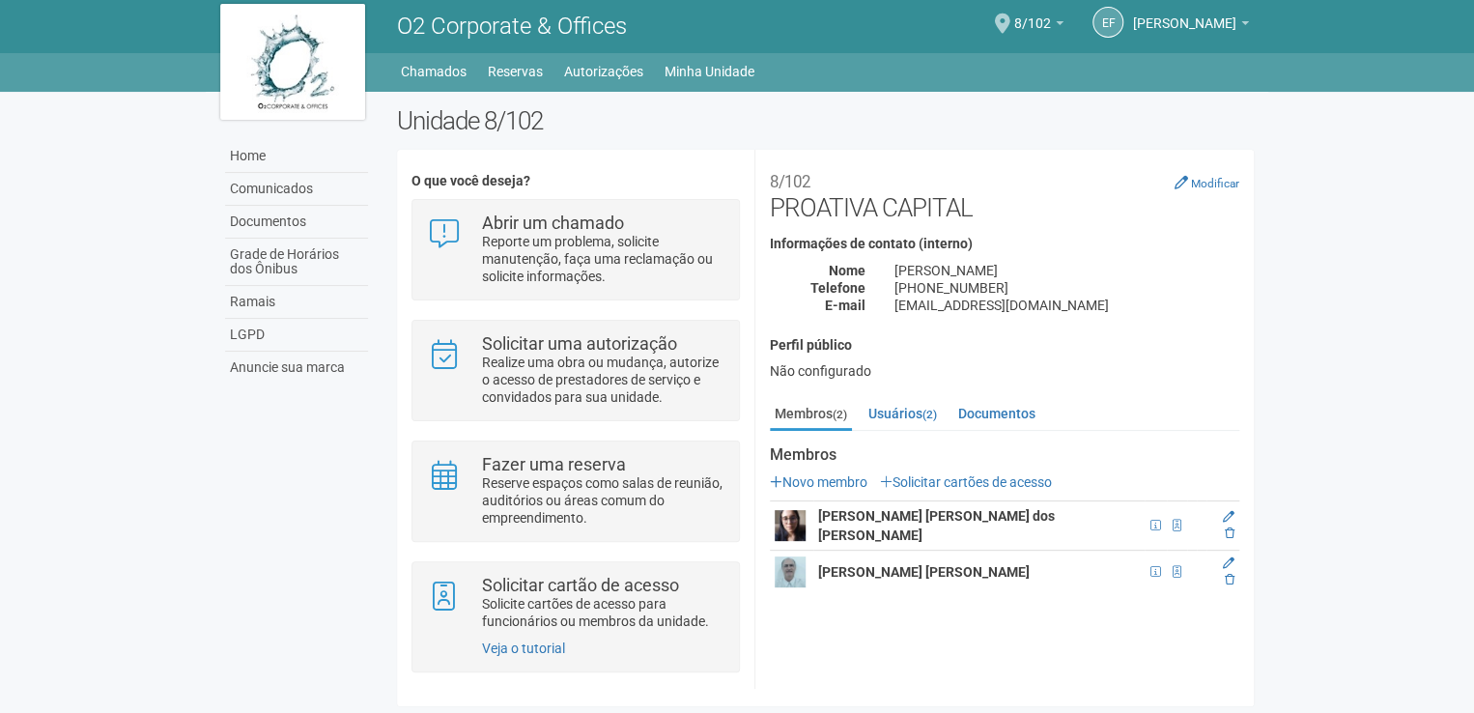
click at [784, 520] on img at bounding box center [789, 525] width 31 height 31
click at [863, 517] on strong "[PERSON_NAME] [PERSON_NAME] dos [PERSON_NAME]" at bounding box center [936, 525] width 237 height 35
click at [843, 564] on strong "[PERSON_NAME] [PERSON_NAME]" at bounding box center [923, 571] width 211 height 15
click at [931, 481] on link "Solicitar cartões de acesso" at bounding box center [966, 481] width 172 height 15
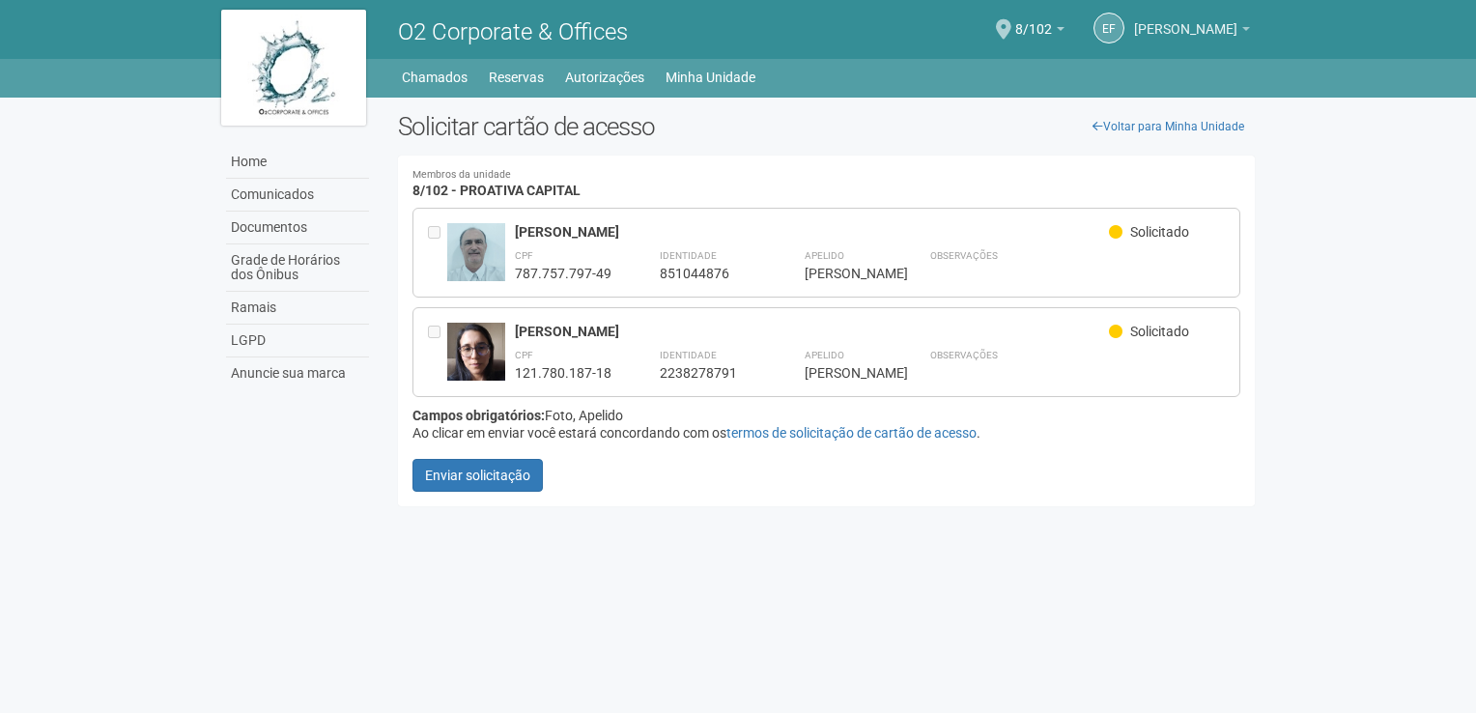
click at [1198, 24] on span "[PERSON_NAME]" at bounding box center [1185, 20] width 103 height 34
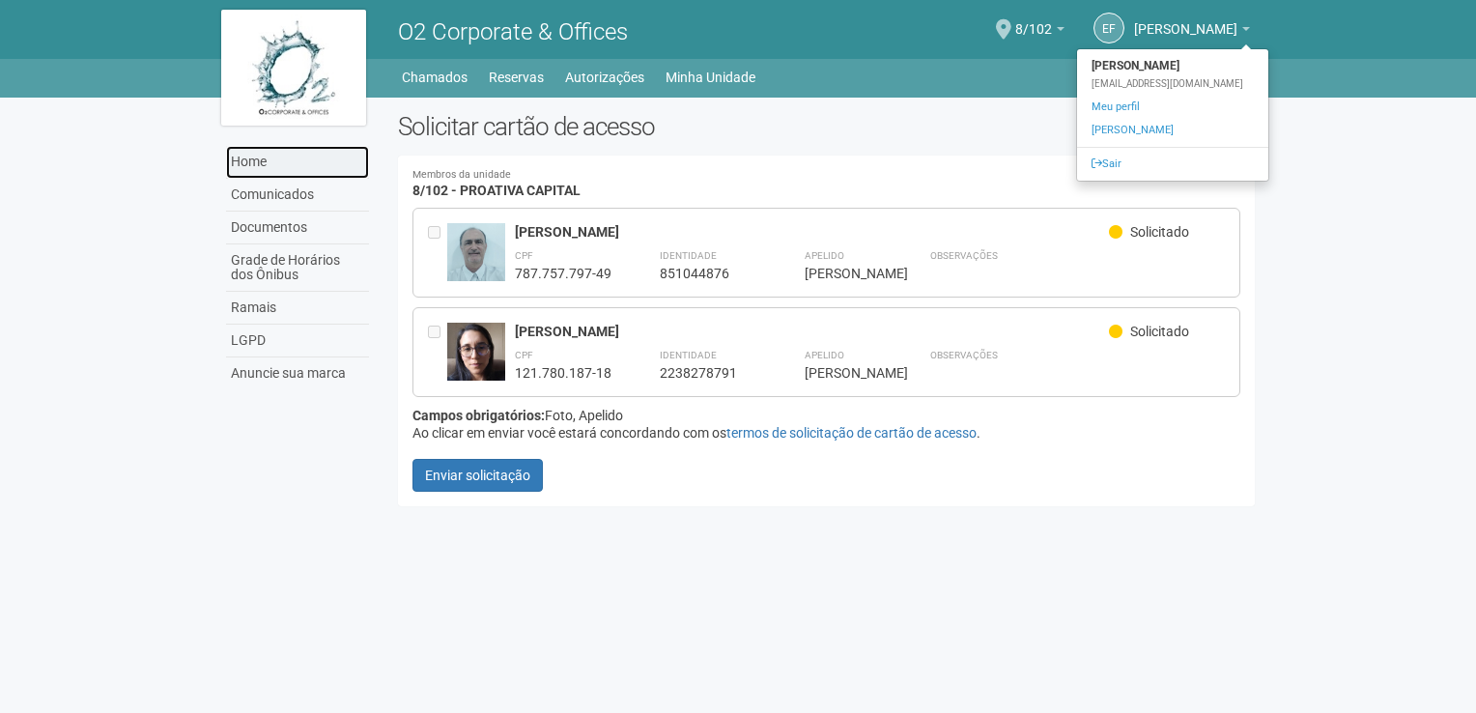
click at [262, 162] on link "Home" at bounding box center [297, 162] width 143 height 33
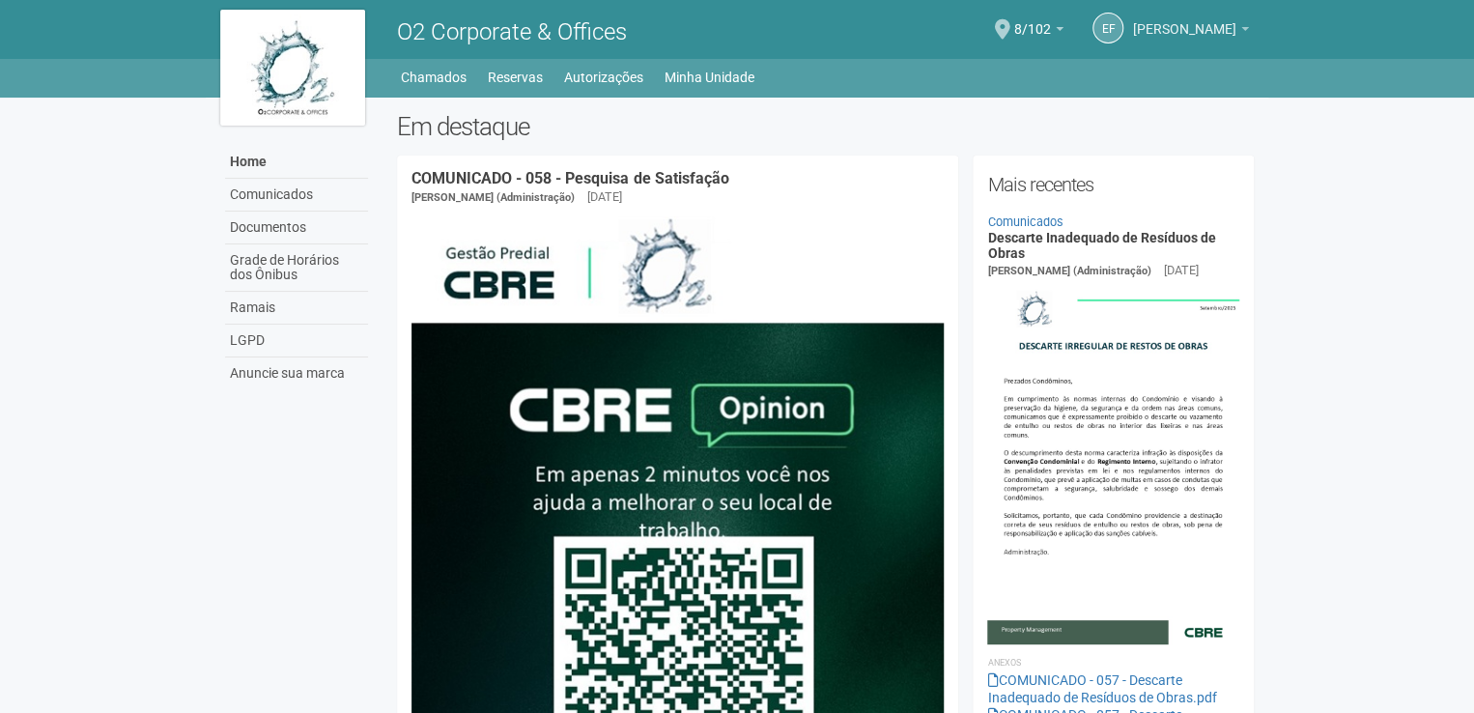
click at [1187, 25] on span "[PERSON_NAME]" at bounding box center [1184, 20] width 103 height 34
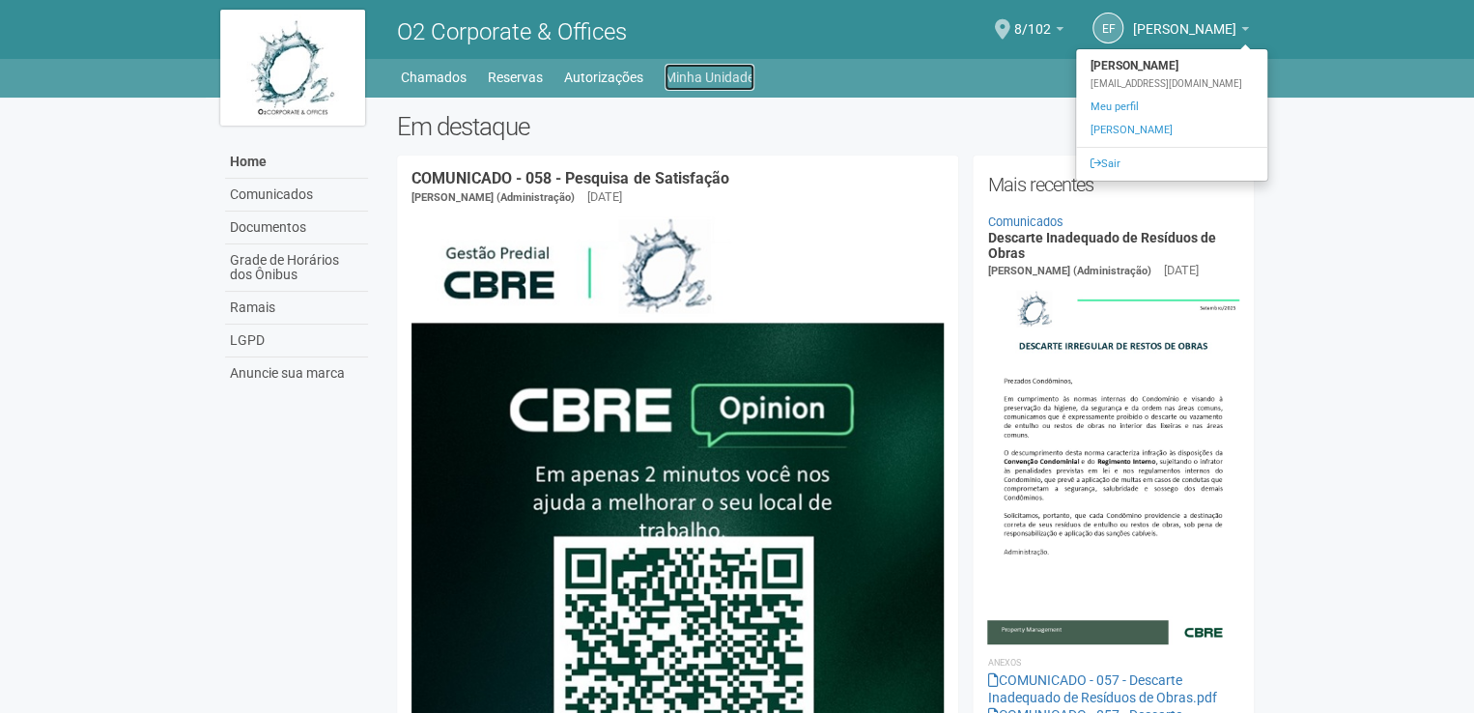
click at [698, 77] on link "Minha Unidade" at bounding box center [709, 77] width 90 height 27
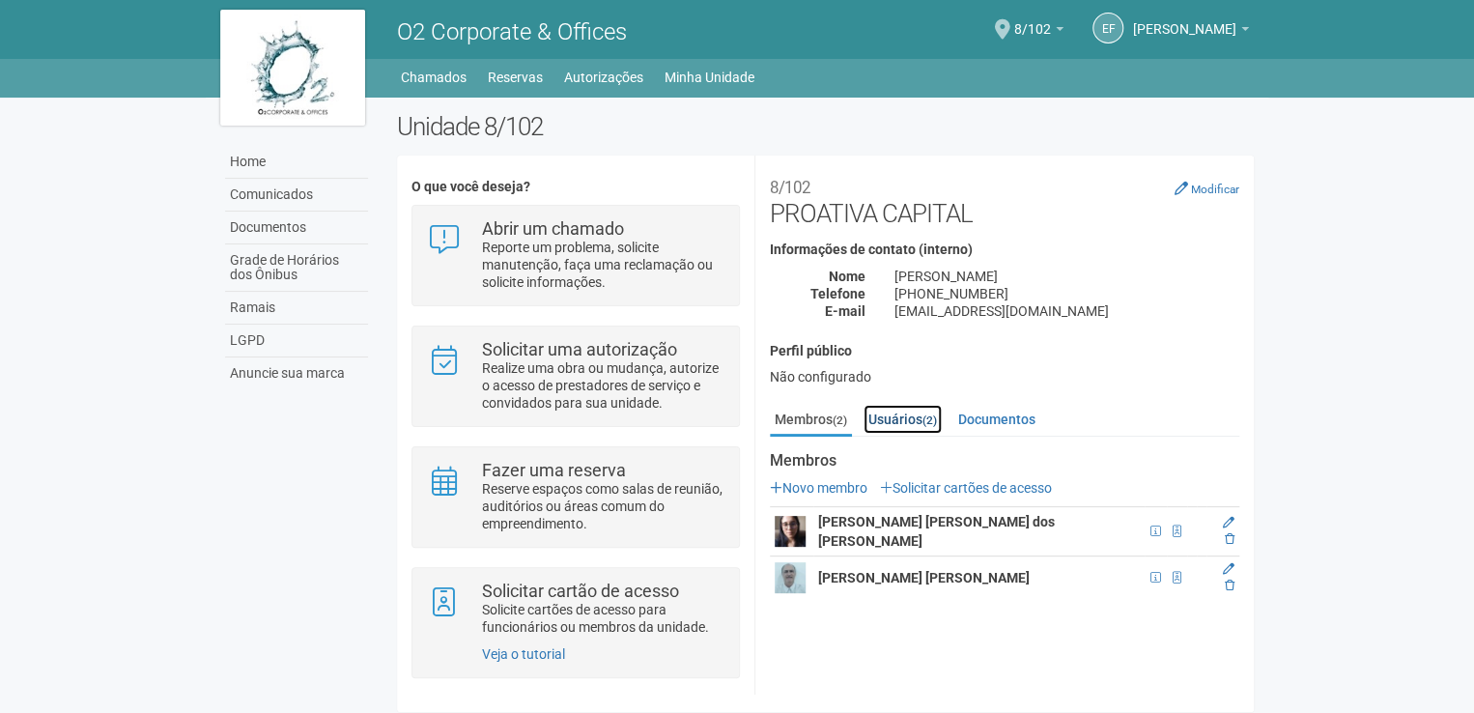
click at [894, 421] on link "Usuários (2)" at bounding box center [902, 419] width 78 height 29
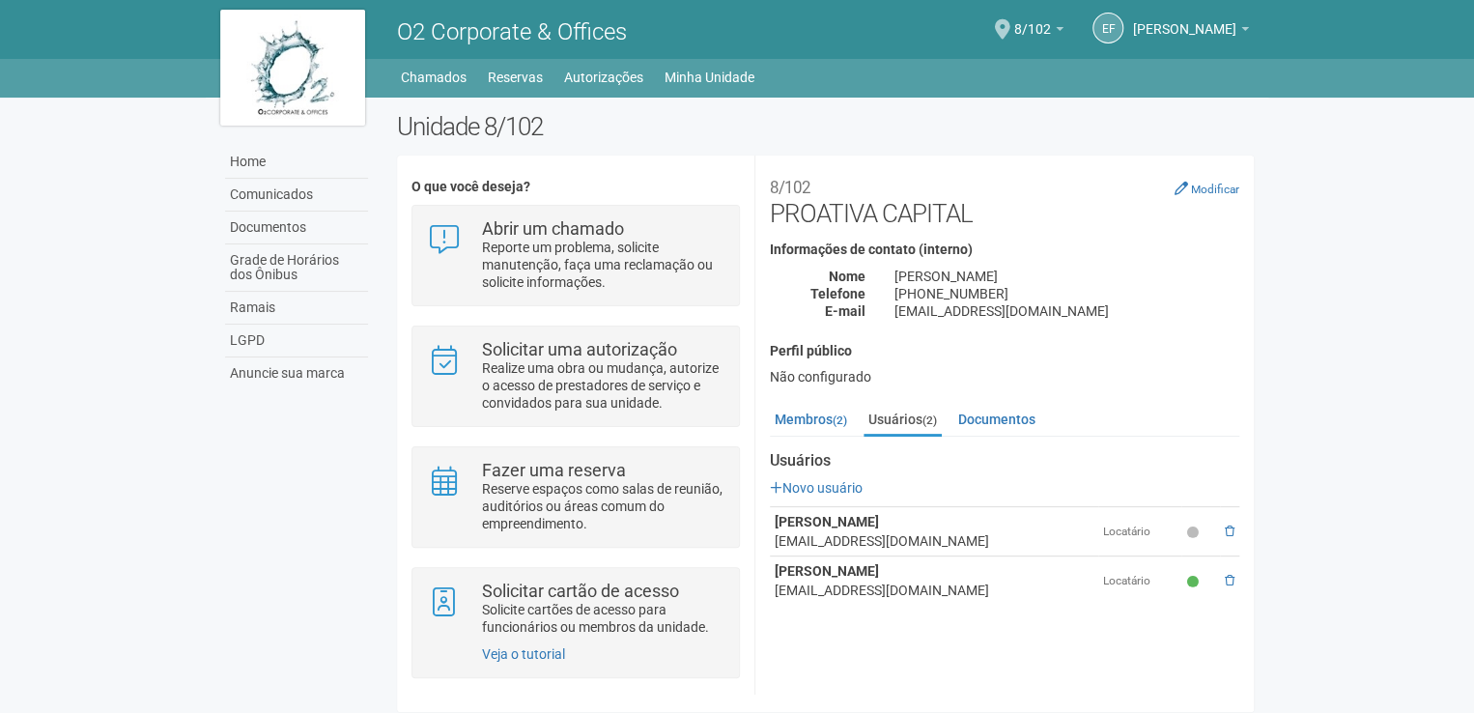
click at [1196, 531] on icon at bounding box center [1192, 532] width 12 height 12
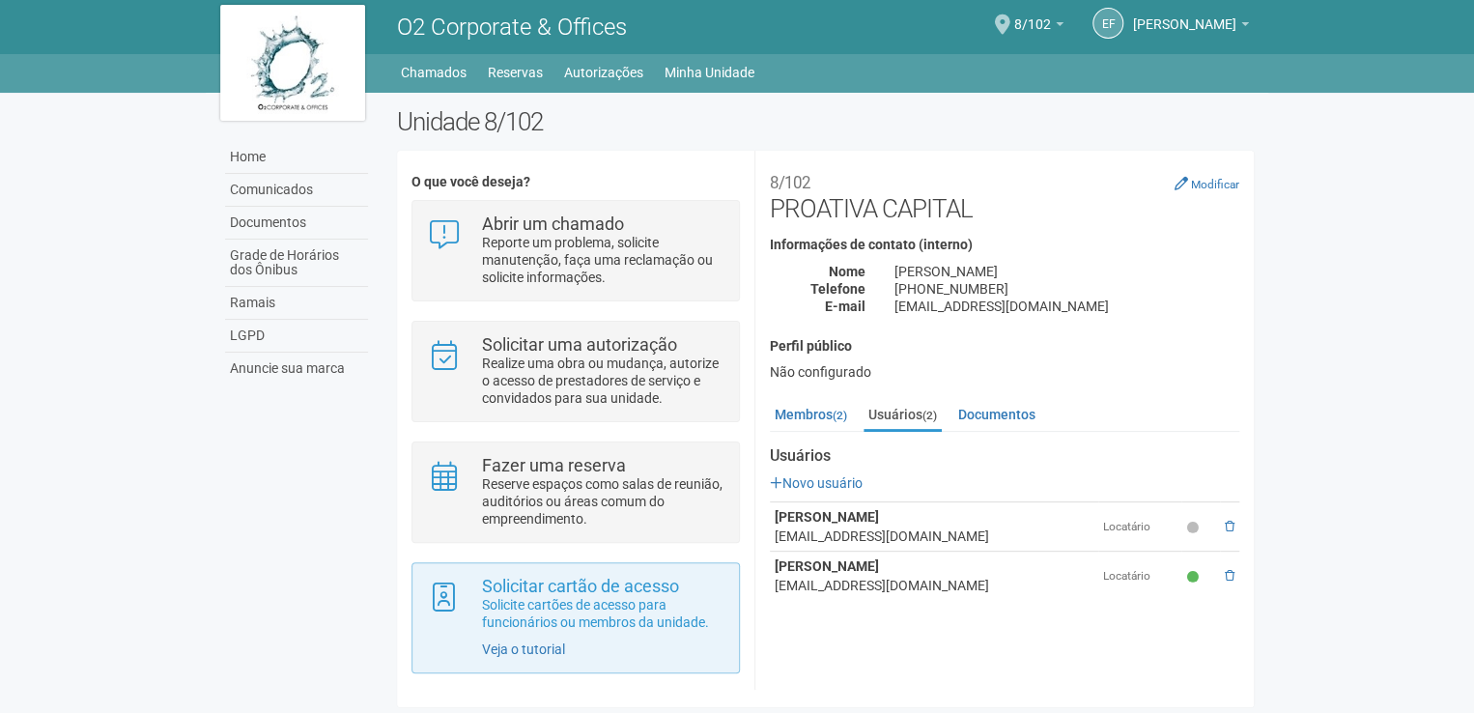
scroll to position [6, 0]
